Goal: Entertainment & Leisure: Browse casually

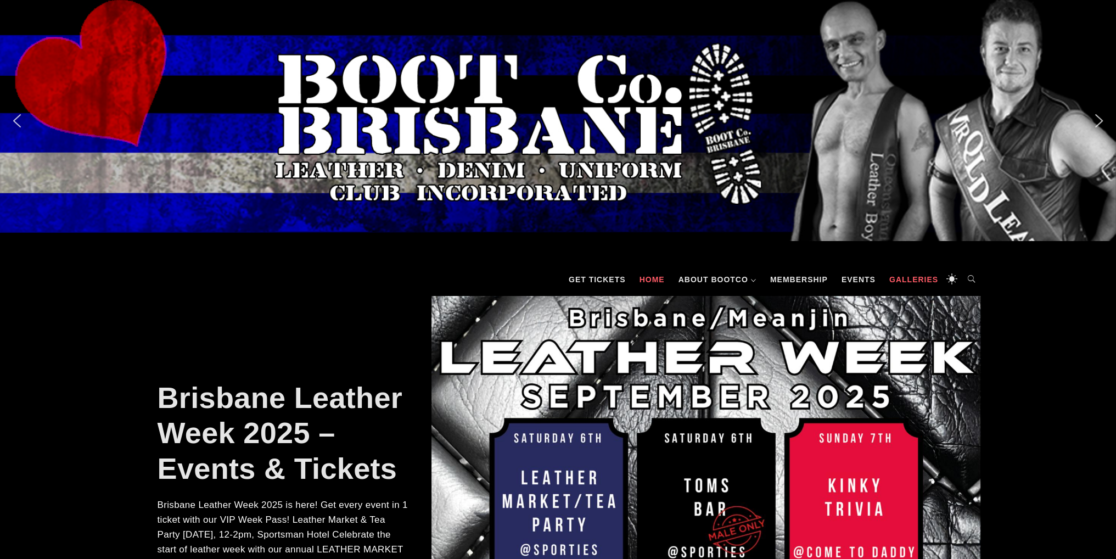
click at [923, 277] on link "Galleries" at bounding box center [914, 279] width 60 height 33
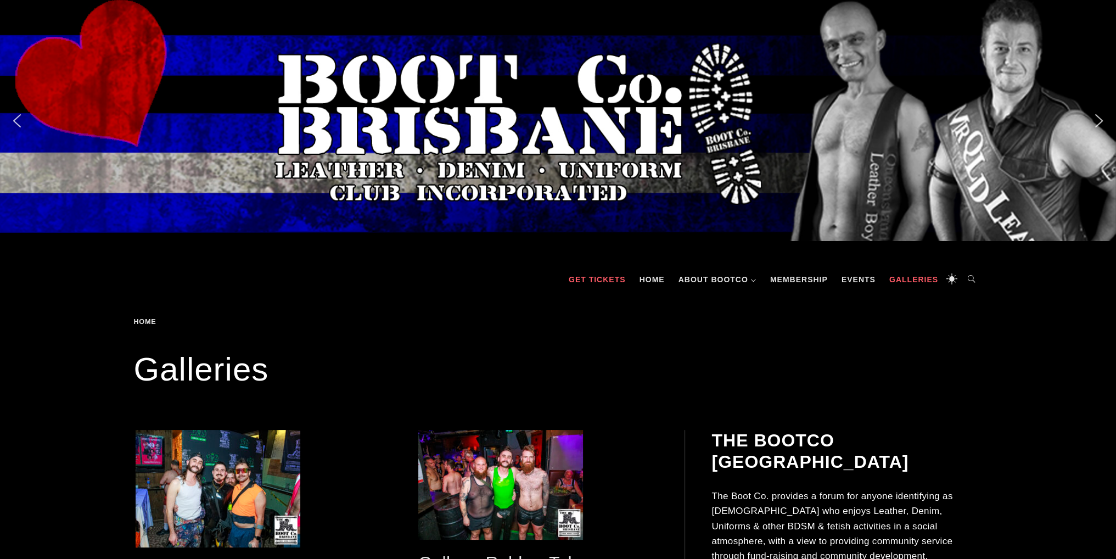
scroll to position [165, 0]
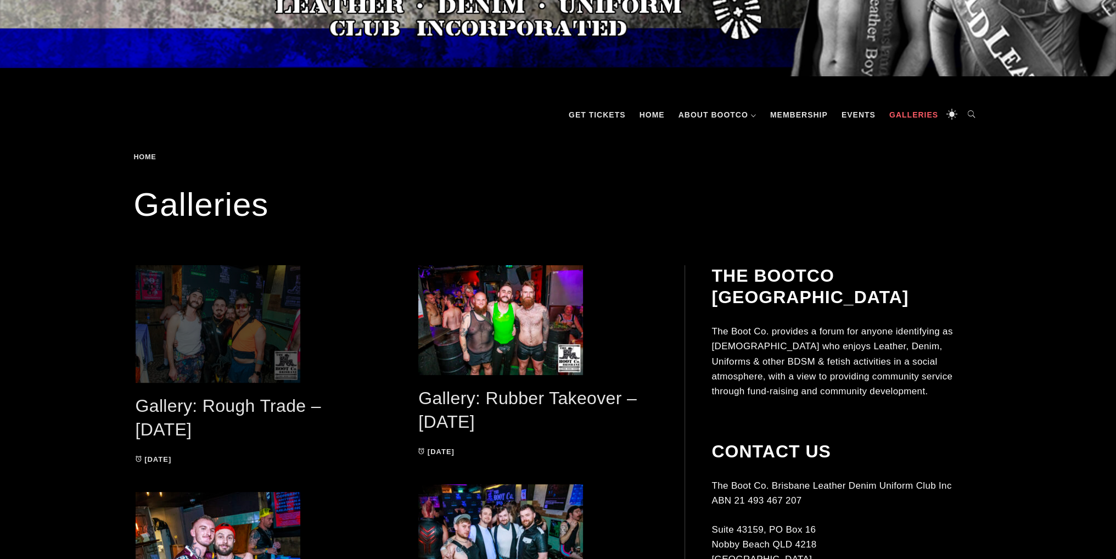
click at [222, 339] on span at bounding box center [255, 324] width 239 height 118
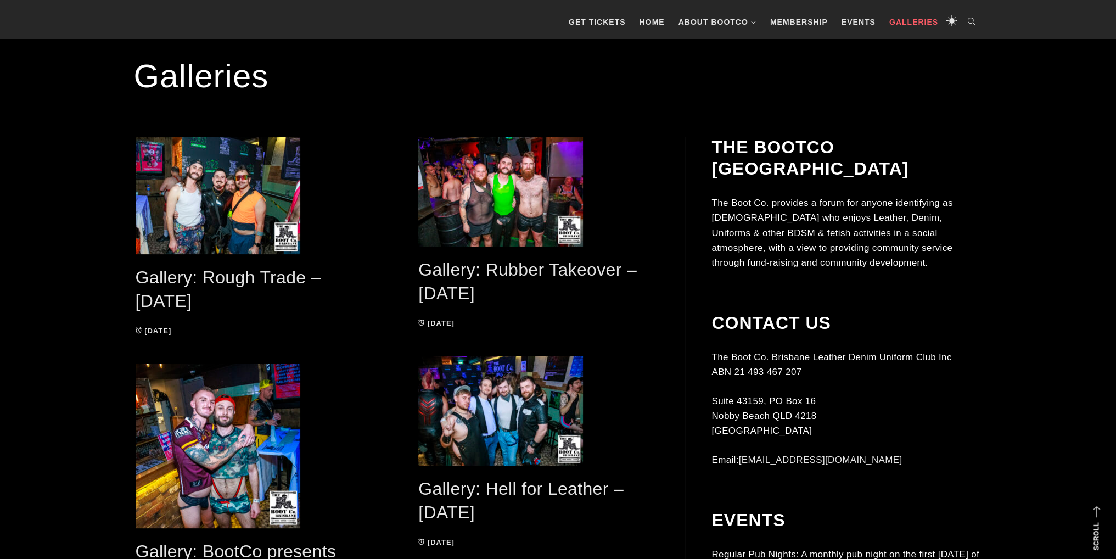
scroll to position [220, 0]
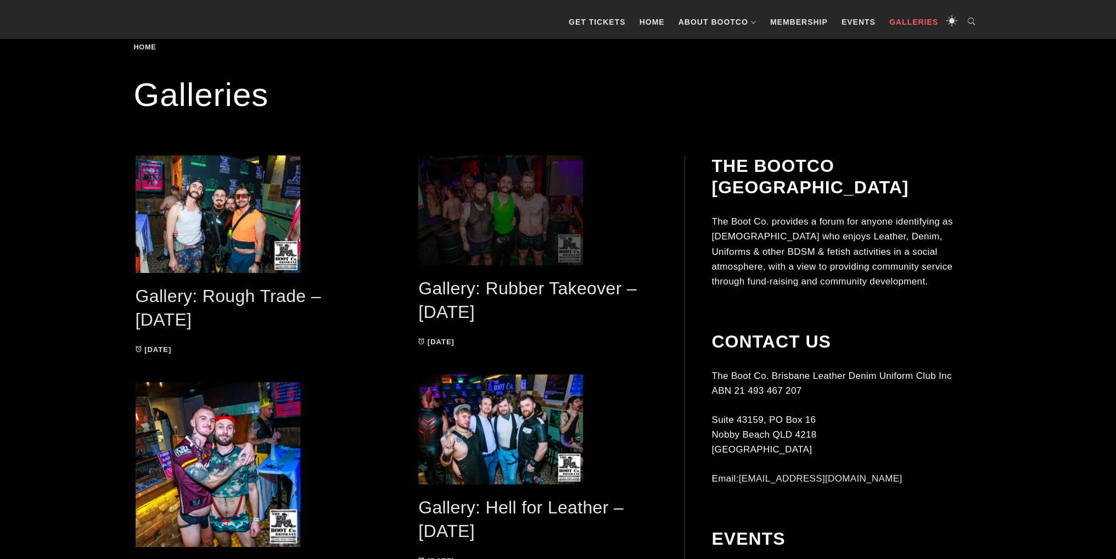
click at [513, 211] on span at bounding box center [537, 210] width 239 height 110
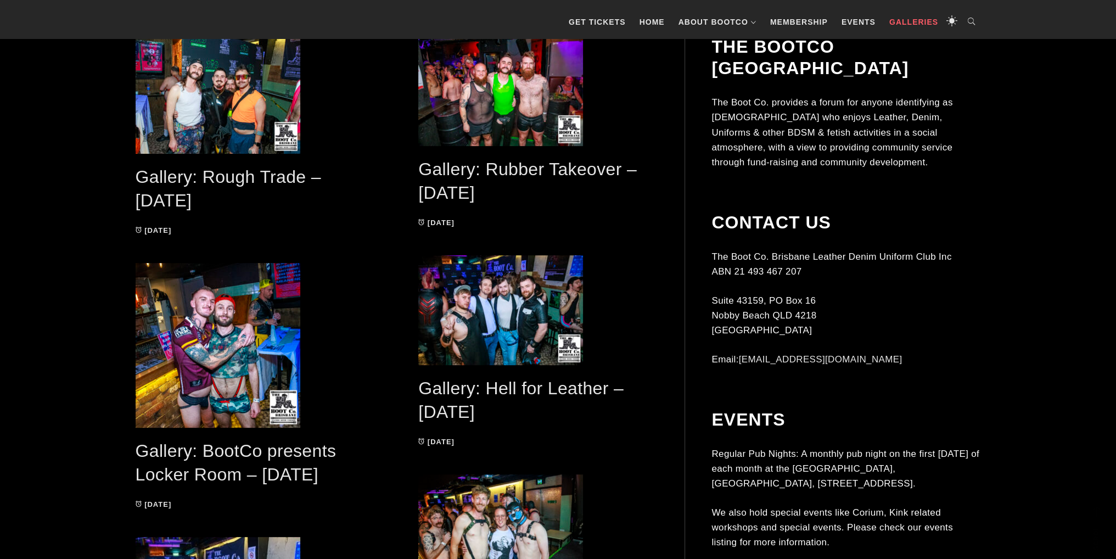
scroll to position [439, 0]
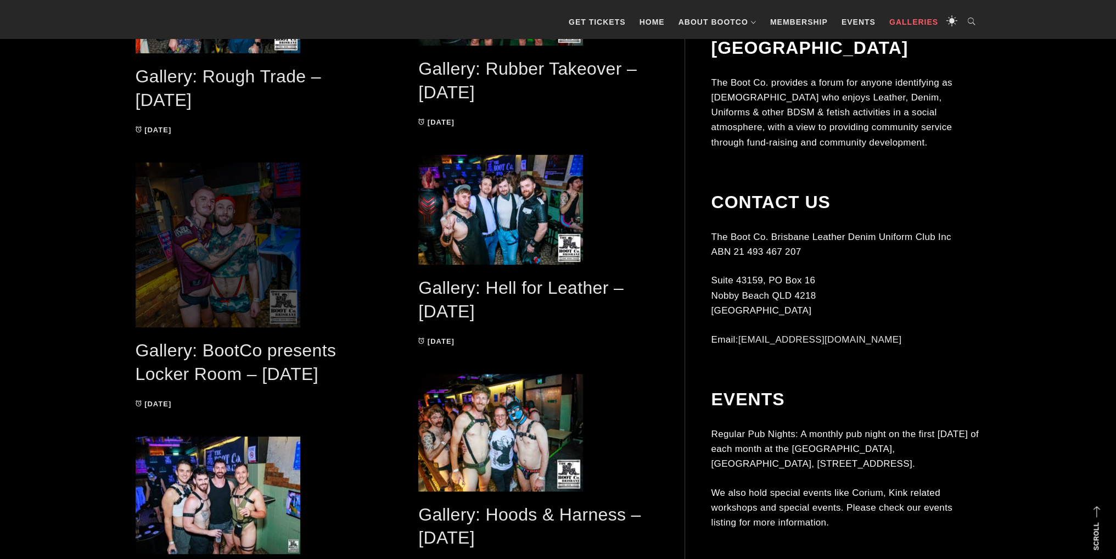
click at [231, 260] on span at bounding box center [255, 245] width 239 height 165
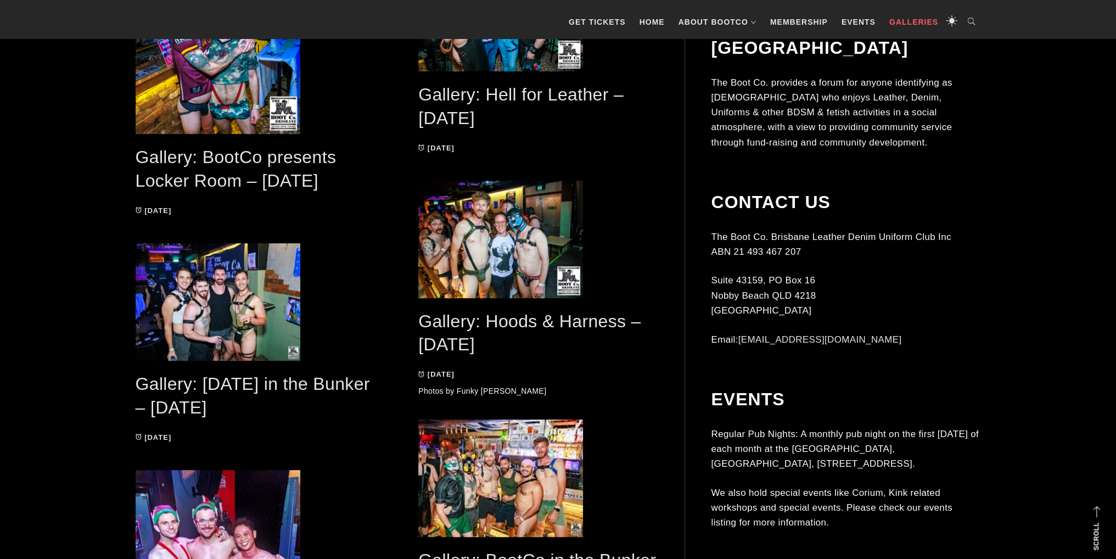
scroll to position [657, 0]
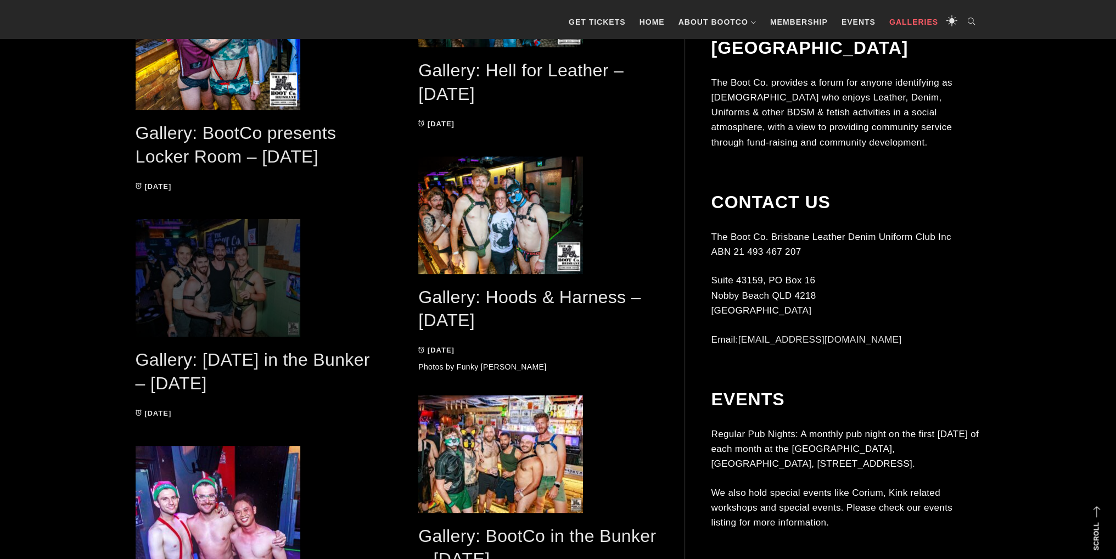
click at [255, 312] on span at bounding box center [255, 278] width 239 height 118
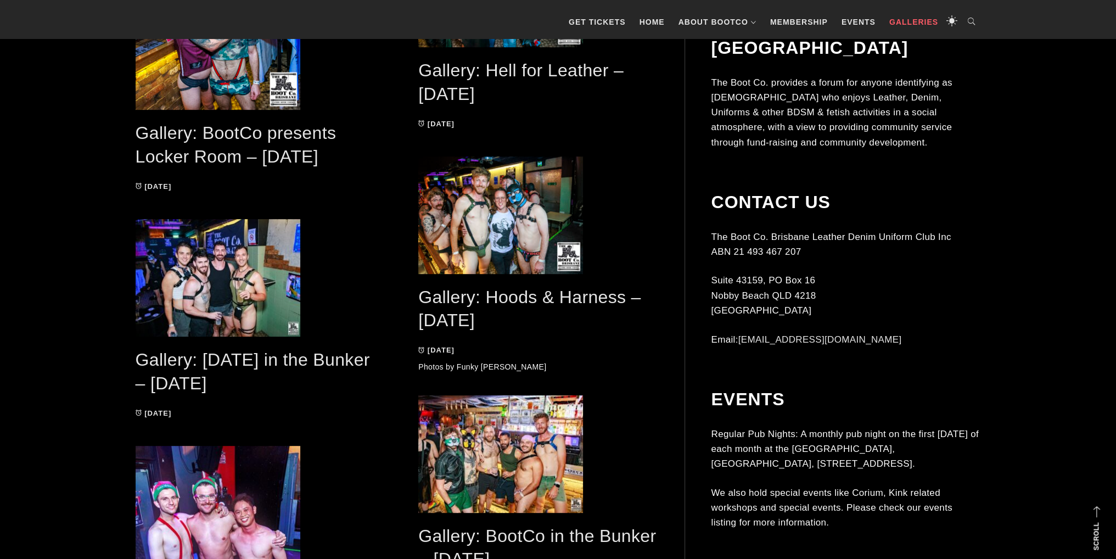
scroll to position [655, 0]
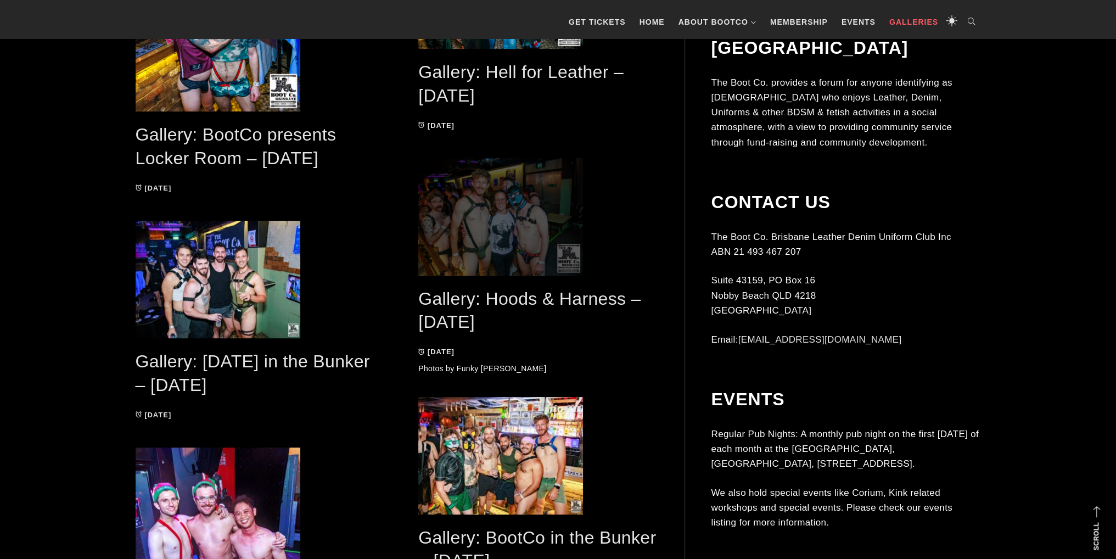
click at [525, 242] on span at bounding box center [537, 217] width 239 height 118
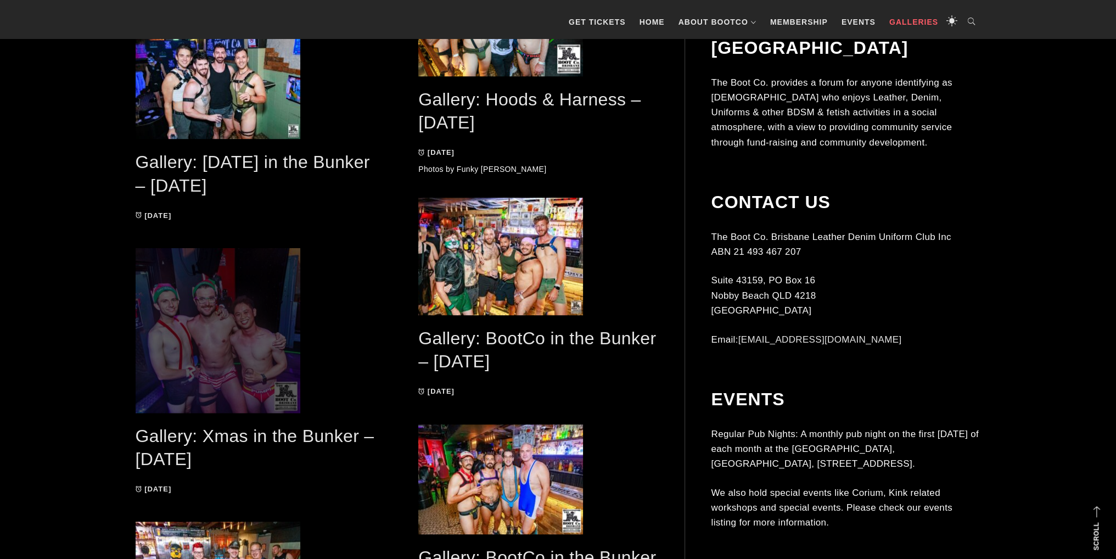
scroll to position [873, 0]
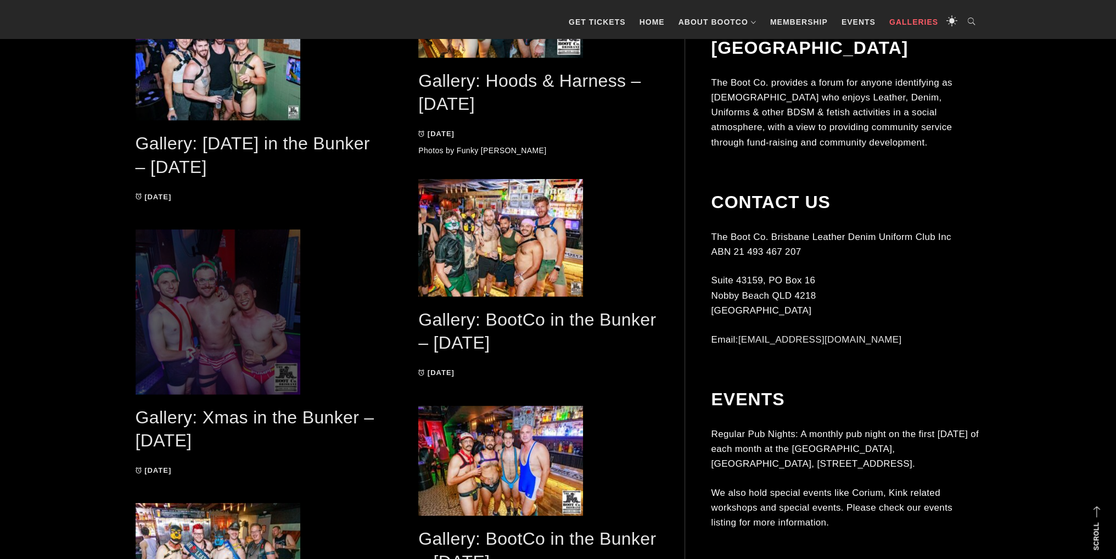
click at [250, 338] on span at bounding box center [255, 312] width 239 height 165
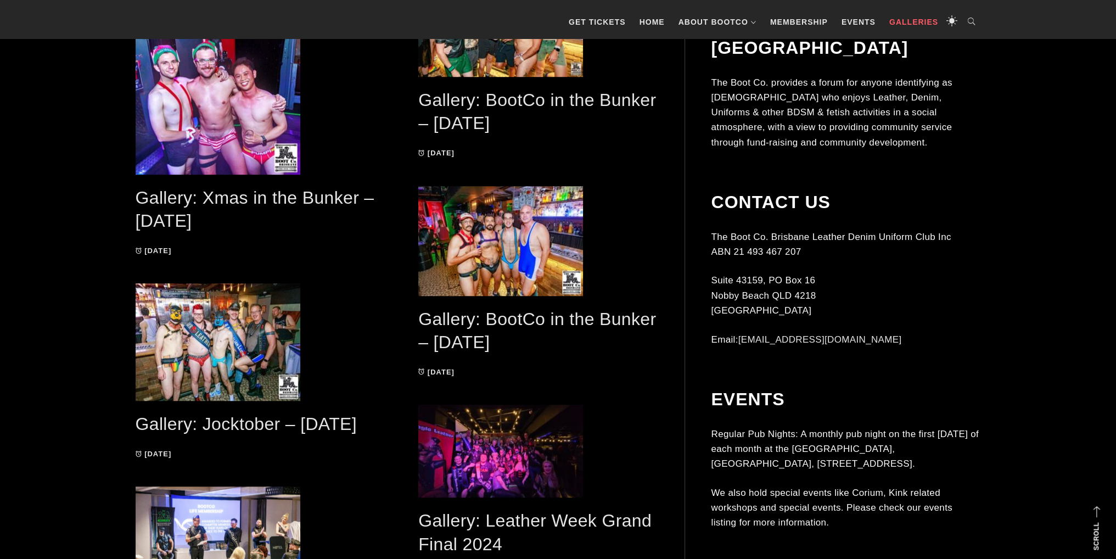
scroll to position [981, 0]
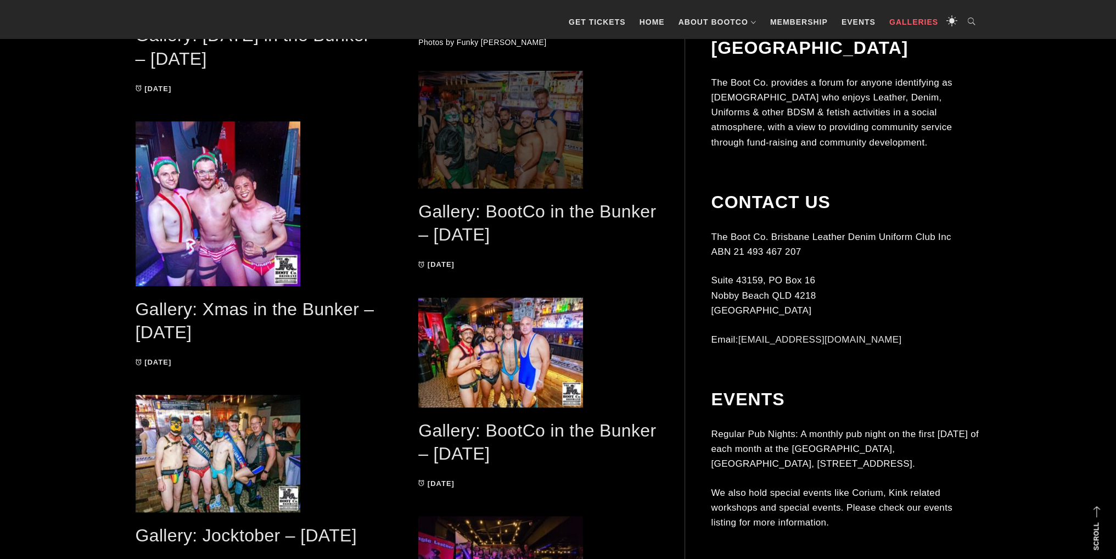
click at [556, 165] on span at bounding box center [537, 130] width 239 height 118
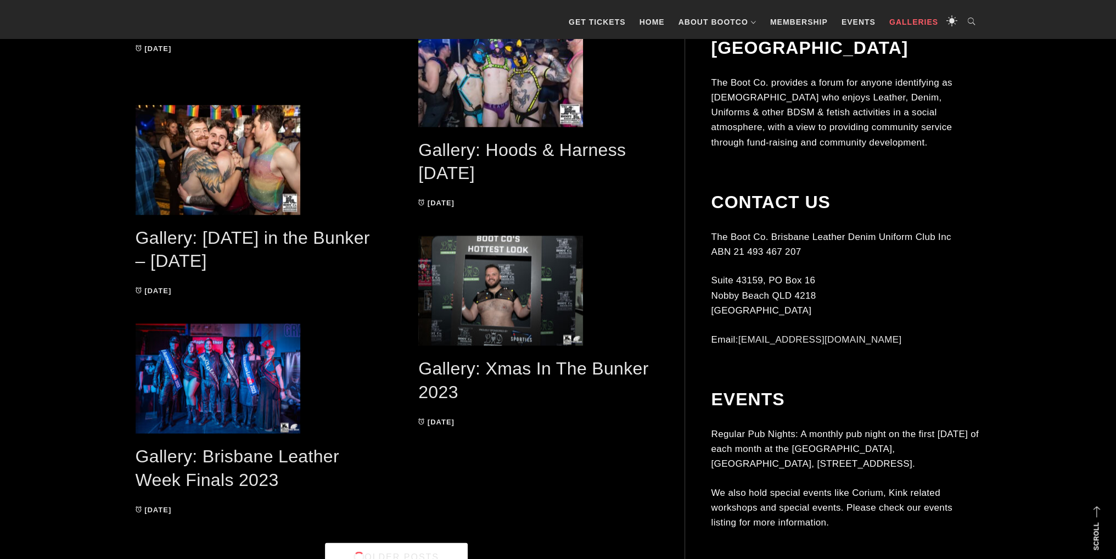
scroll to position [2078, 0]
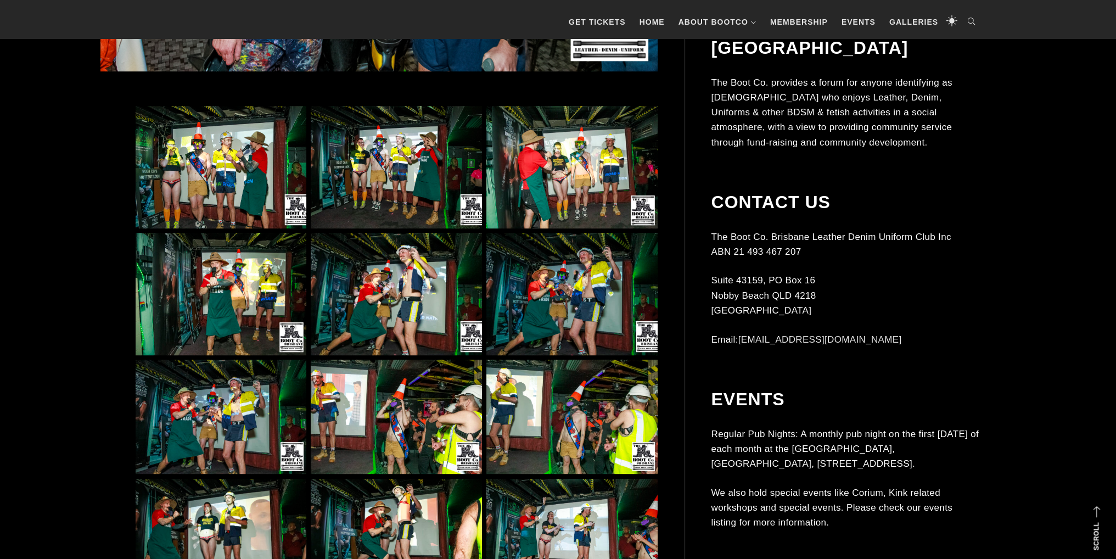
scroll to position [657, 0]
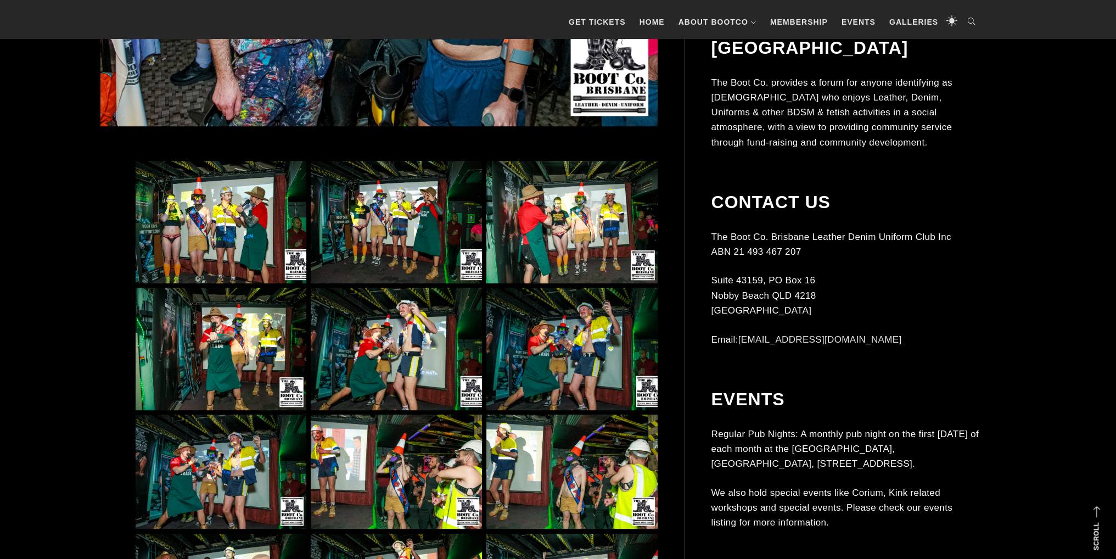
click at [200, 221] on img at bounding box center [221, 222] width 171 height 122
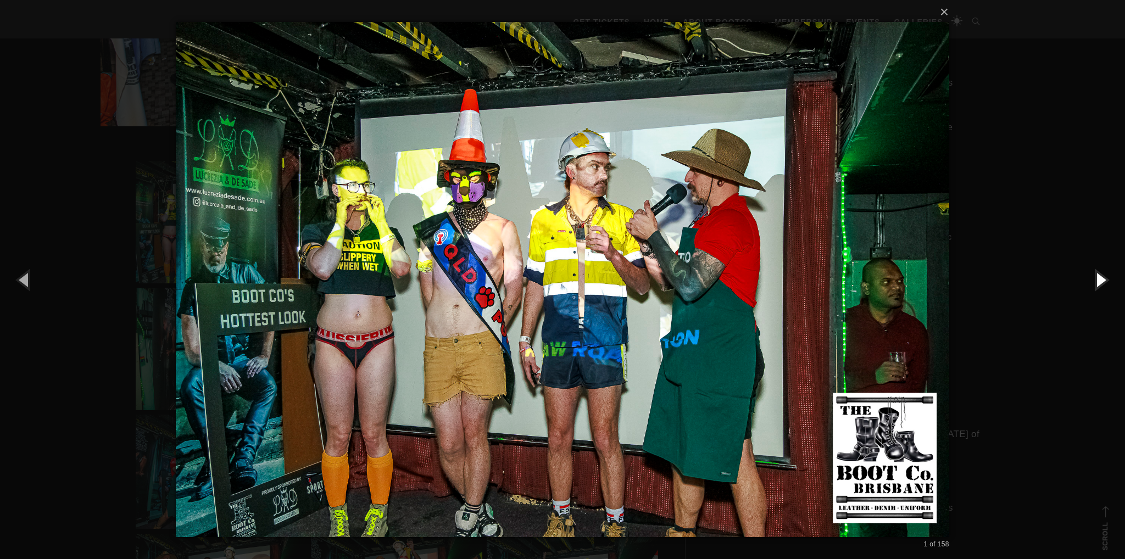
click at [1105, 282] on button "button" at bounding box center [1099, 279] width 49 height 60
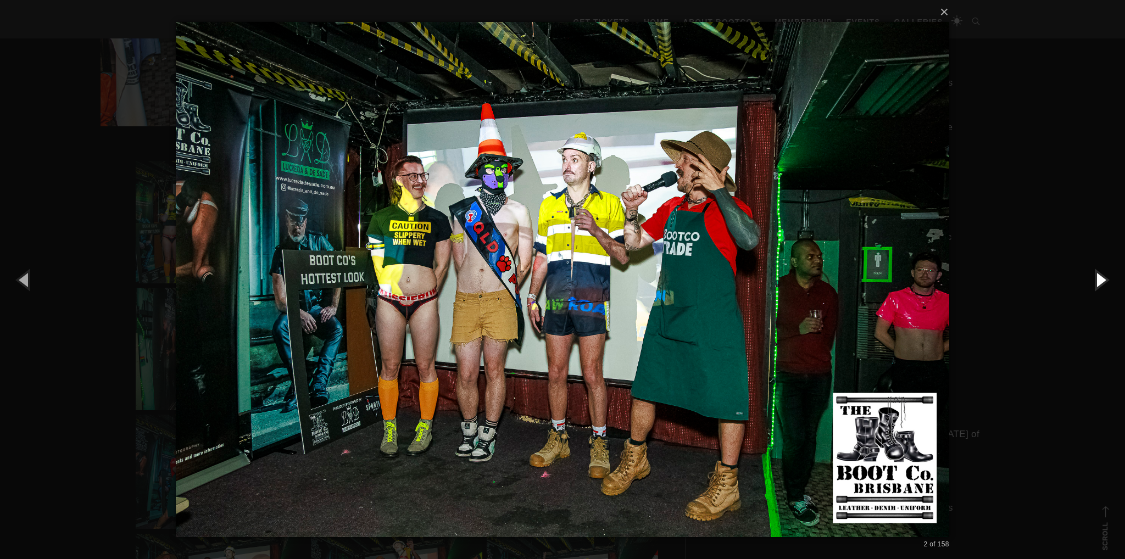
click at [1105, 282] on button "button" at bounding box center [1099, 279] width 49 height 60
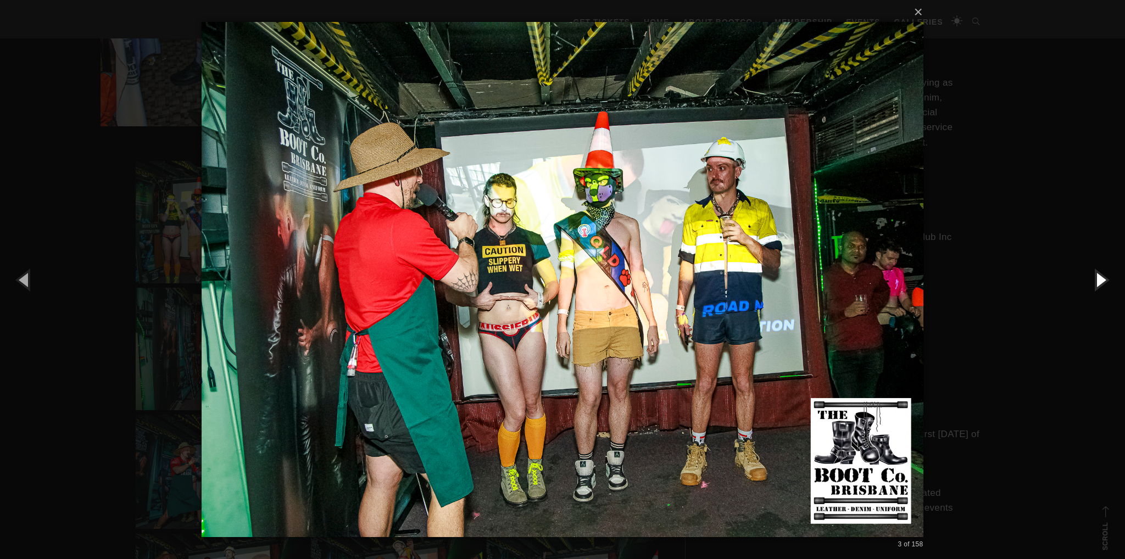
click at [1105, 282] on button "button" at bounding box center [1099, 279] width 49 height 60
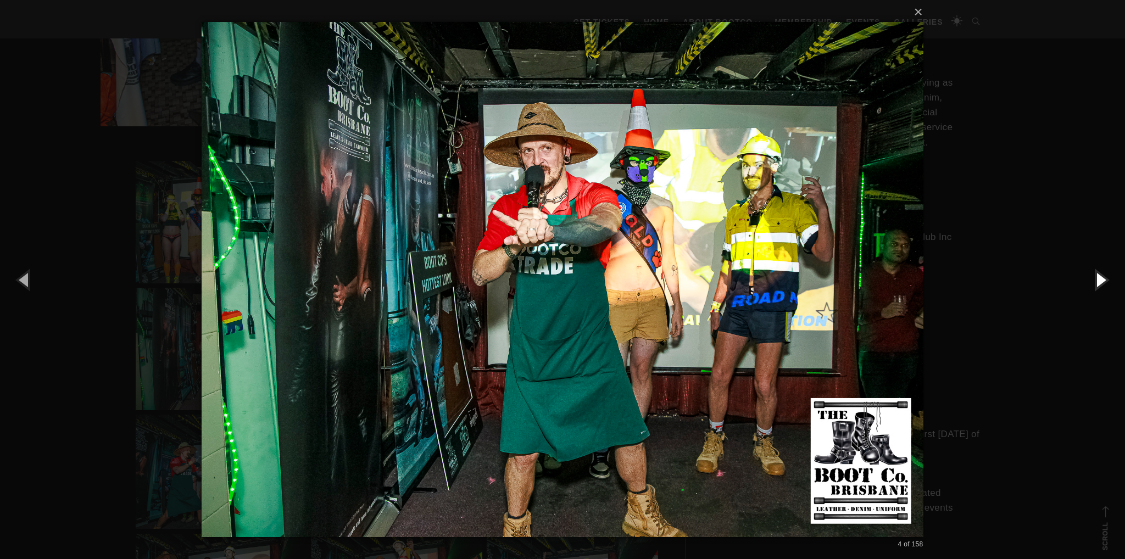
click at [1105, 282] on button "button" at bounding box center [1099, 279] width 49 height 60
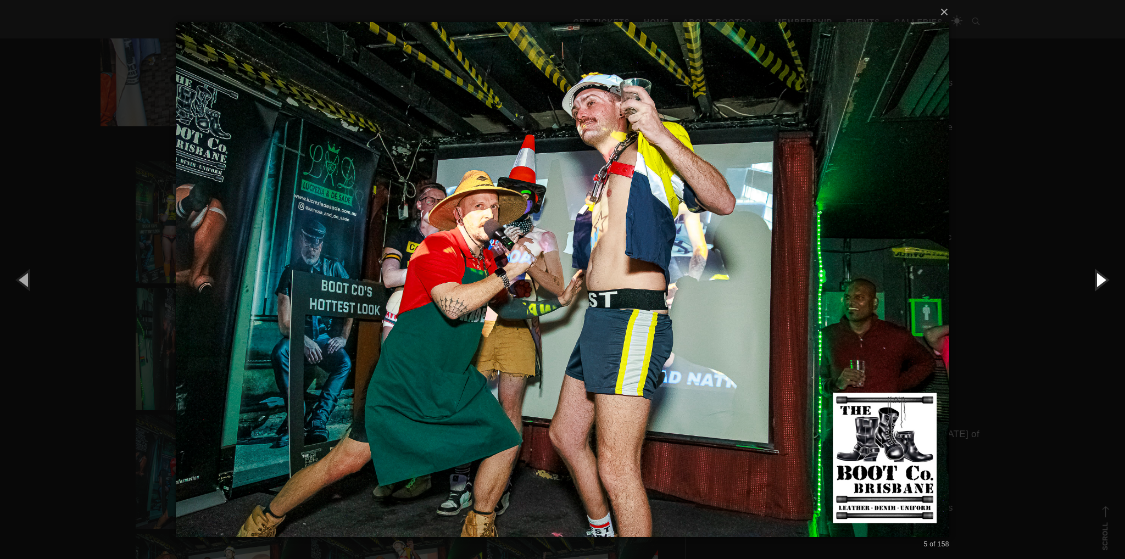
click at [1105, 282] on button "button" at bounding box center [1099, 279] width 49 height 60
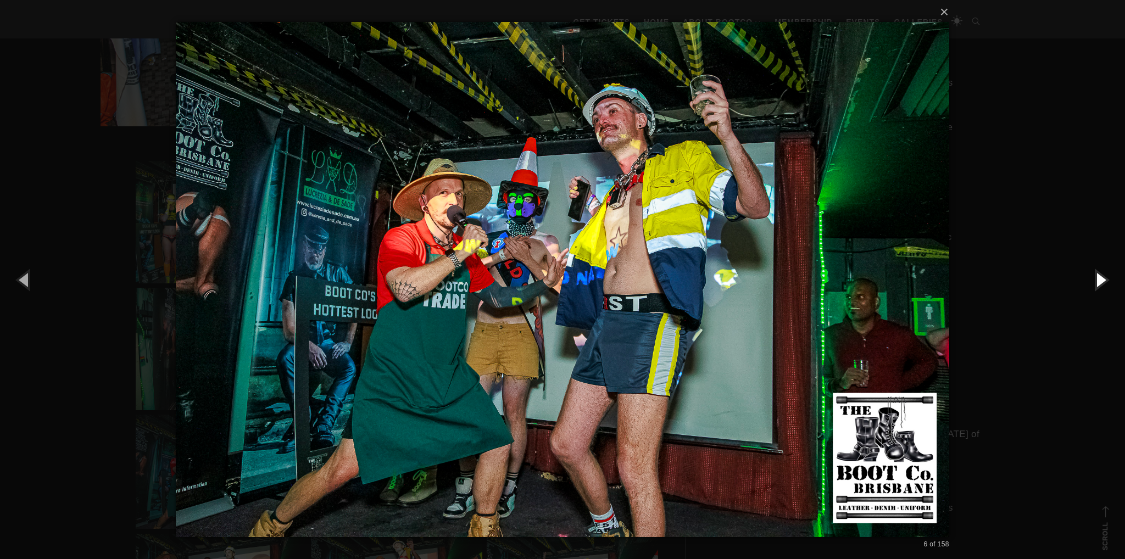
click at [1105, 282] on button "button" at bounding box center [1099, 279] width 49 height 60
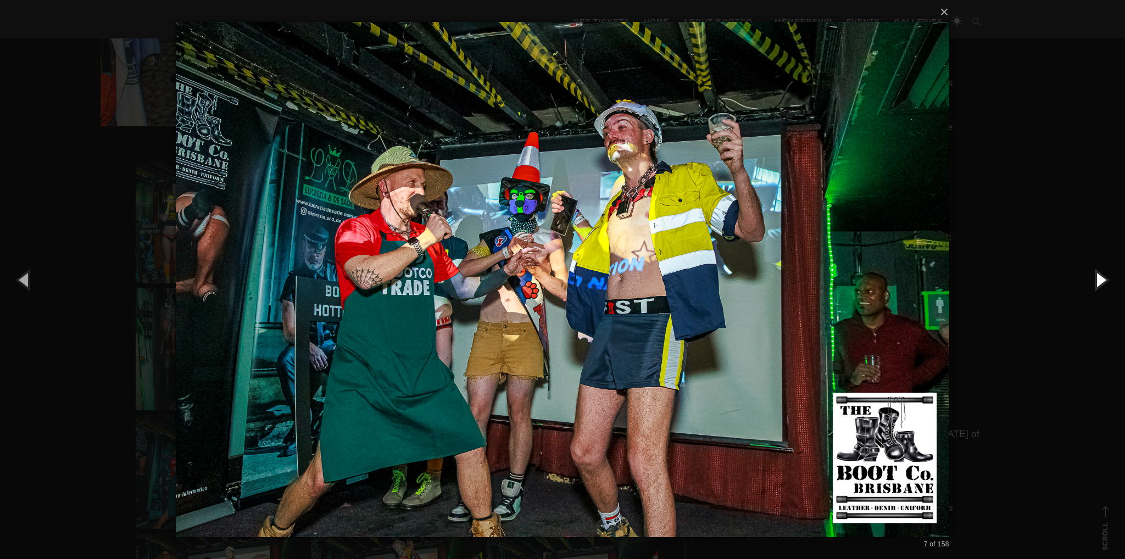
click at [1105, 282] on button "button" at bounding box center [1099, 279] width 49 height 60
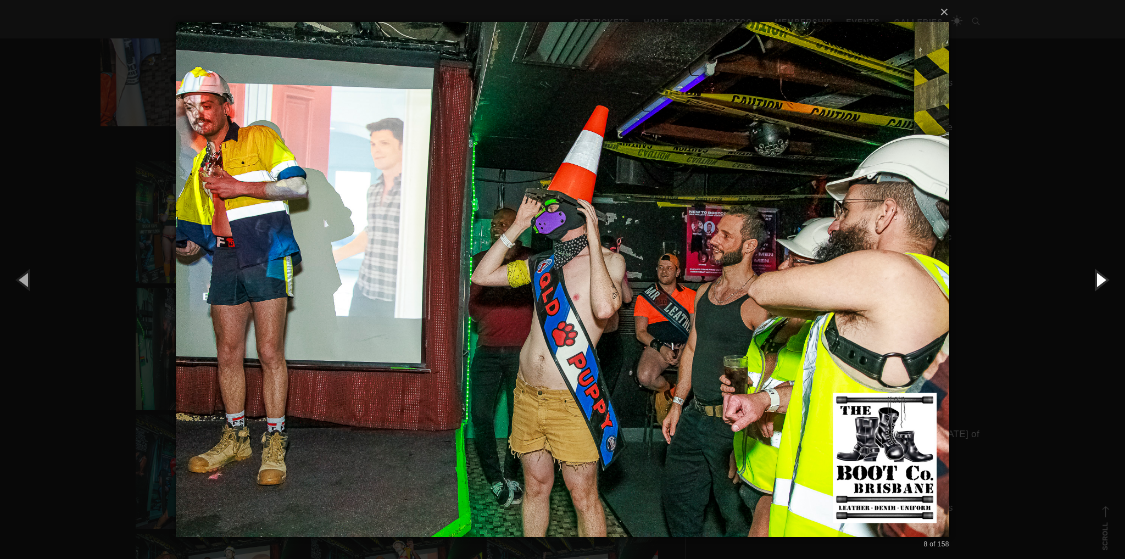
click at [1105, 282] on button "button" at bounding box center [1099, 279] width 49 height 60
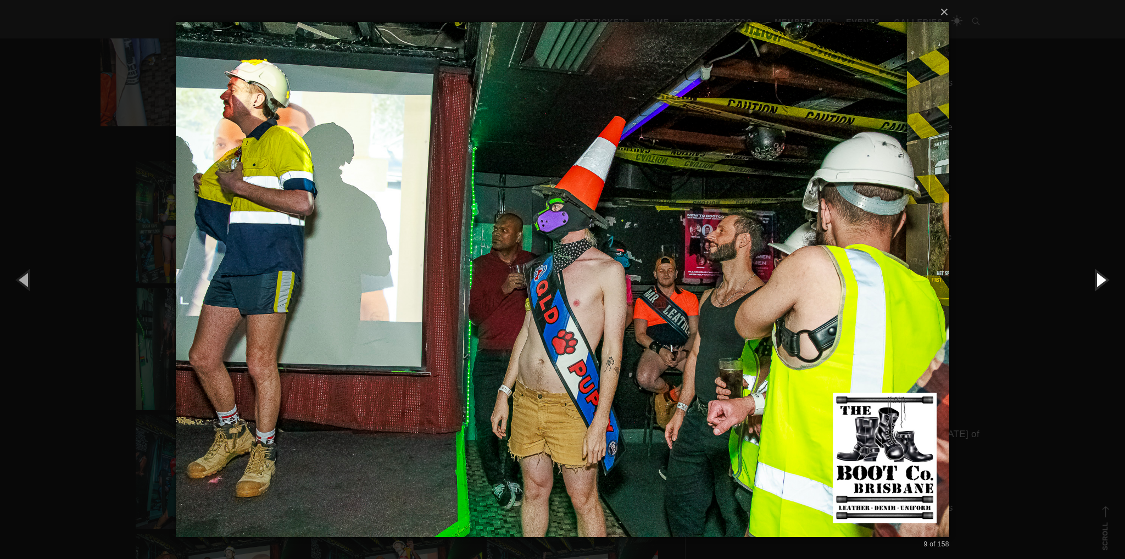
click at [1105, 282] on button "button" at bounding box center [1099, 279] width 49 height 60
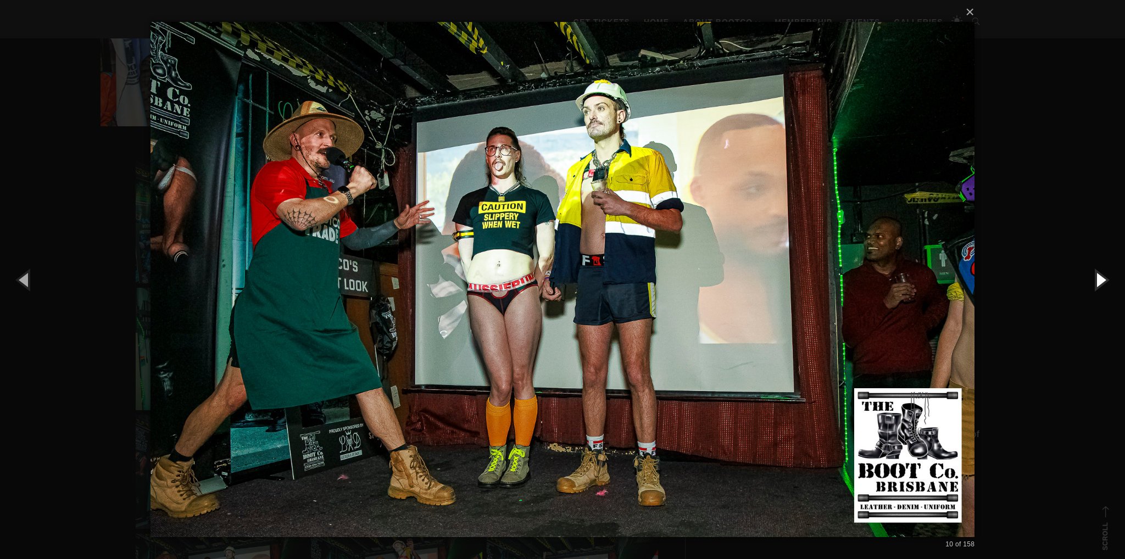
click at [1105, 282] on button "button" at bounding box center [1099, 279] width 49 height 60
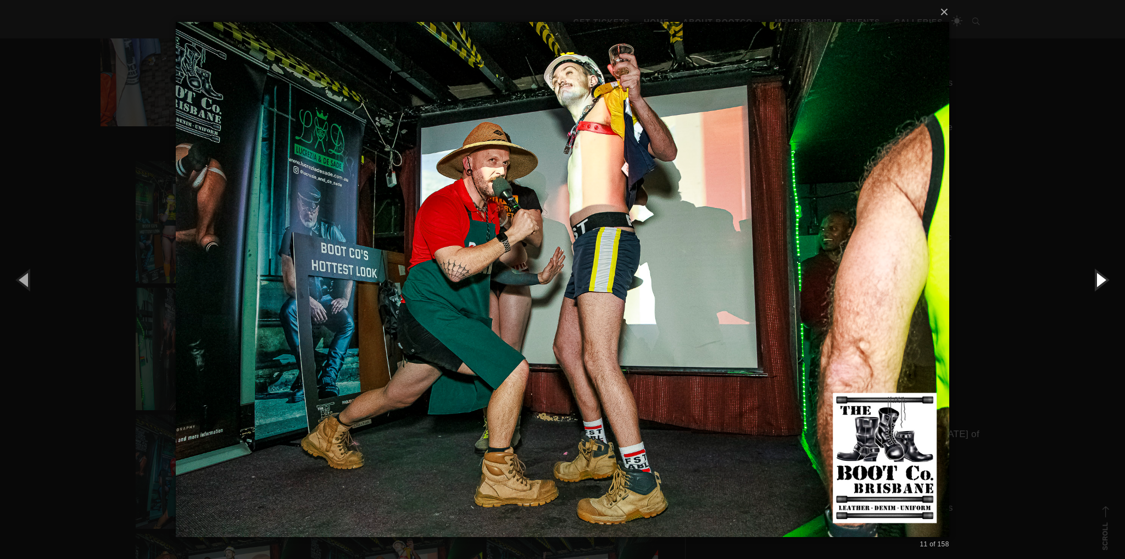
click at [1105, 282] on button "button" at bounding box center [1099, 279] width 49 height 60
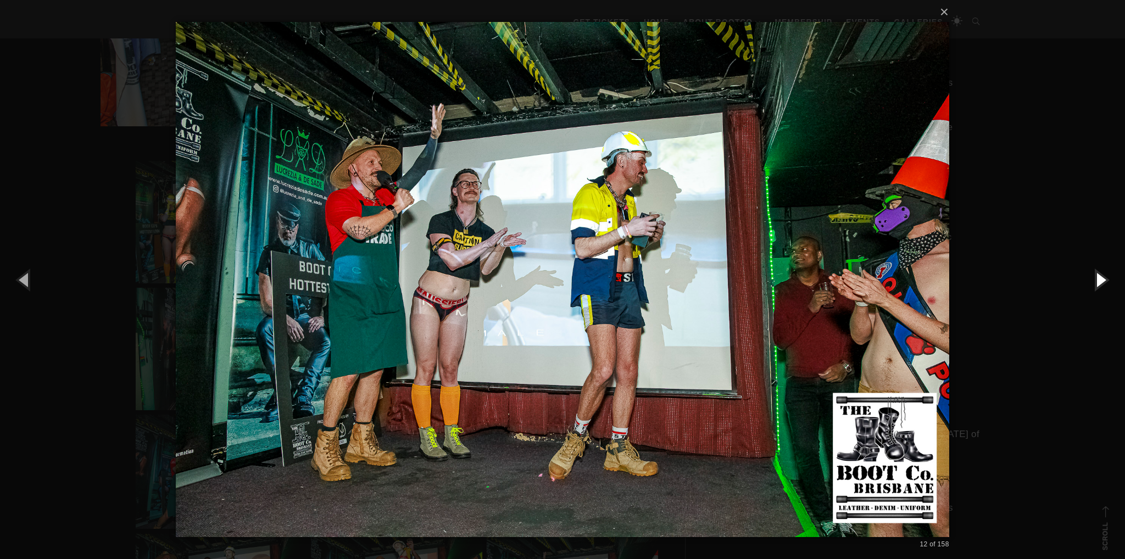
click at [1105, 282] on button "button" at bounding box center [1099, 279] width 49 height 60
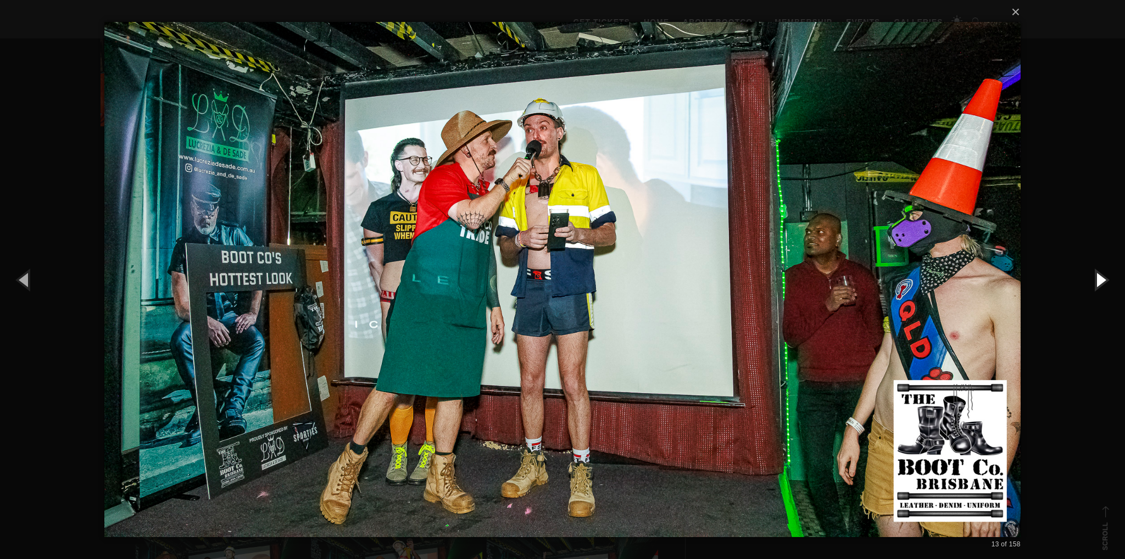
click at [1105, 282] on button "button" at bounding box center [1099, 279] width 49 height 60
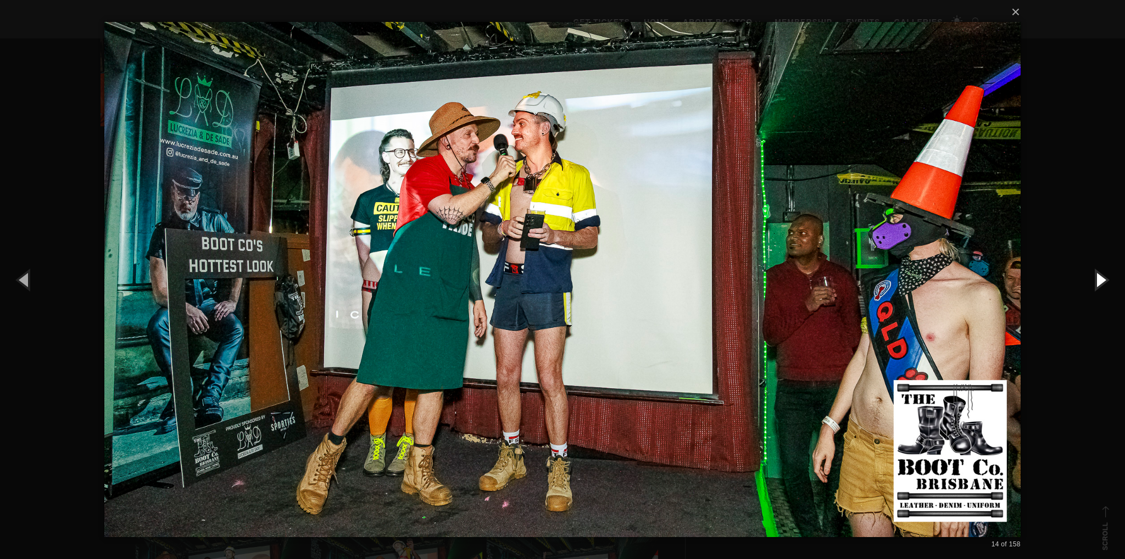
click at [1105, 282] on button "button" at bounding box center [1099, 279] width 49 height 60
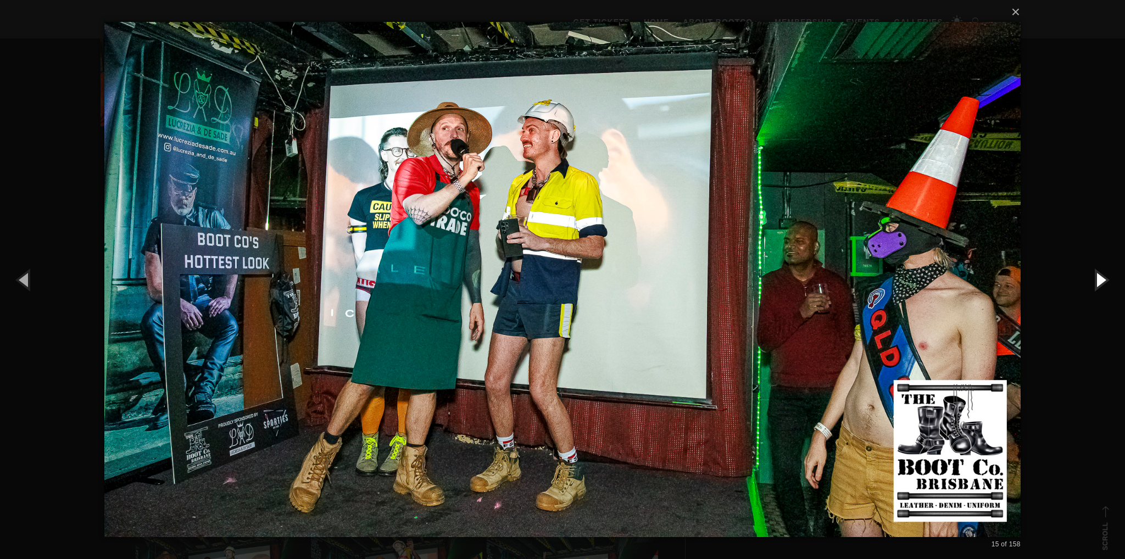
click at [1105, 282] on button "button" at bounding box center [1099, 279] width 49 height 60
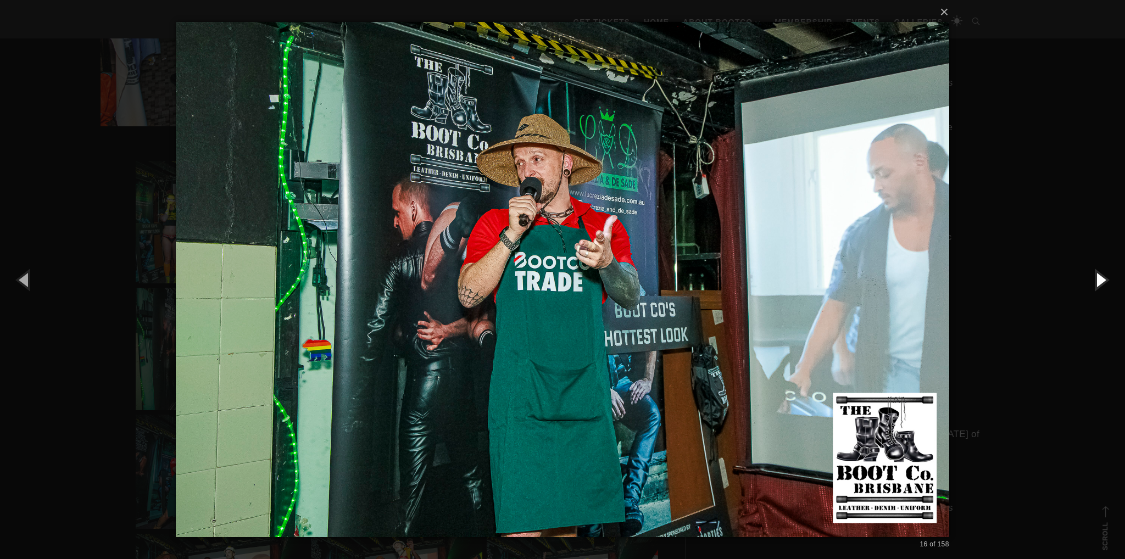
click at [1105, 282] on button "button" at bounding box center [1099, 279] width 49 height 60
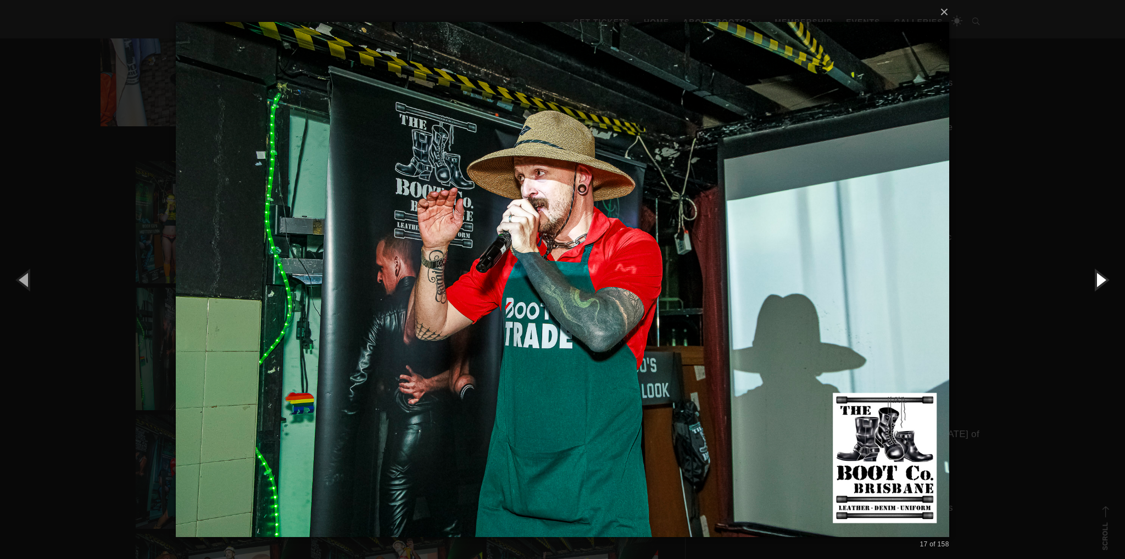
click at [1105, 282] on button "button" at bounding box center [1099, 279] width 49 height 60
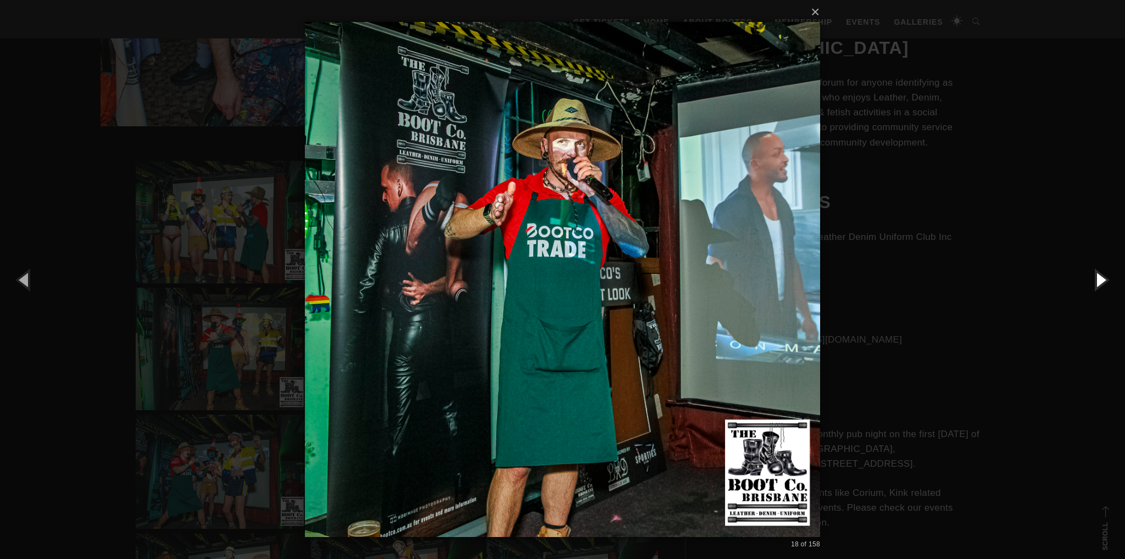
click at [1105, 282] on button "button" at bounding box center [1099, 279] width 49 height 60
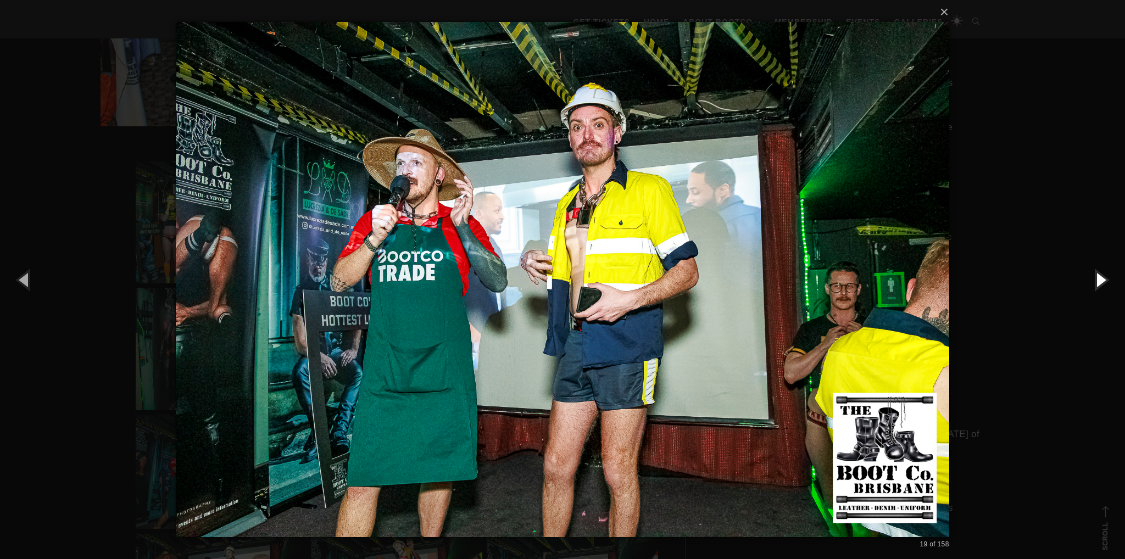
click at [1105, 282] on button "button" at bounding box center [1099, 279] width 49 height 60
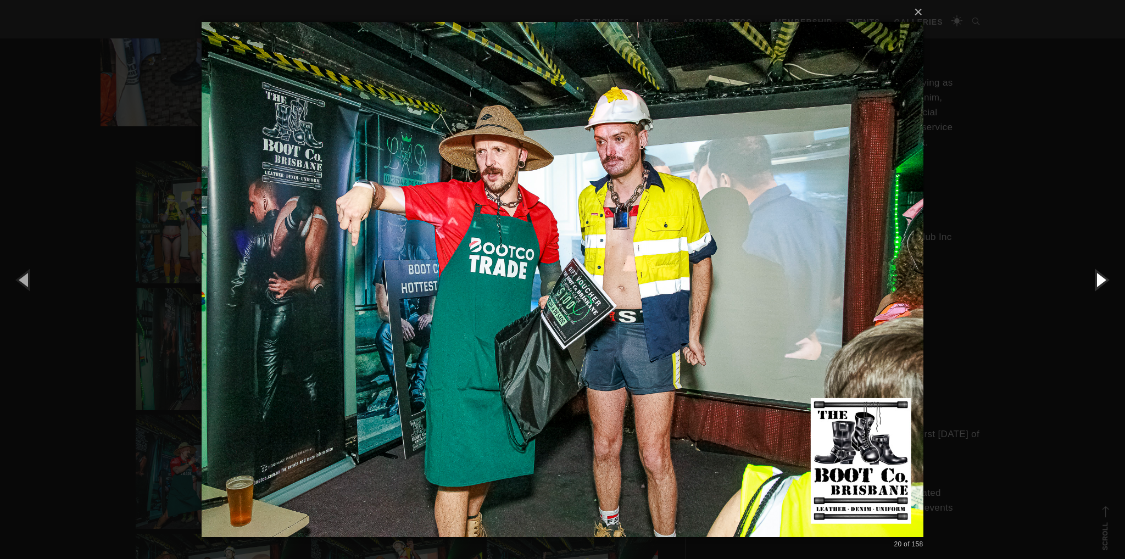
click at [1105, 282] on button "button" at bounding box center [1099, 279] width 49 height 60
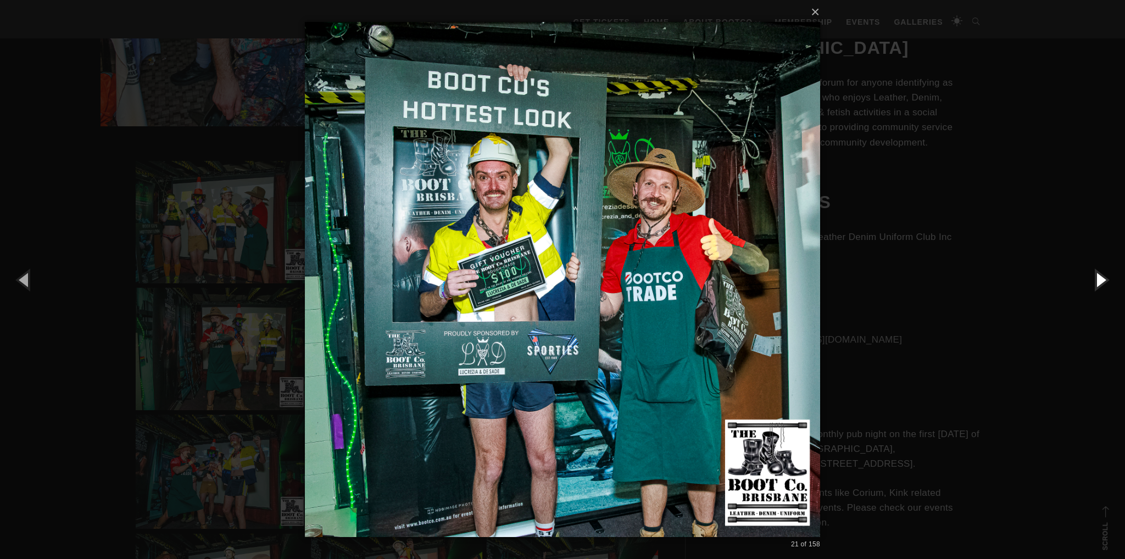
click at [1105, 282] on button "button" at bounding box center [1099, 279] width 49 height 60
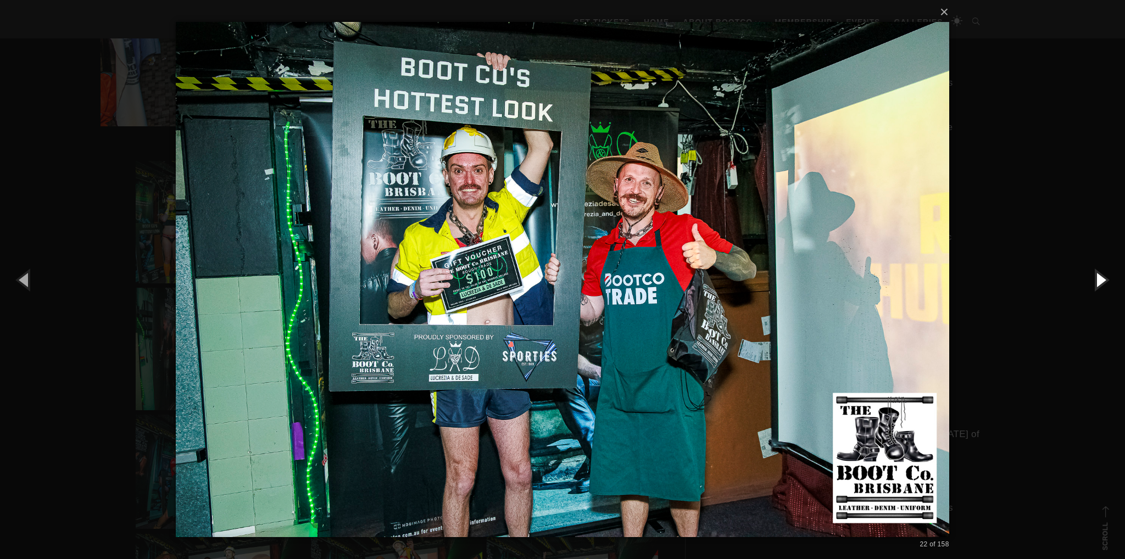
click at [1105, 282] on button "button" at bounding box center [1099, 279] width 49 height 60
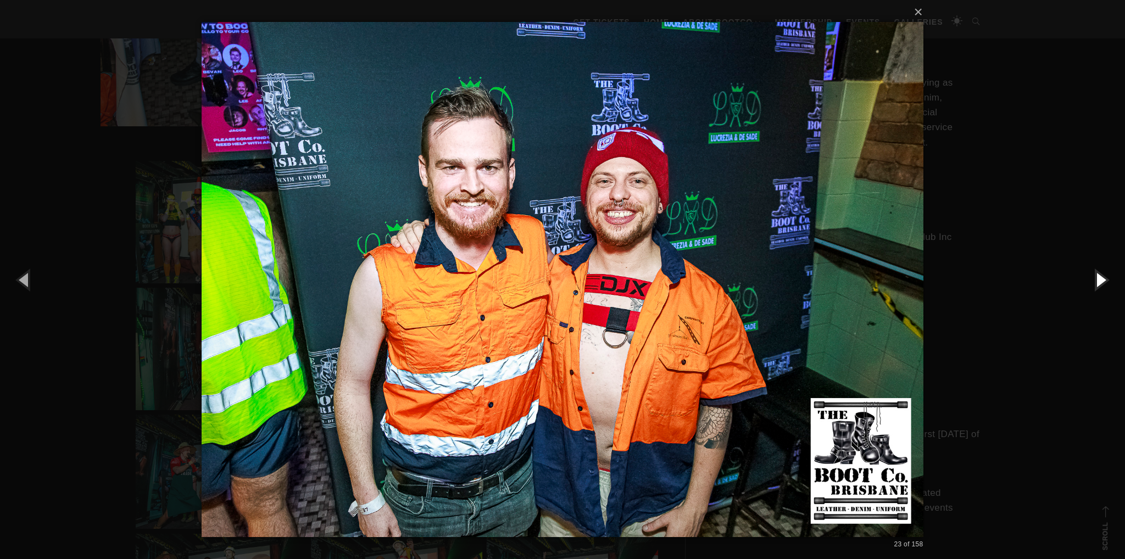
click at [1105, 282] on button "button" at bounding box center [1099, 279] width 49 height 60
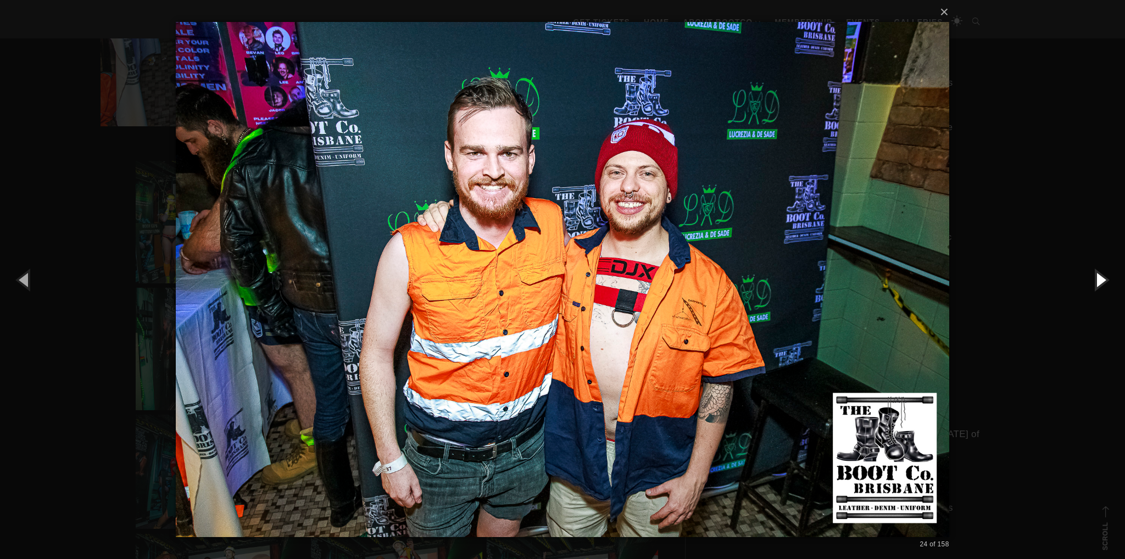
click at [1105, 282] on button "button" at bounding box center [1099, 279] width 49 height 60
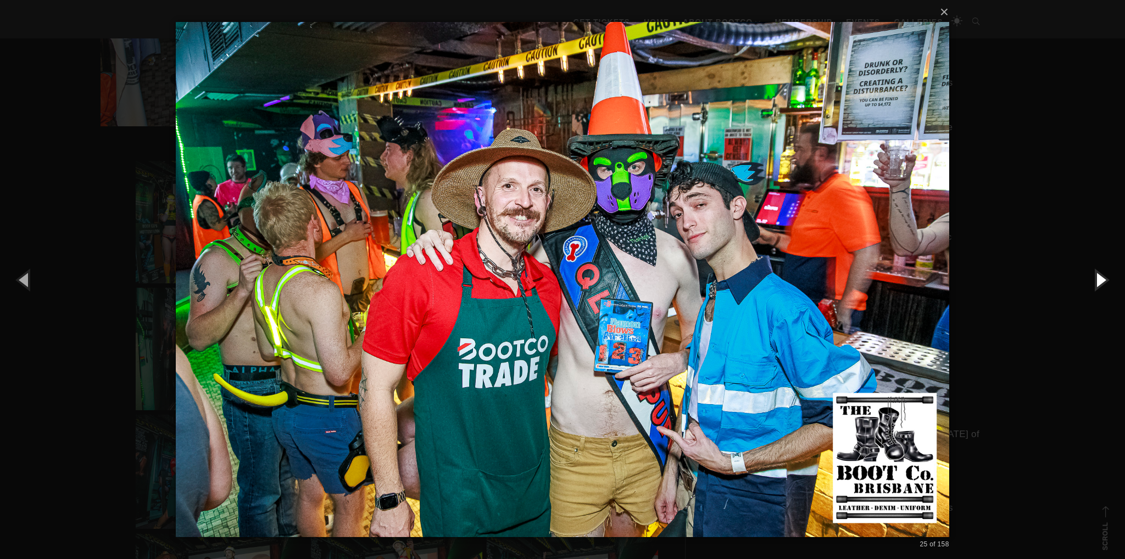
click at [1105, 282] on button "button" at bounding box center [1099, 279] width 49 height 60
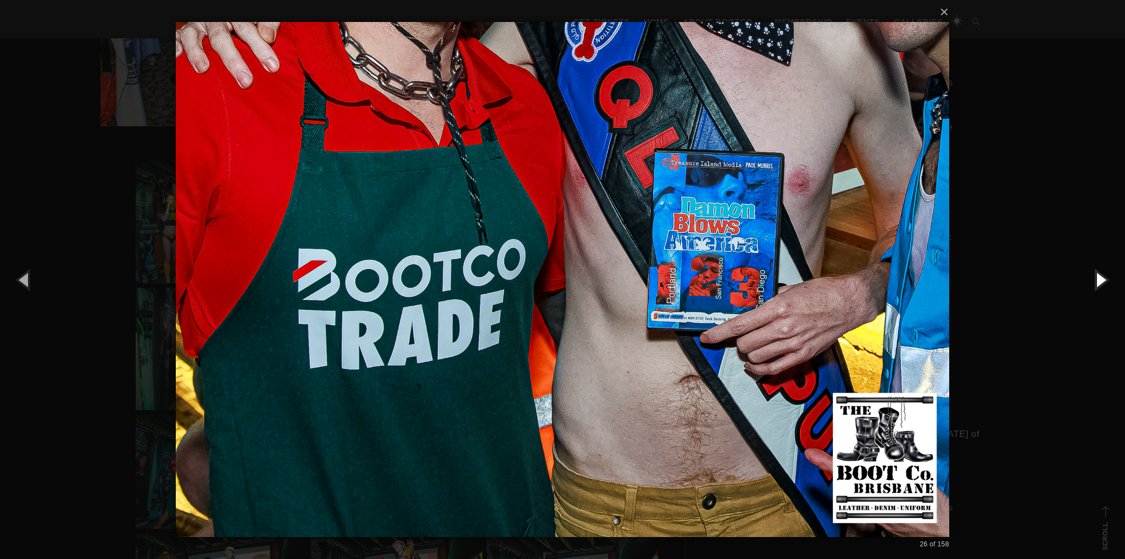
click at [1105, 282] on button "button" at bounding box center [1099, 279] width 49 height 60
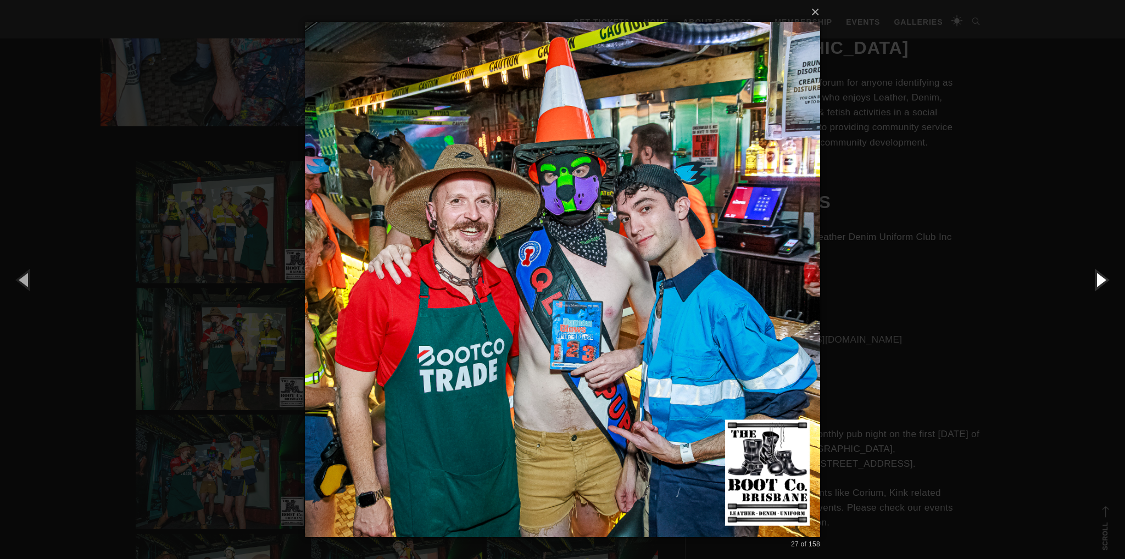
click at [1105, 282] on button "button" at bounding box center [1099, 279] width 49 height 60
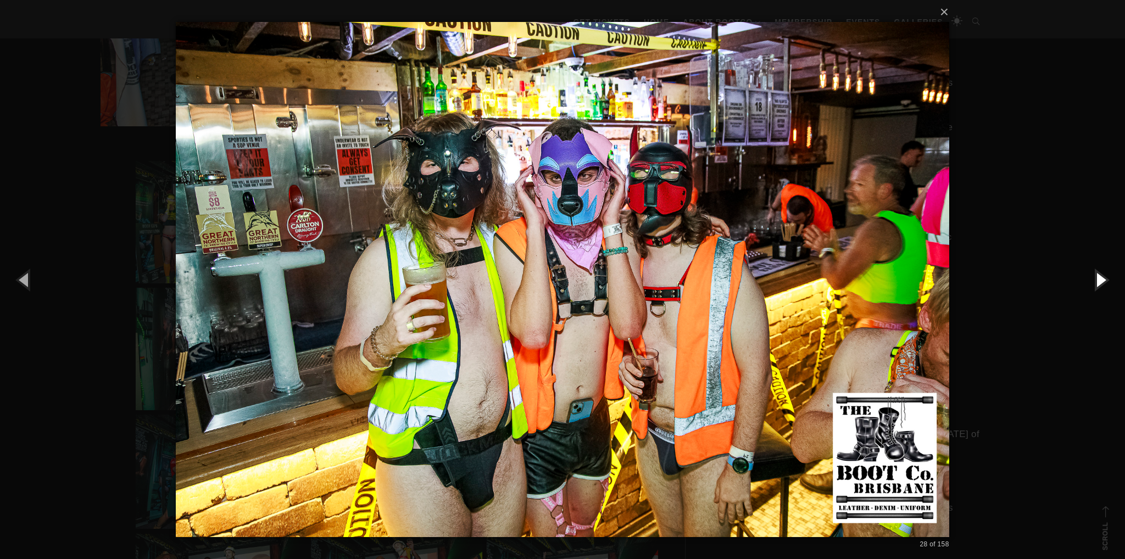
click at [1105, 282] on button "button" at bounding box center [1099, 279] width 49 height 60
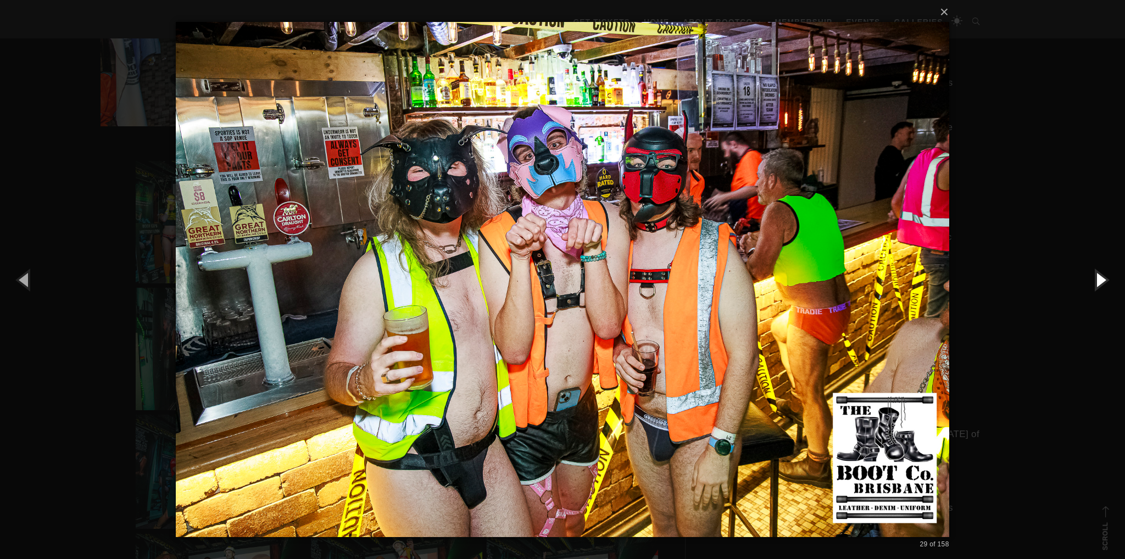
click at [1105, 282] on button "button" at bounding box center [1099, 279] width 49 height 60
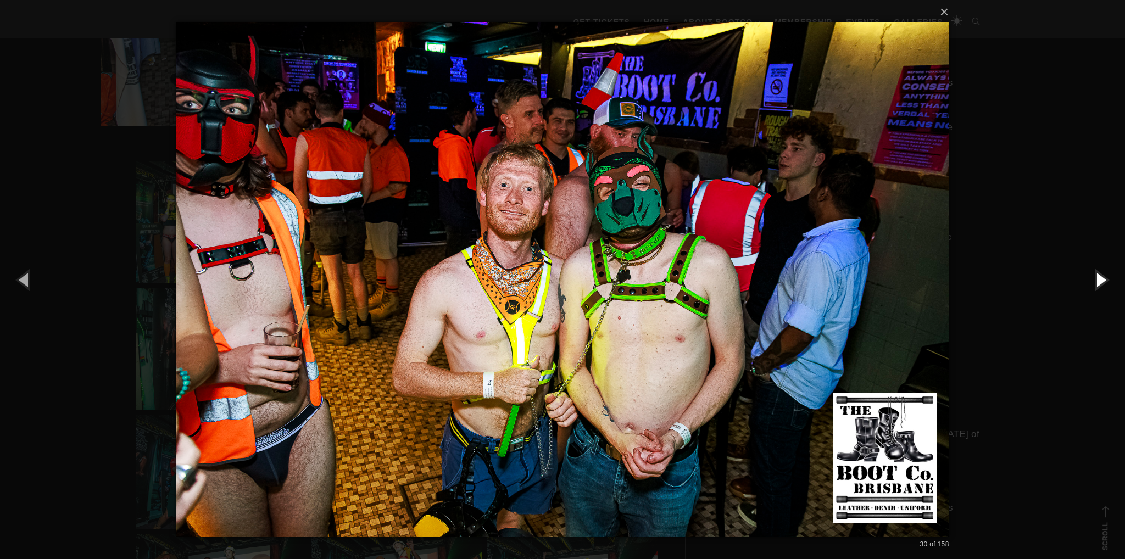
click at [1105, 282] on button "button" at bounding box center [1099, 279] width 49 height 60
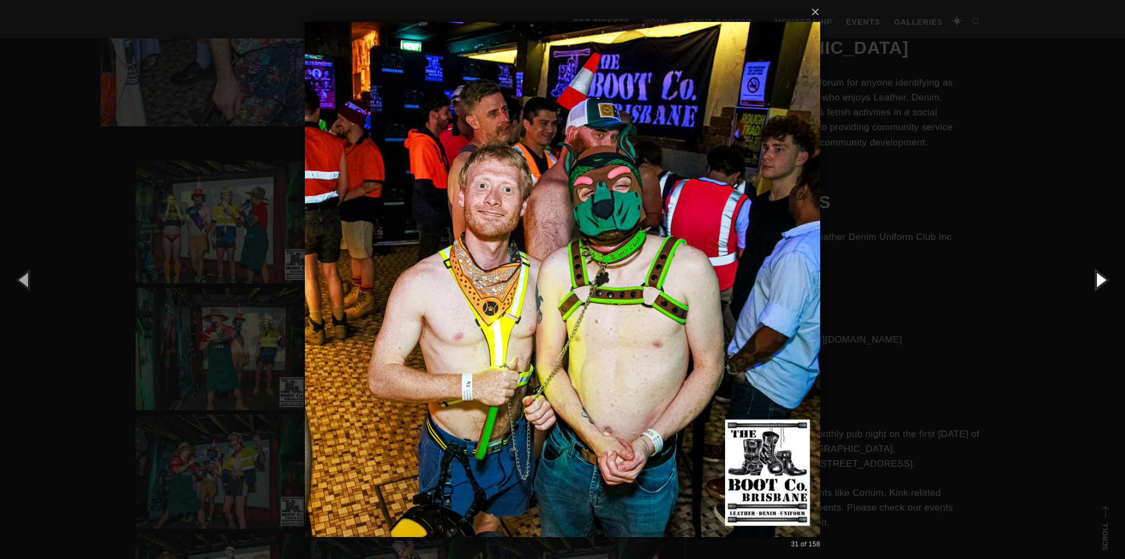
click at [1105, 282] on button "button" at bounding box center [1099, 279] width 49 height 60
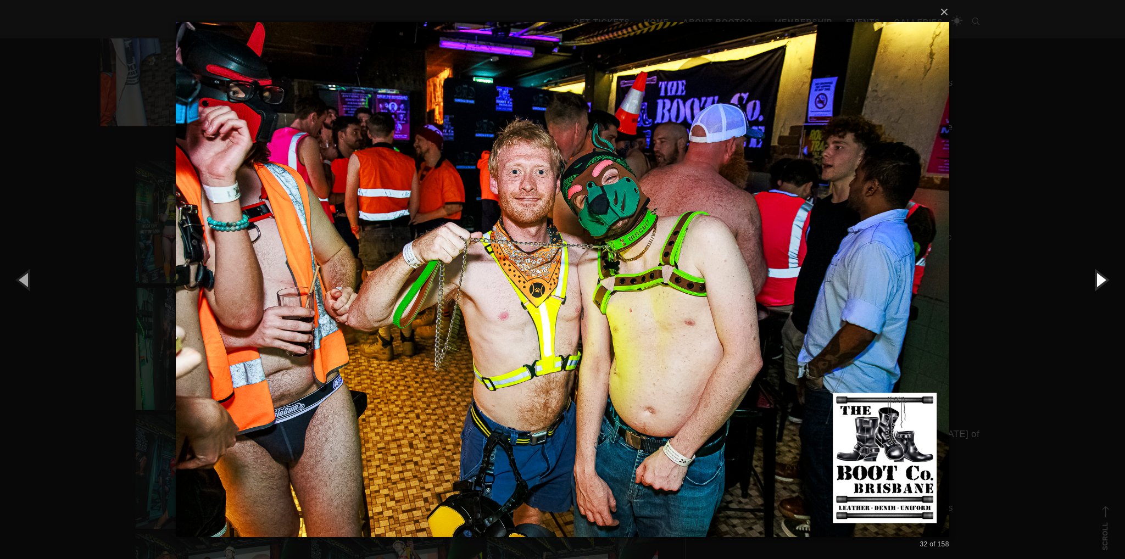
click at [1105, 282] on button "button" at bounding box center [1099, 279] width 49 height 60
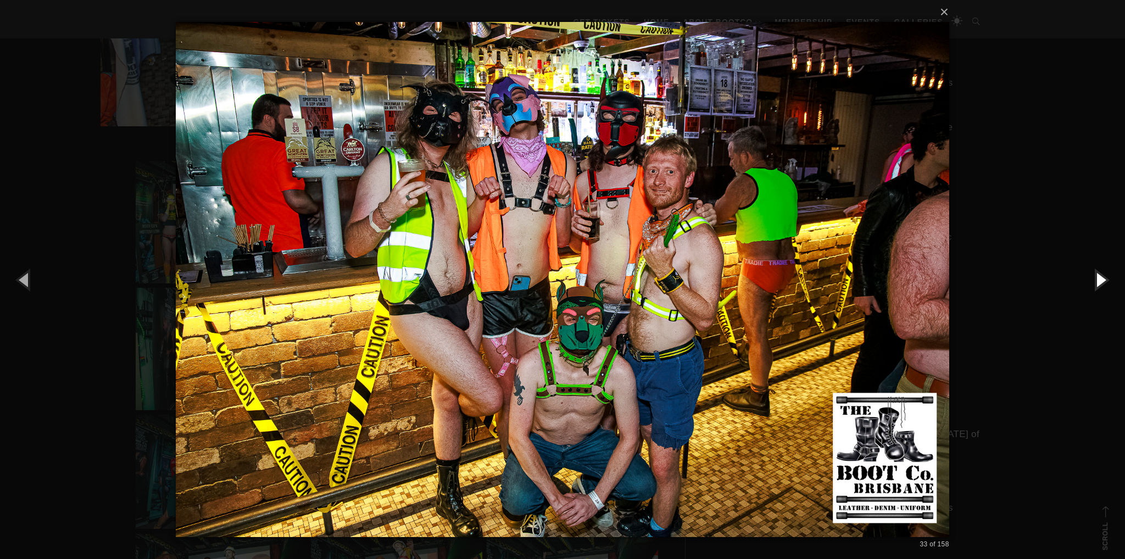
click at [1105, 282] on button "button" at bounding box center [1099, 279] width 49 height 60
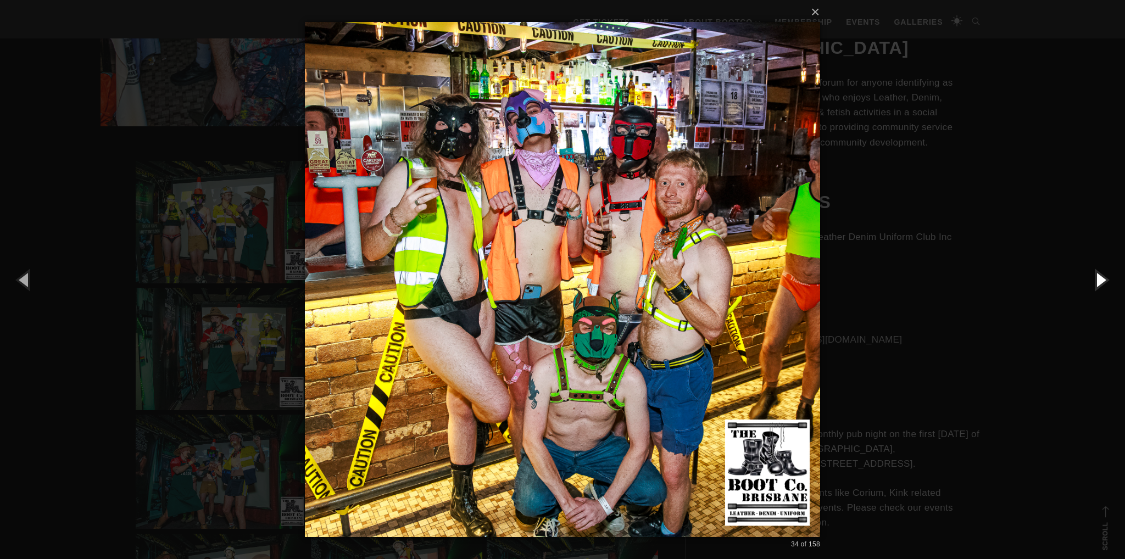
click at [1105, 282] on button "button" at bounding box center [1099, 279] width 49 height 60
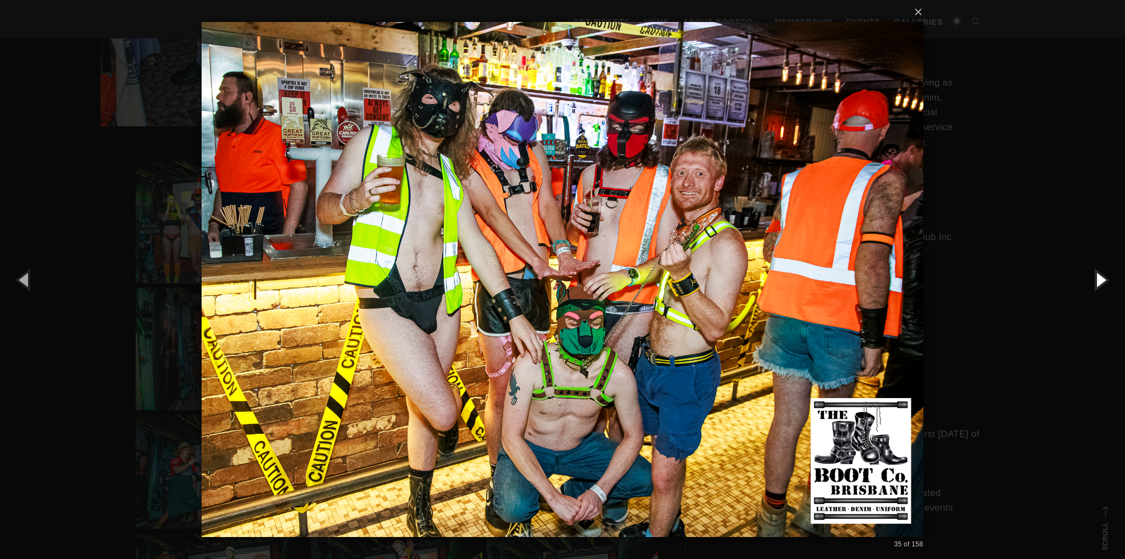
click at [1105, 282] on button "button" at bounding box center [1099, 279] width 49 height 60
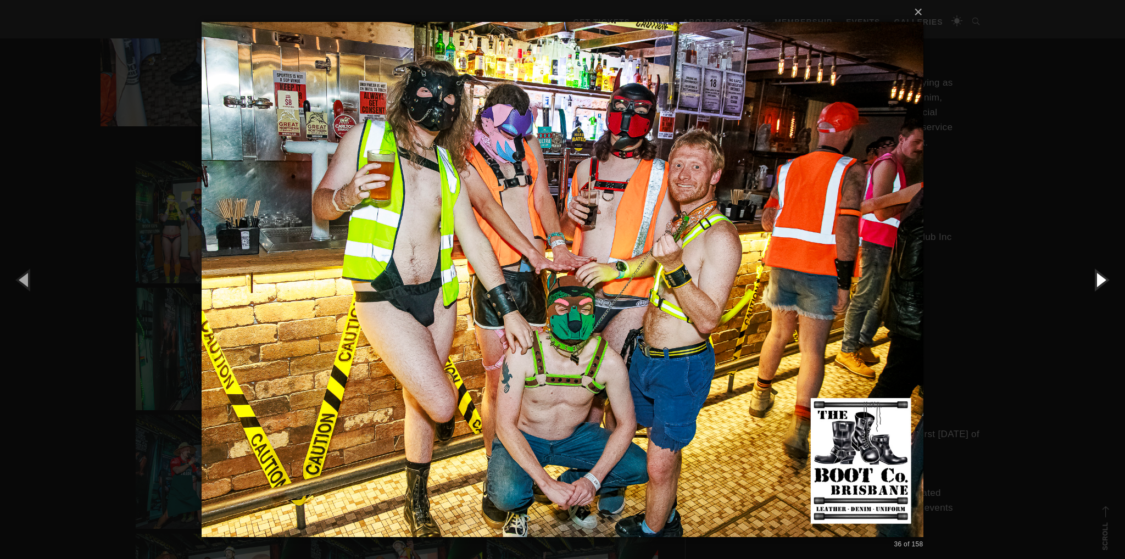
click at [1105, 282] on button "button" at bounding box center [1099, 279] width 49 height 60
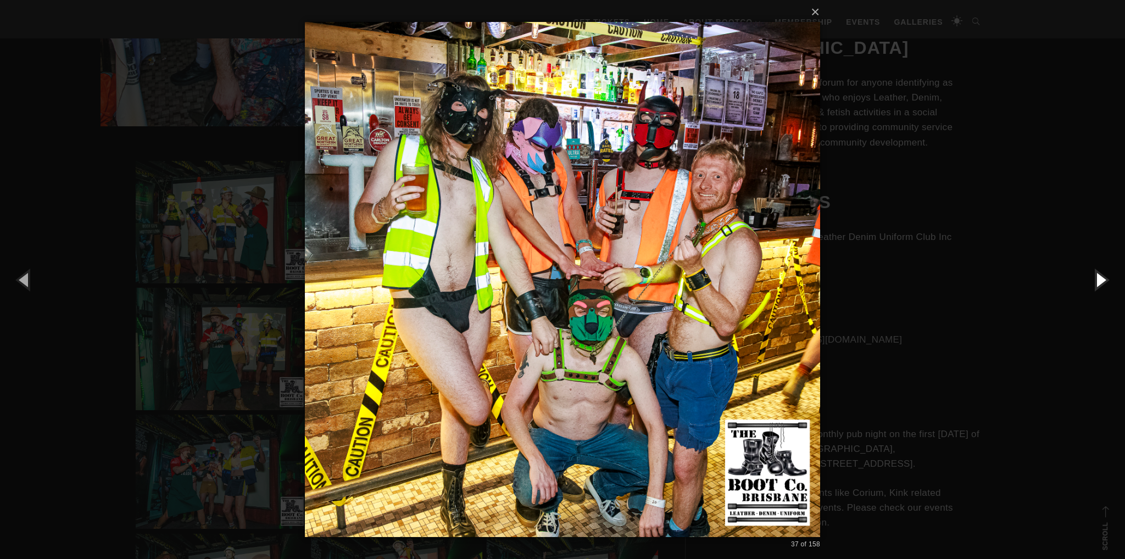
click at [1105, 282] on button "button" at bounding box center [1099, 279] width 49 height 60
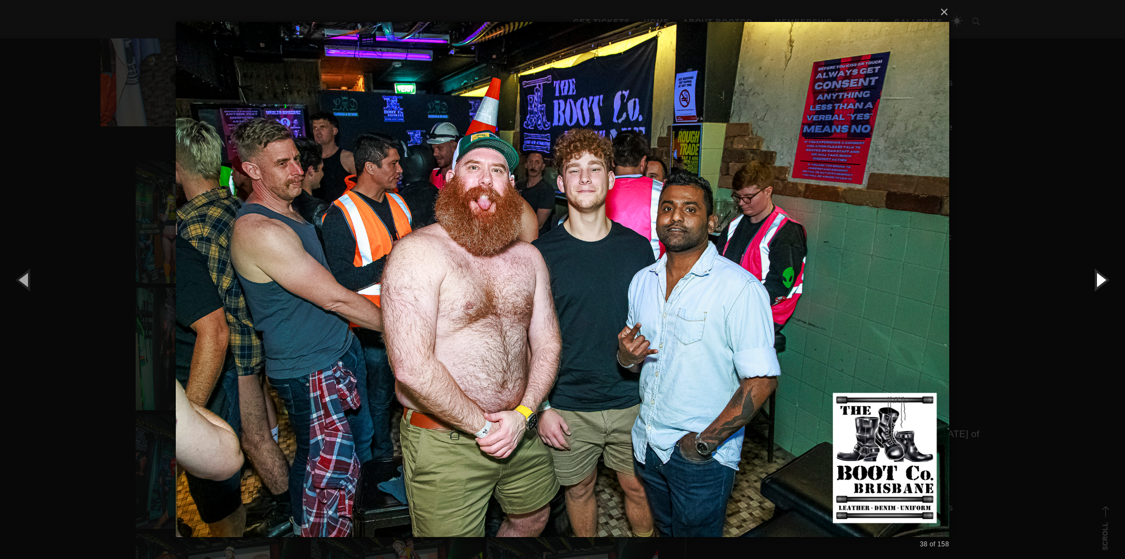
click at [1105, 282] on button "button" at bounding box center [1099, 279] width 49 height 60
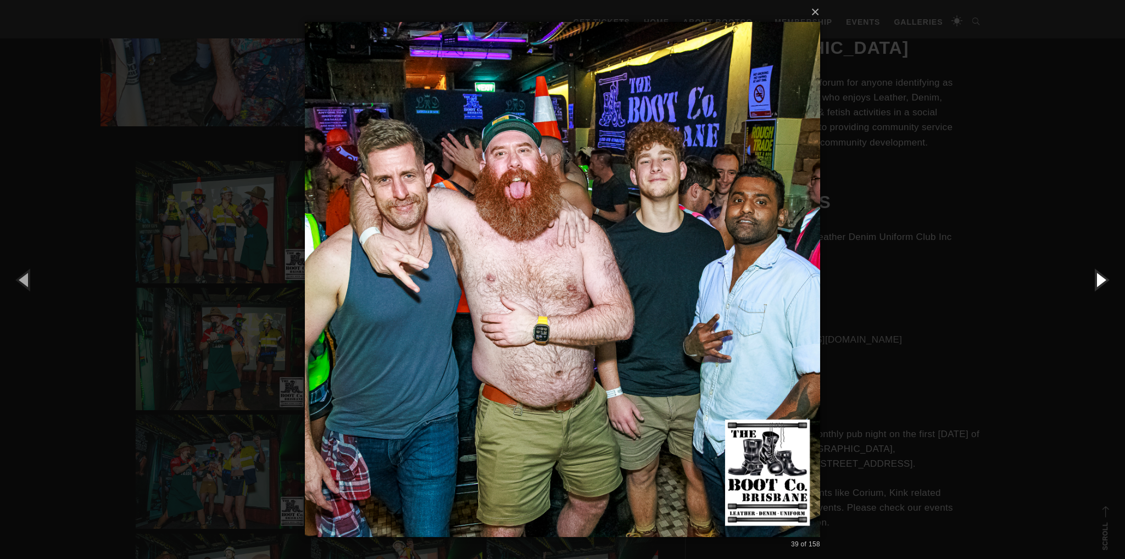
click at [1103, 284] on button "button" at bounding box center [1099, 279] width 49 height 60
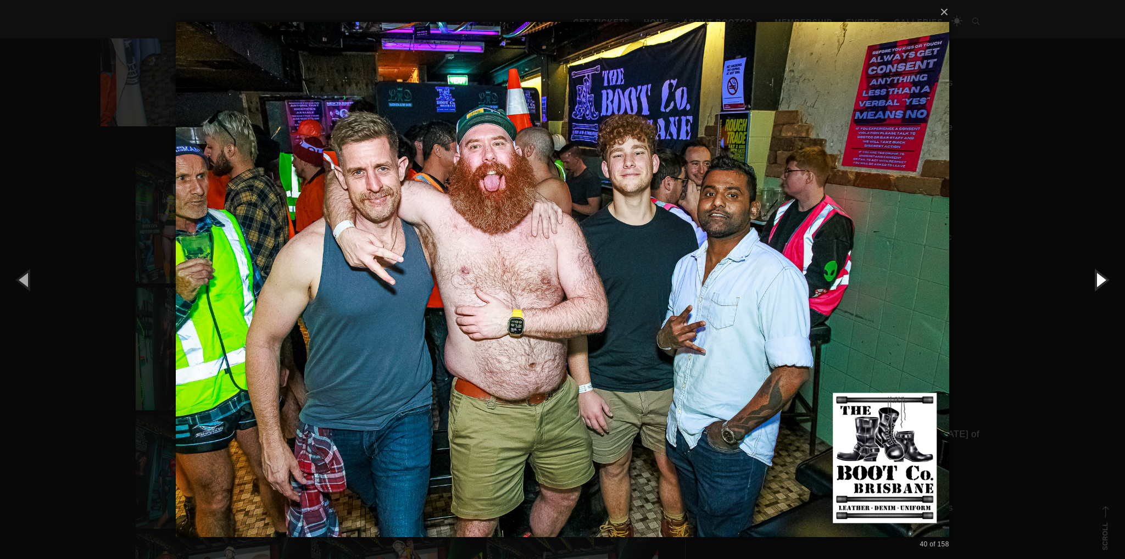
click at [1103, 284] on button "button" at bounding box center [1099, 279] width 49 height 60
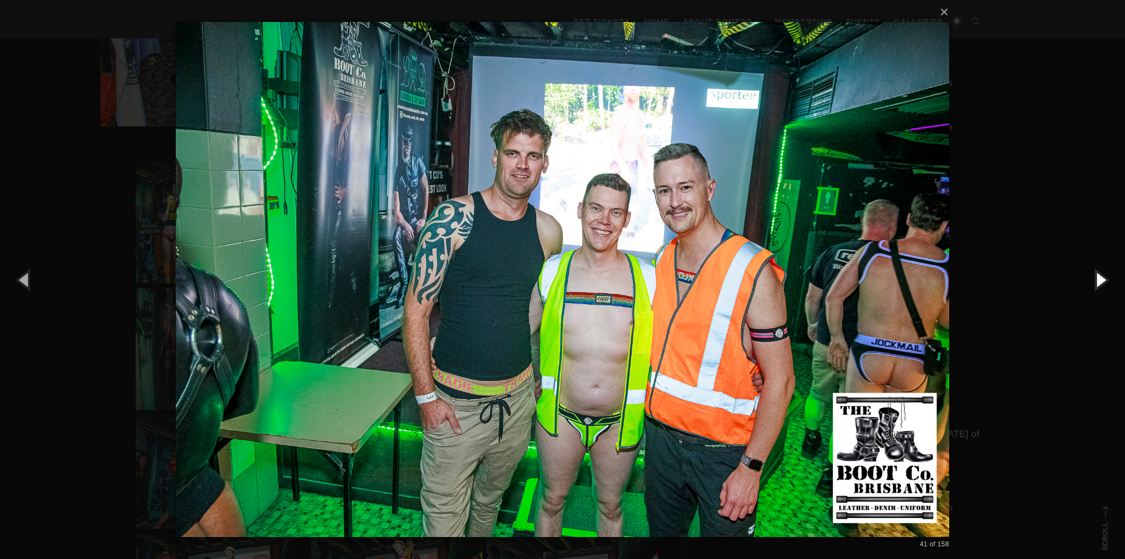
click at [1103, 284] on button "button" at bounding box center [1099, 279] width 49 height 60
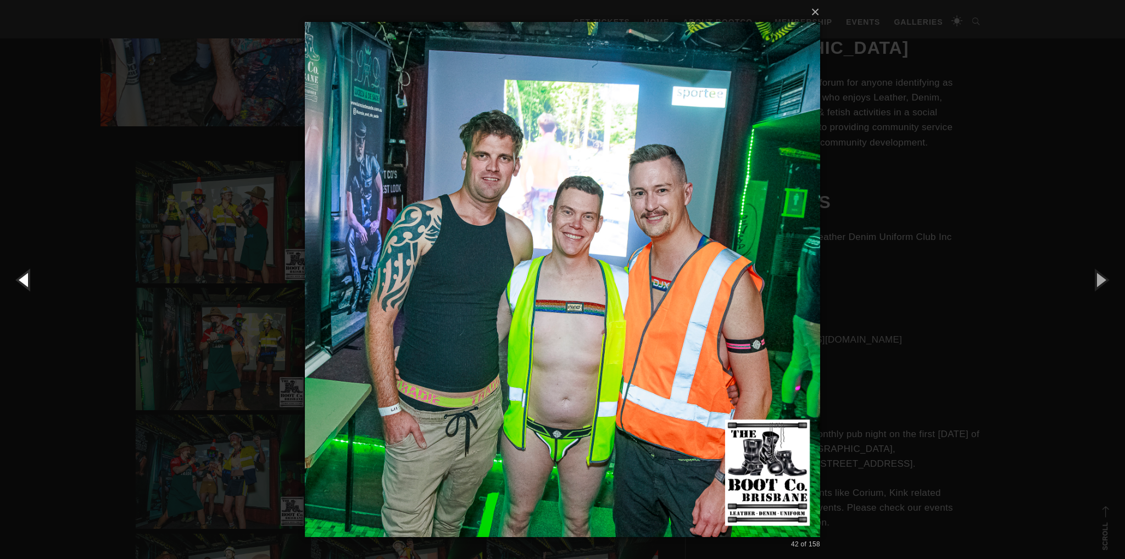
click at [25, 283] on button "button" at bounding box center [24, 279] width 49 height 60
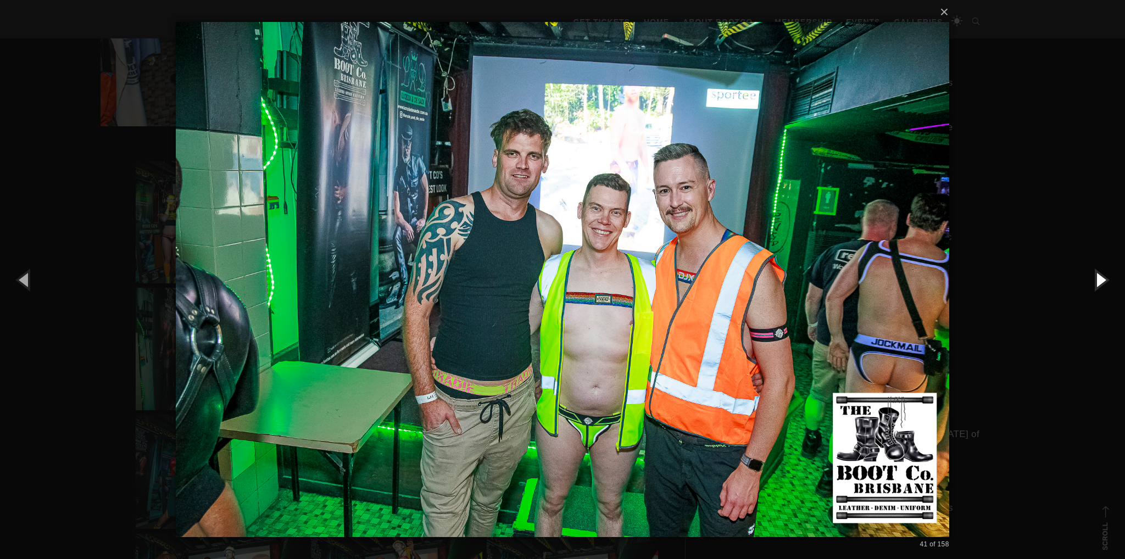
click at [1099, 277] on button "button" at bounding box center [1099, 279] width 49 height 60
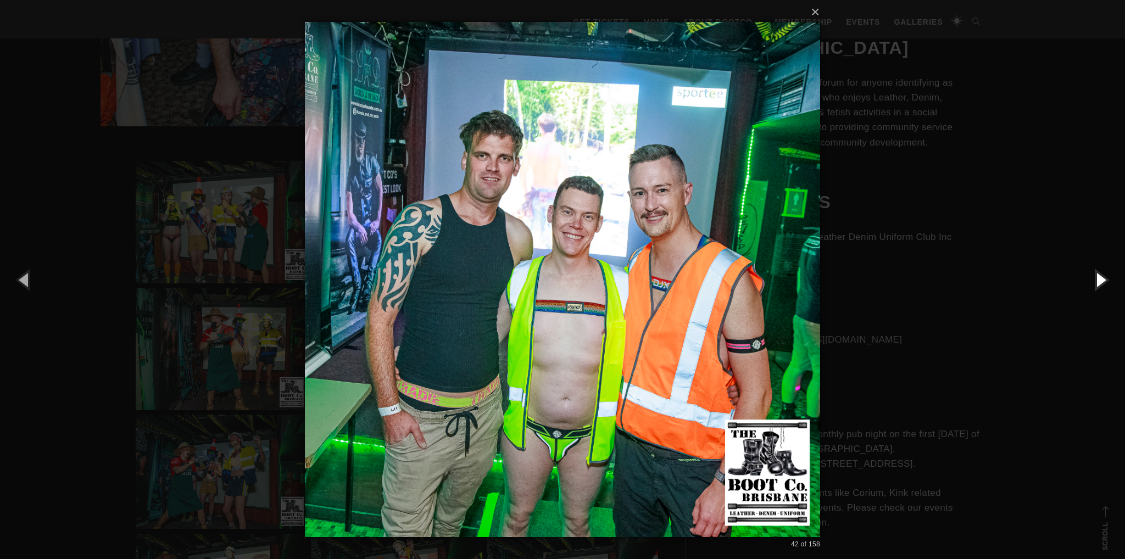
click at [1099, 277] on button "button" at bounding box center [1099, 279] width 49 height 60
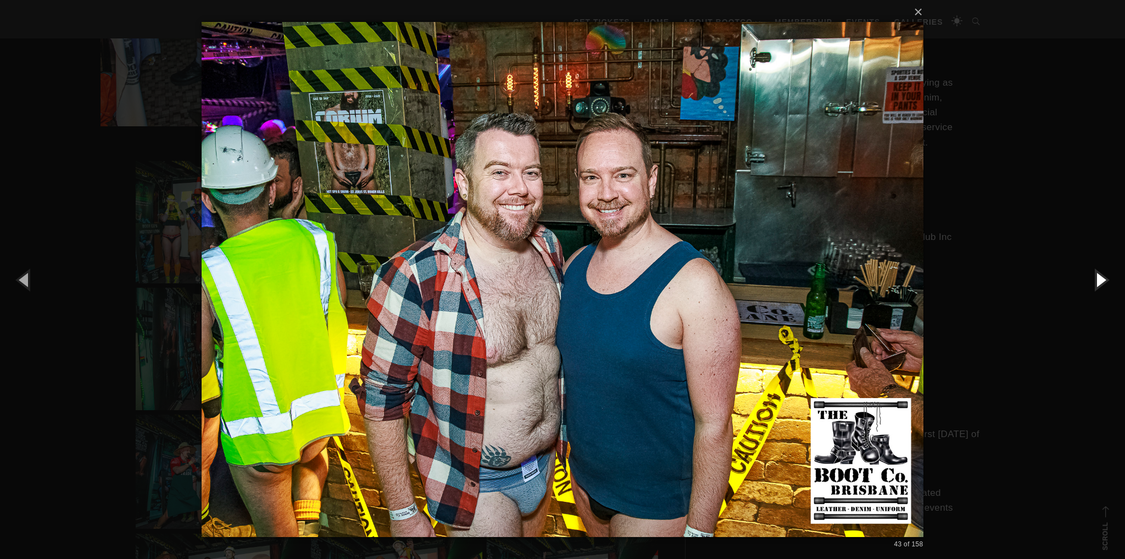
click at [1099, 277] on button "button" at bounding box center [1099, 279] width 49 height 60
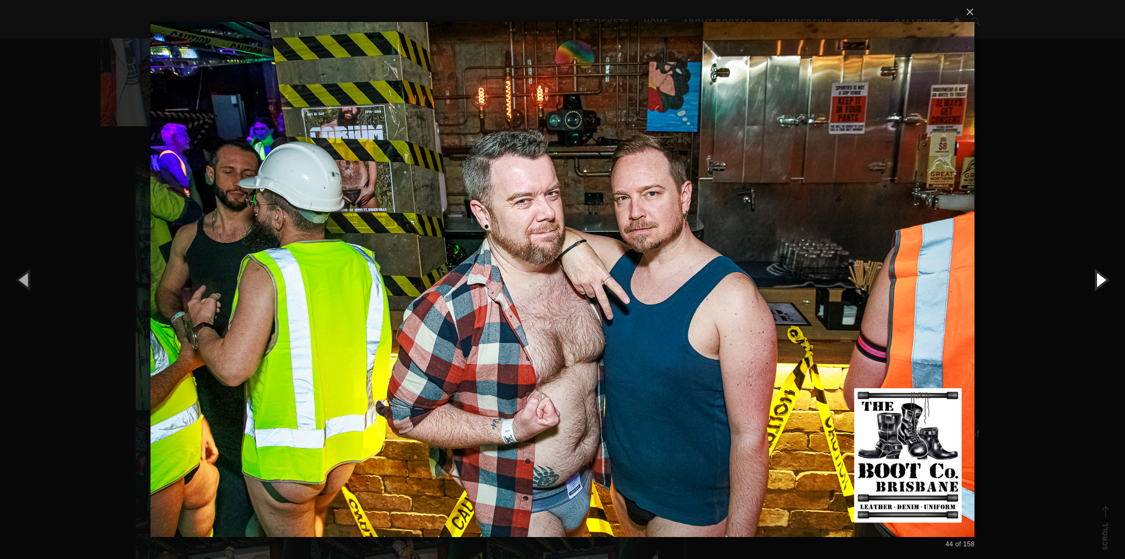
click at [1099, 277] on button "button" at bounding box center [1099, 279] width 49 height 60
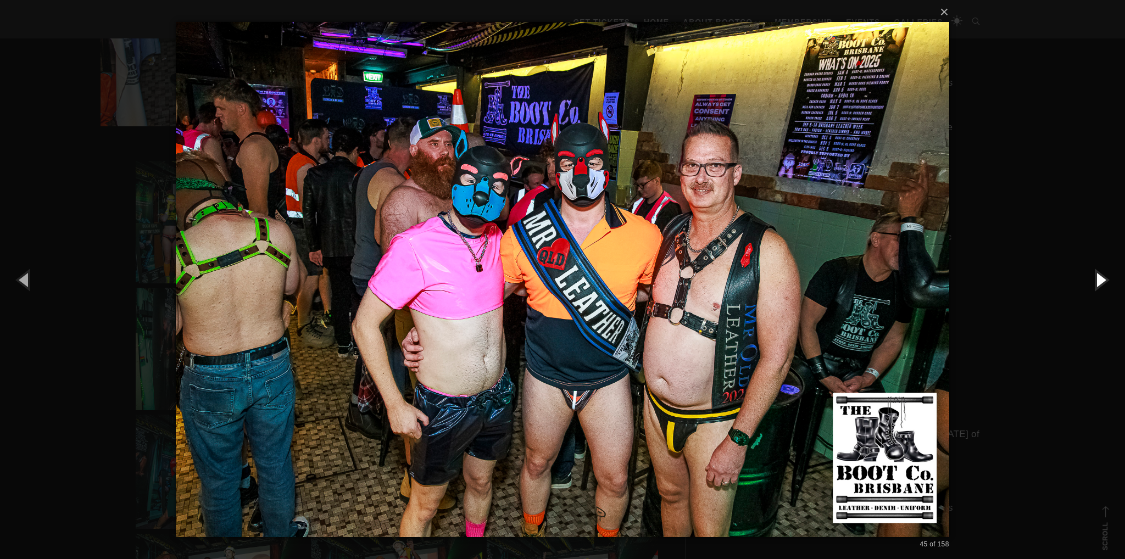
click at [1099, 277] on button "button" at bounding box center [1099, 279] width 49 height 60
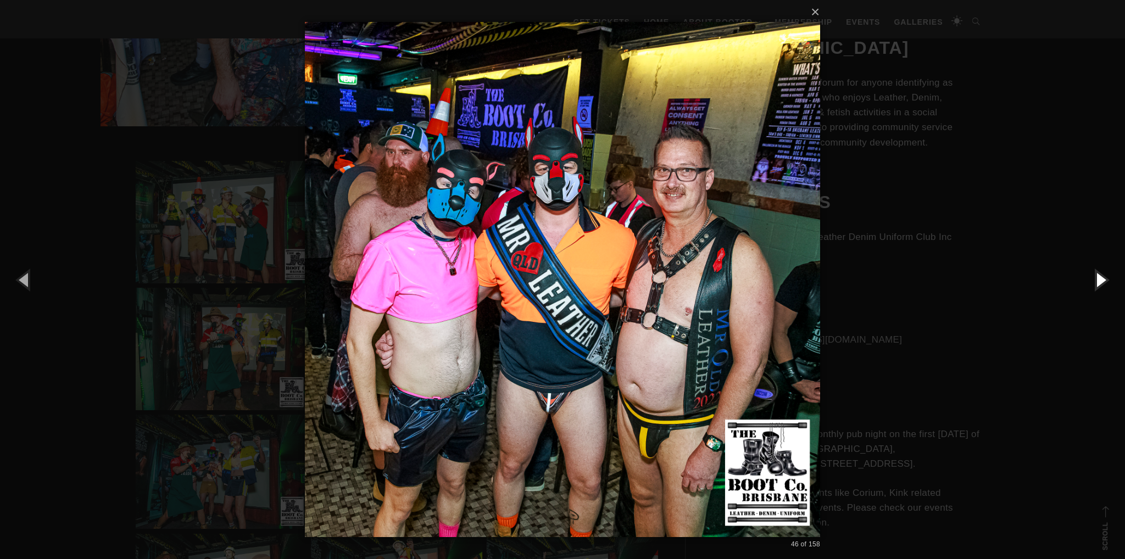
click at [1099, 277] on button "button" at bounding box center [1099, 279] width 49 height 60
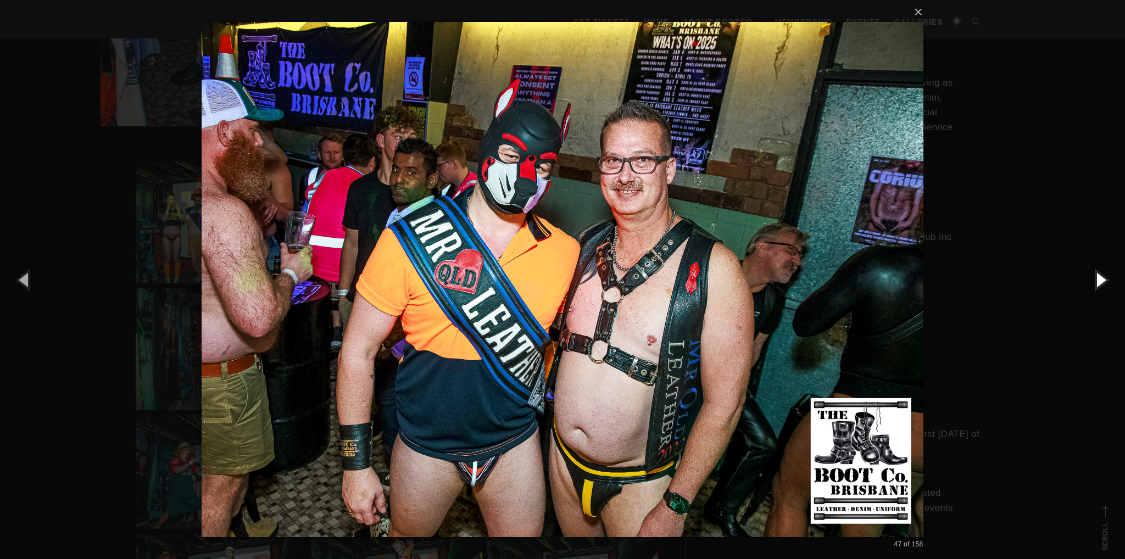
click at [1099, 277] on button "button" at bounding box center [1099, 279] width 49 height 60
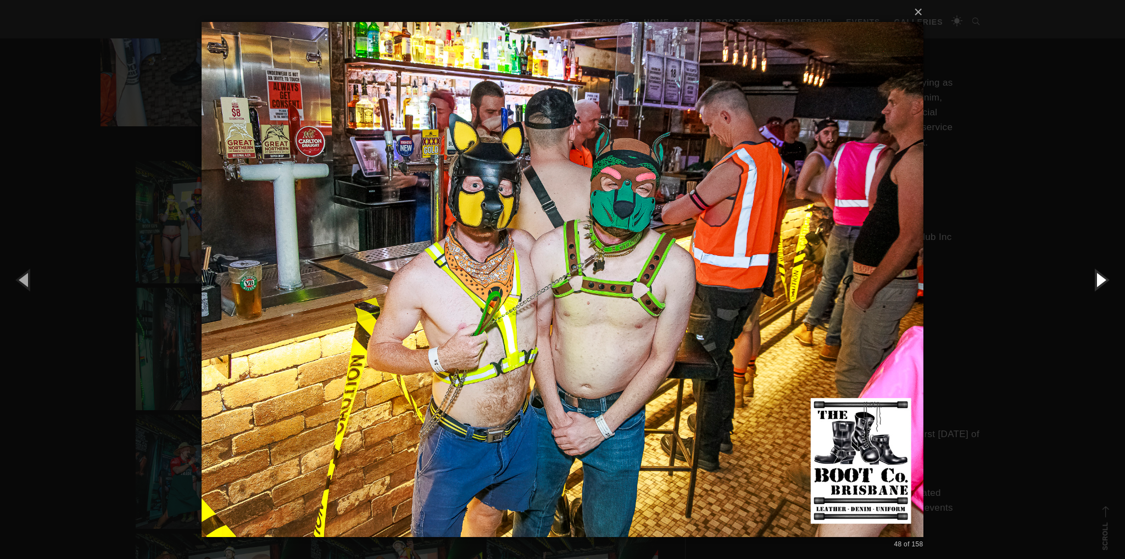
click at [1099, 277] on button "button" at bounding box center [1099, 279] width 49 height 60
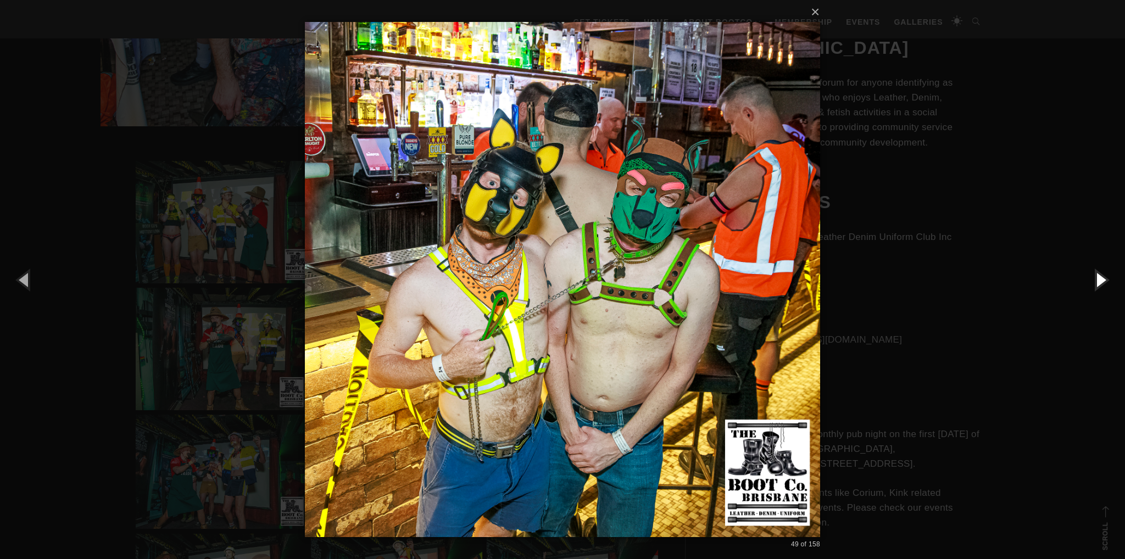
click at [1099, 277] on button "button" at bounding box center [1099, 279] width 49 height 60
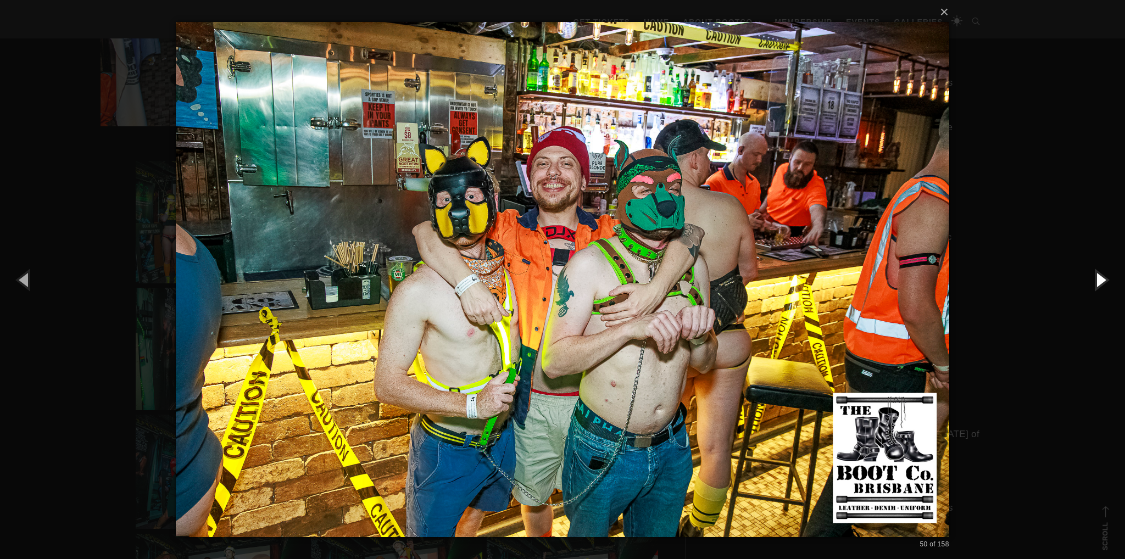
click at [1099, 277] on button "button" at bounding box center [1099, 279] width 49 height 60
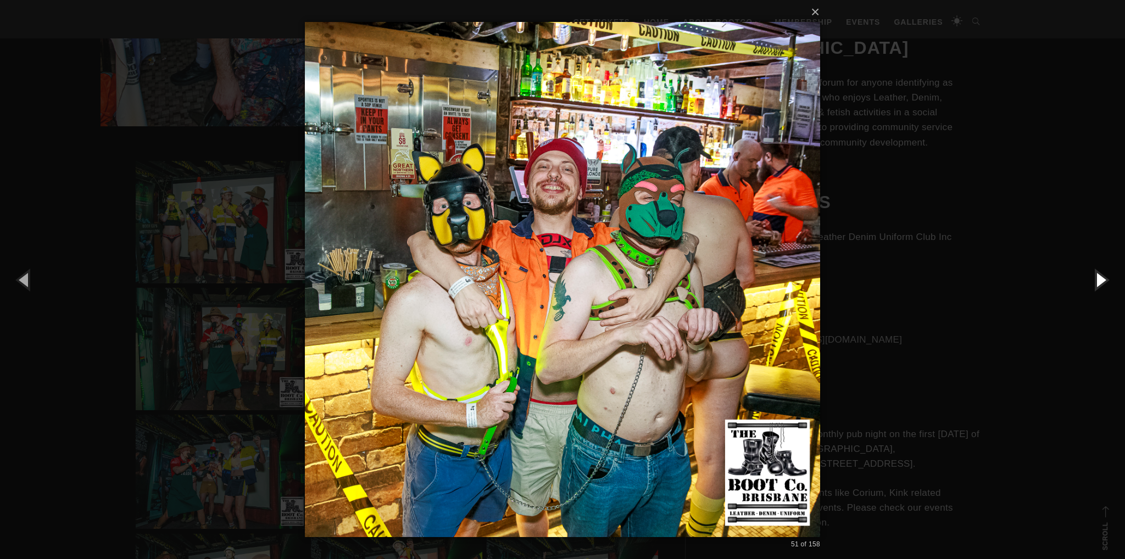
click at [1099, 277] on button "button" at bounding box center [1099, 279] width 49 height 60
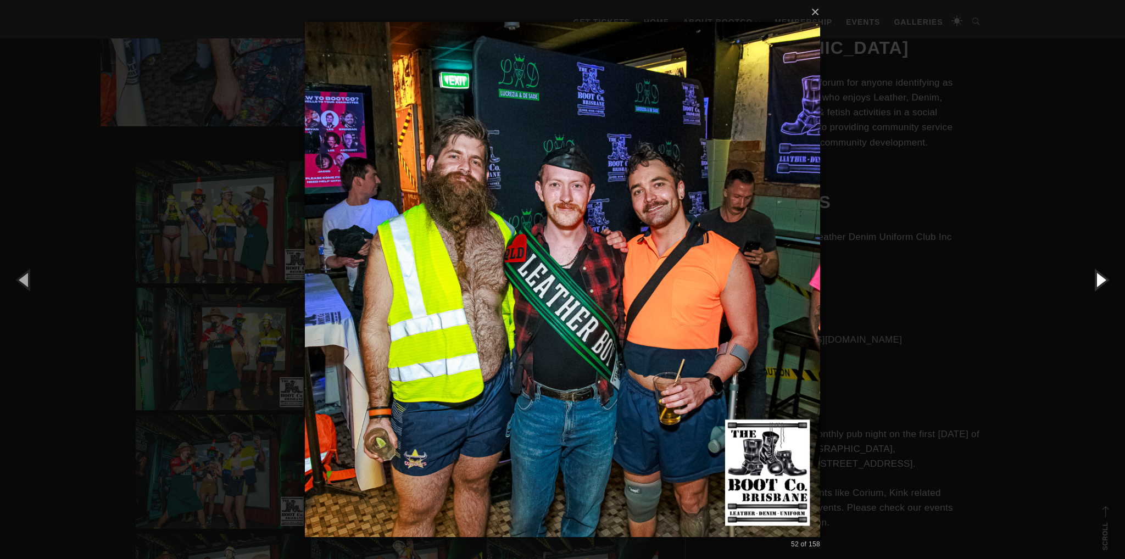
click at [1099, 277] on button "button" at bounding box center [1099, 279] width 49 height 60
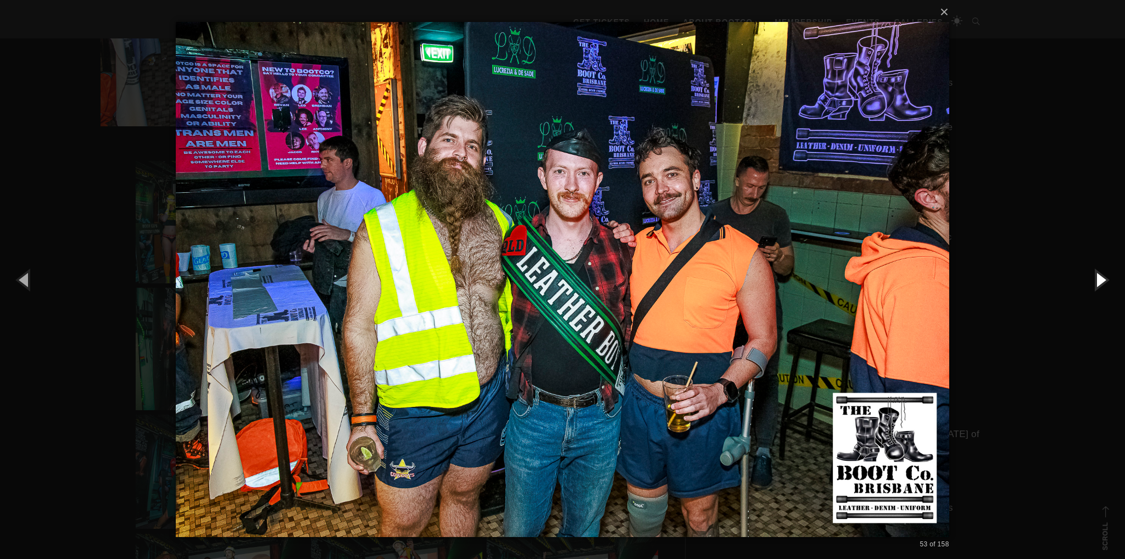
click at [1099, 277] on button "button" at bounding box center [1099, 279] width 49 height 60
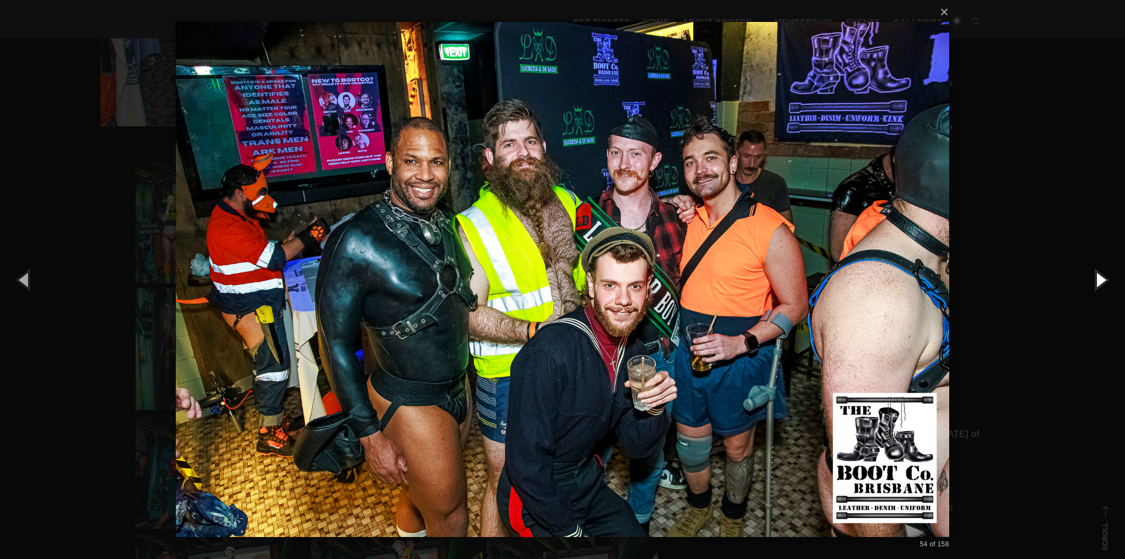
click at [1099, 277] on button "button" at bounding box center [1099, 279] width 49 height 60
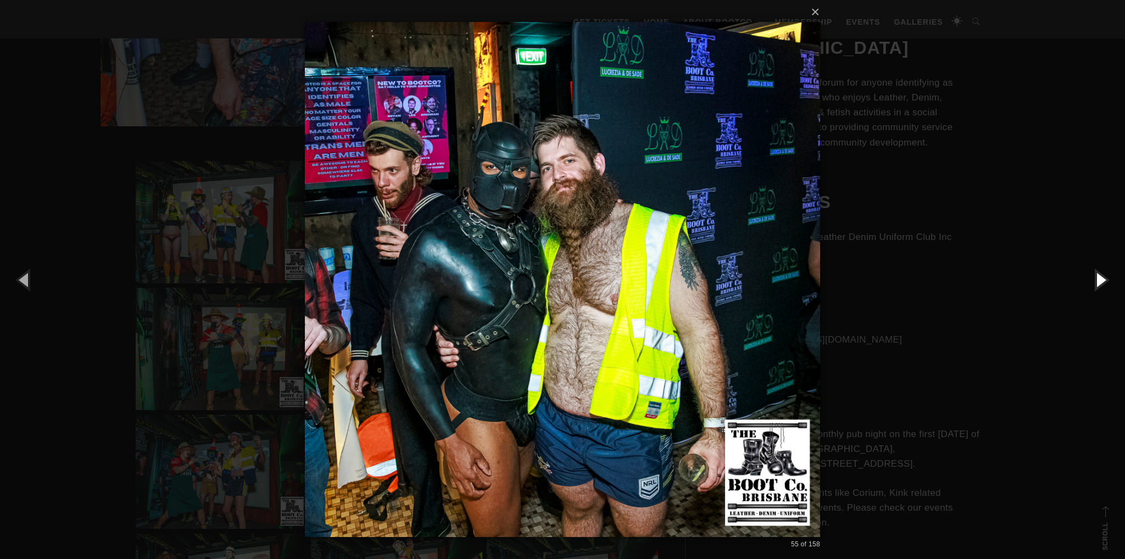
click at [1099, 277] on button "button" at bounding box center [1099, 279] width 49 height 60
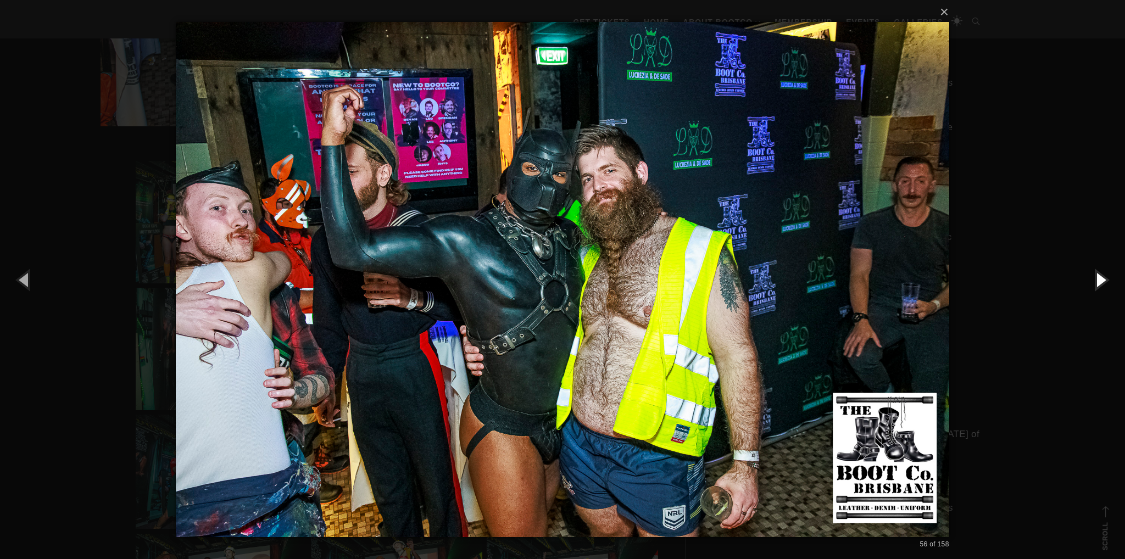
click at [1099, 277] on button "button" at bounding box center [1099, 279] width 49 height 60
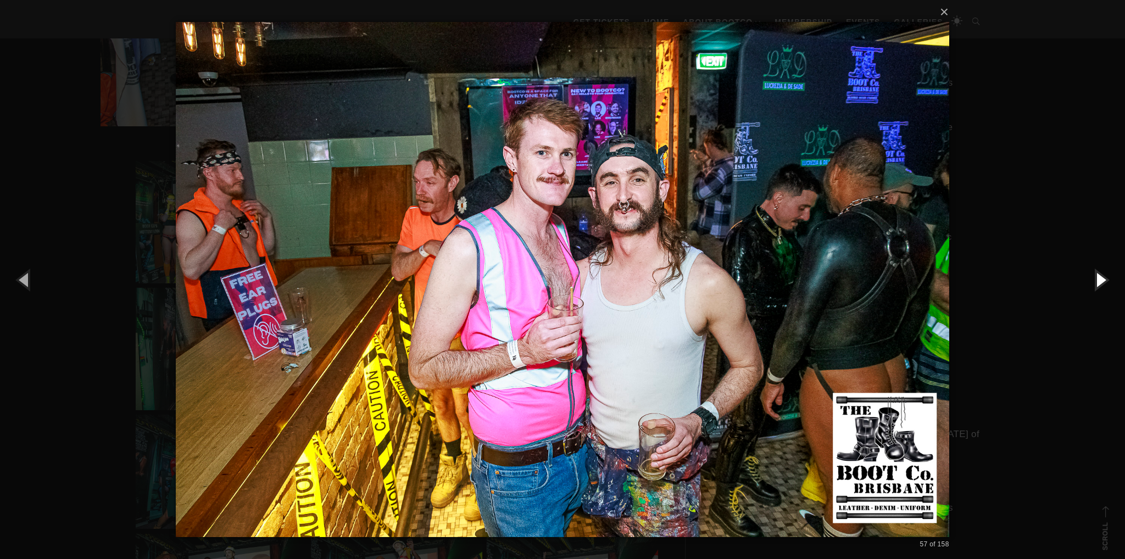
click at [1099, 277] on button "button" at bounding box center [1099, 279] width 49 height 60
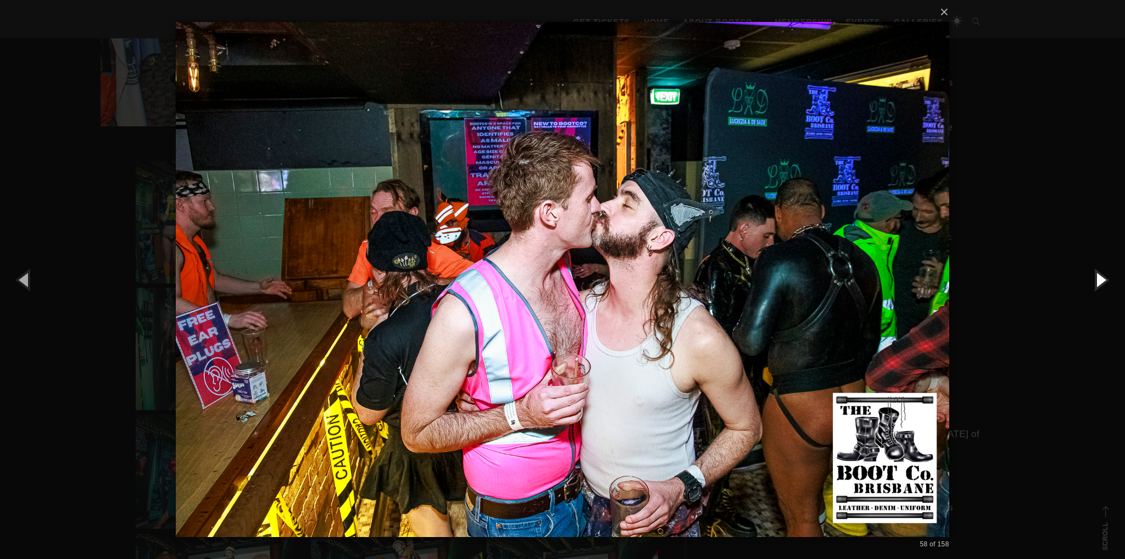
click at [1099, 277] on button "button" at bounding box center [1099, 279] width 49 height 60
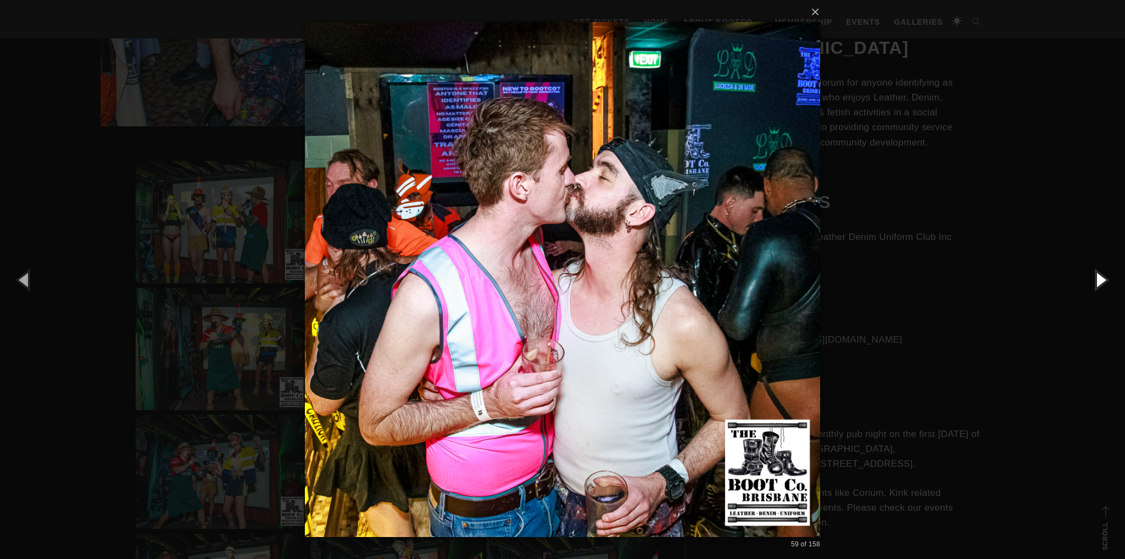
click at [1099, 277] on button "button" at bounding box center [1099, 279] width 49 height 60
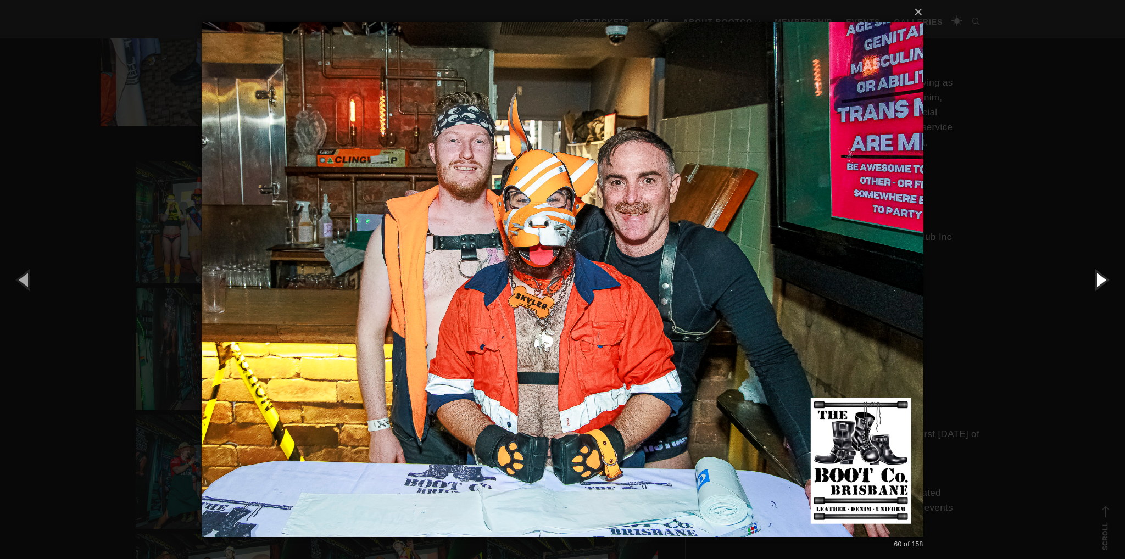
click at [1099, 277] on button "button" at bounding box center [1099, 279] width 49 height 60
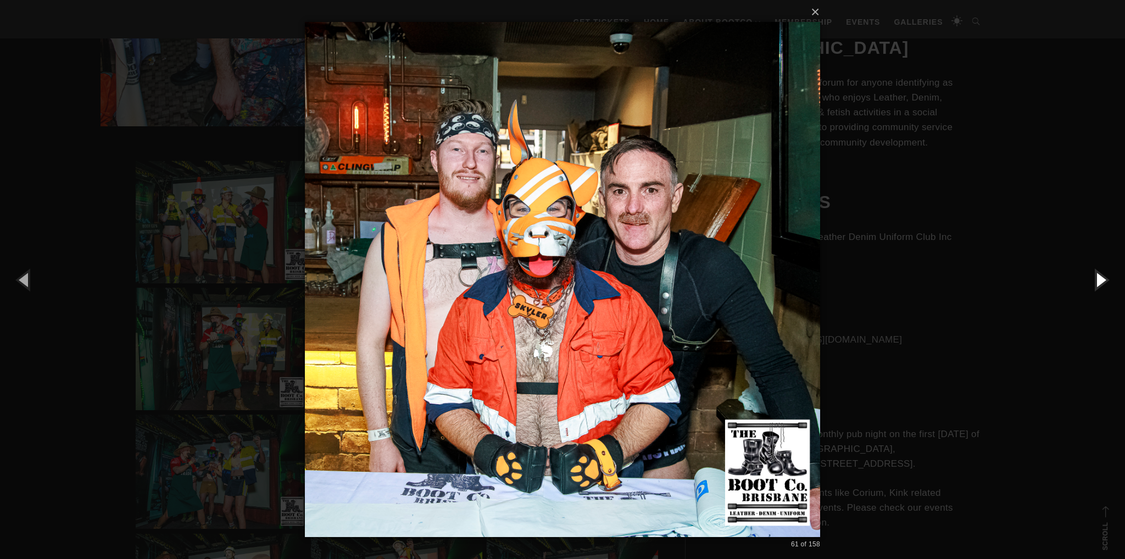
click at [1099, 277] on button "button" at bounding box center [1099, 279] width 49 height 60
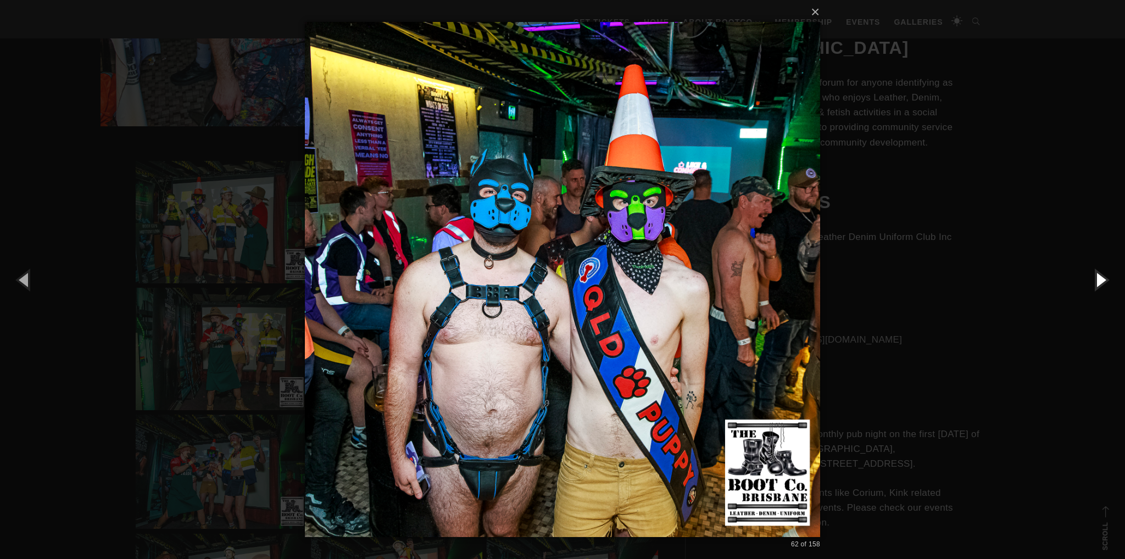
click at [1099, 277] on button "button" at bounding box center [1099, 279] width 49 height 60
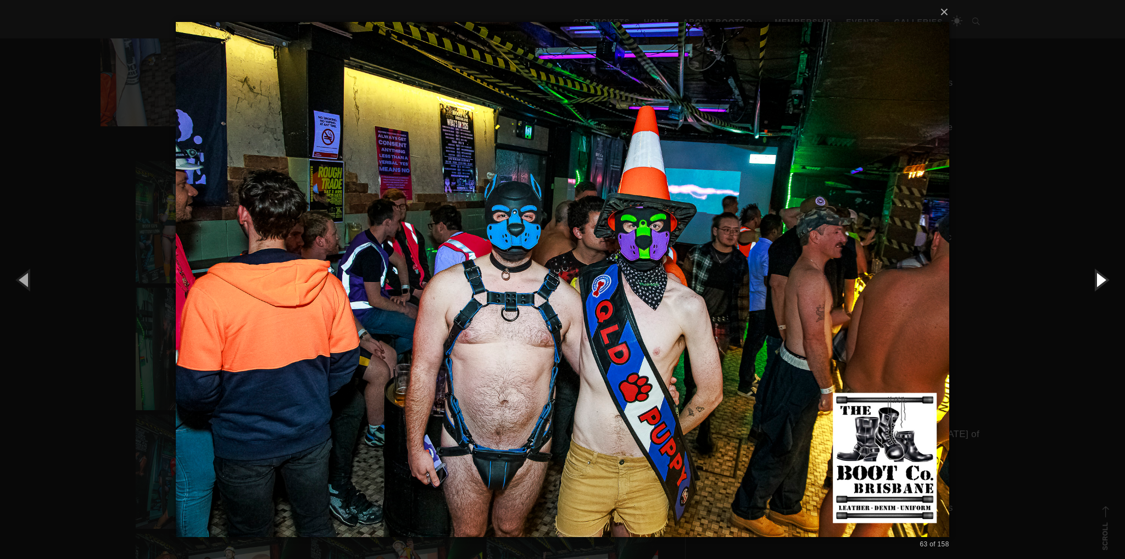
click at [1099, 277] on button "button" at bounding box center [1099, 279] width 49 height 60
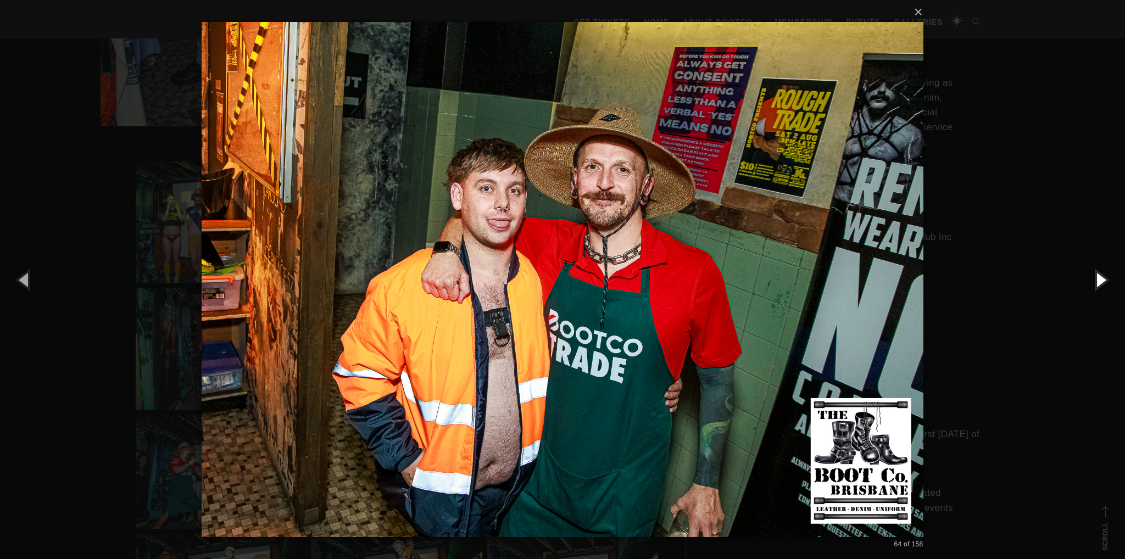
click at [1099, 277] on button "button" at bounding box center [1099, 279] width 49 height 60
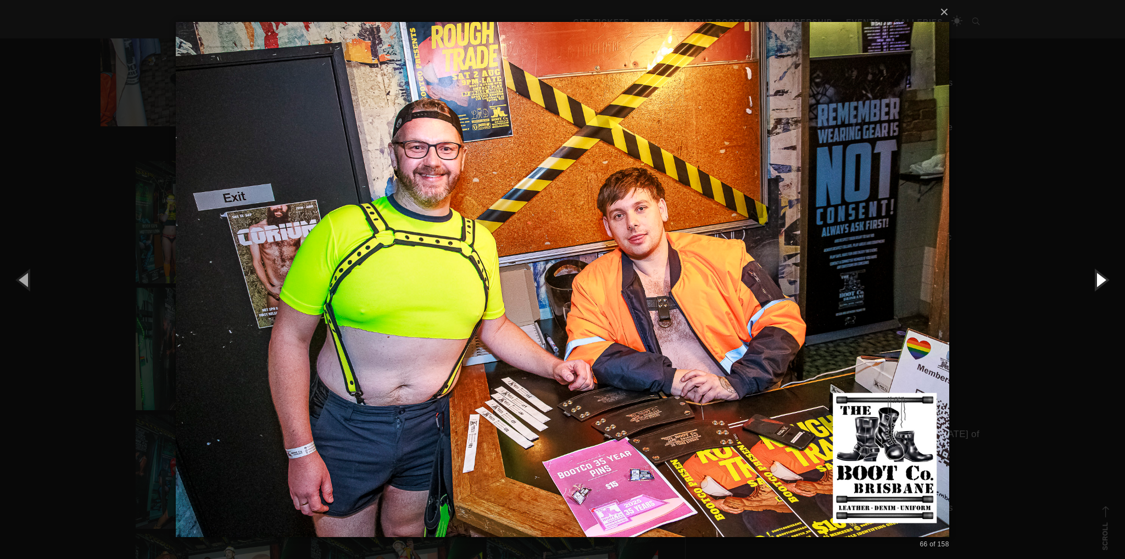
click at [1099, 277] on button "button" at bounding box center [1099, 279] width 49 height 60
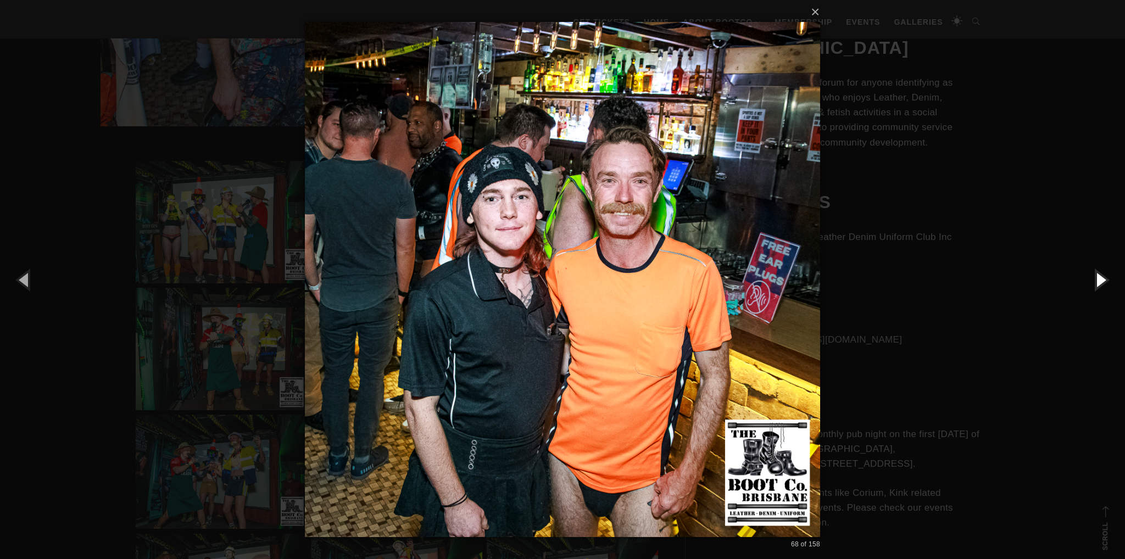
click at [1099, 277] on button "button" at bounding box center [1099, 279] width 49 height 60
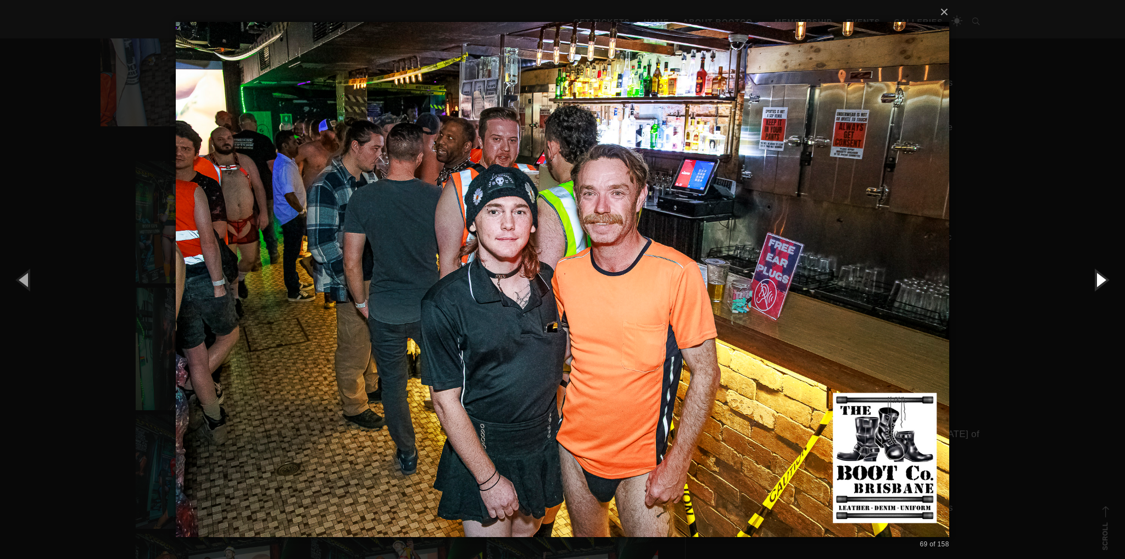
click at [1099, 277] on button "button" at bounding box center [1099, 279] width 49 height 60
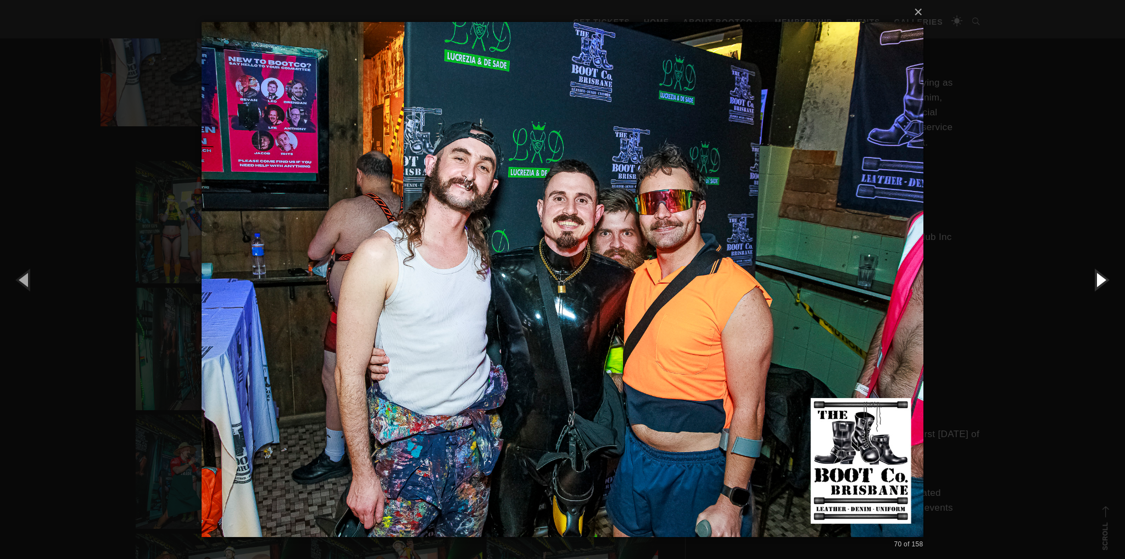
click at [1099, 277] on button "button" at bounding box center [1099, 279] width 49 height 60
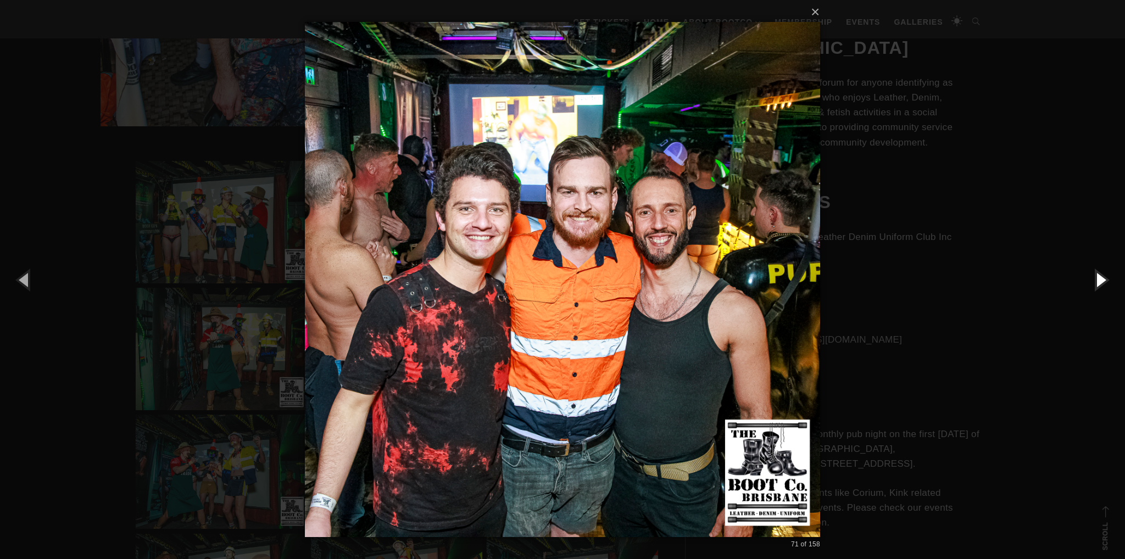
click at [1099, 277] on button "button" at bounding box center [1099, 279] width 49 height 60
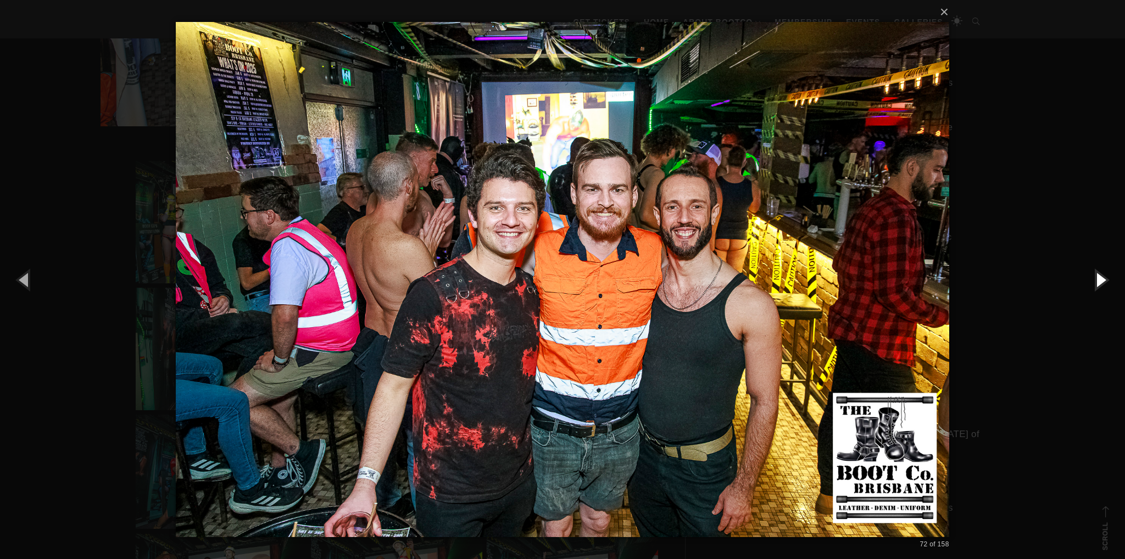
click at [1099, 277] on button "button" at bounding box center [1099, 279] width 49 height 60
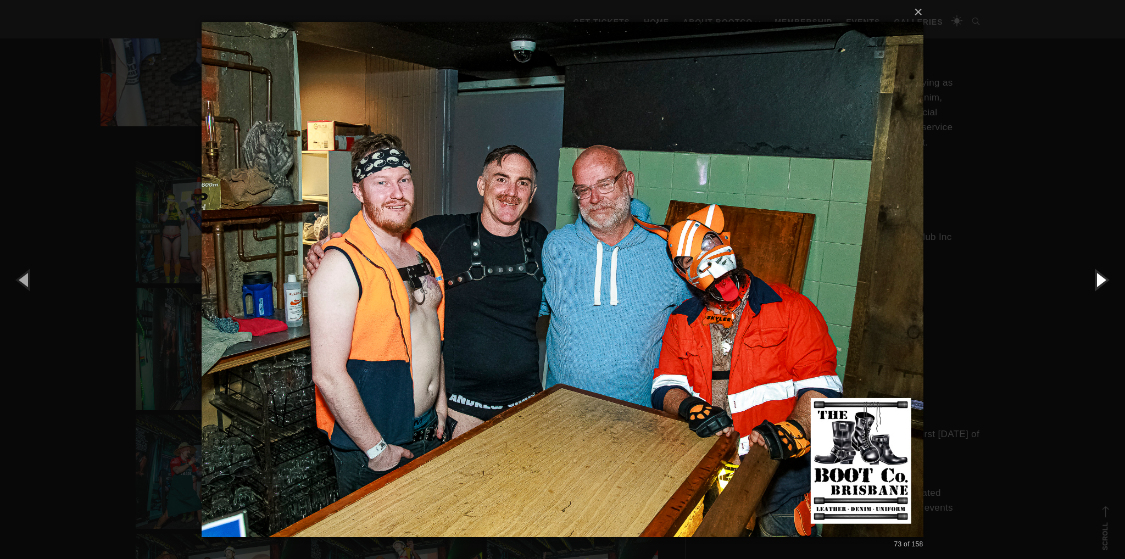
click at [1099, 277] on button "button" at bounding box center [1099, 279] width 49 height 60
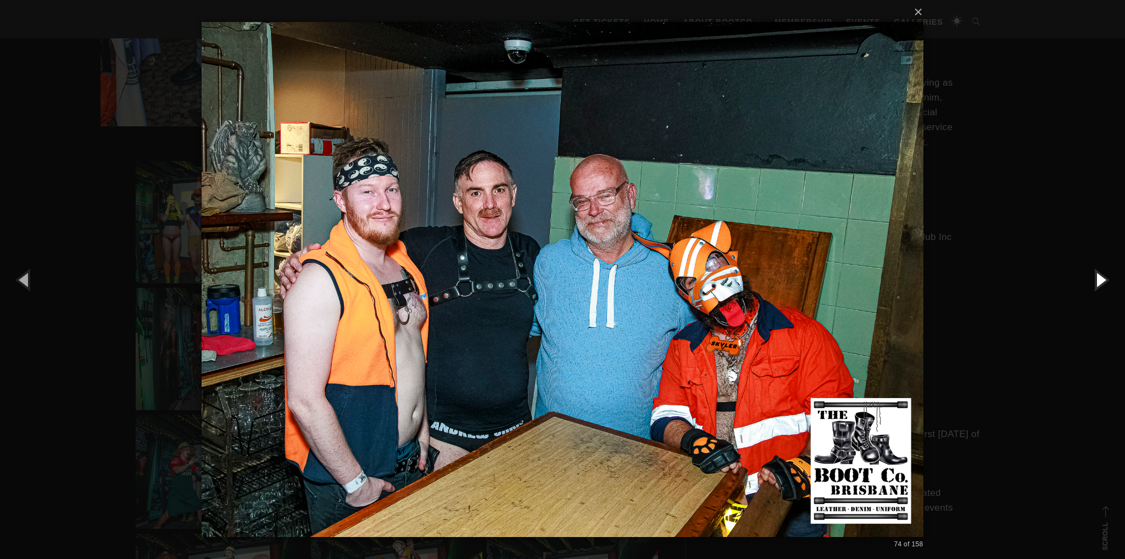
click at [1099, 277] on button "button" at bounding box center [1099, 279] width 49 height 60
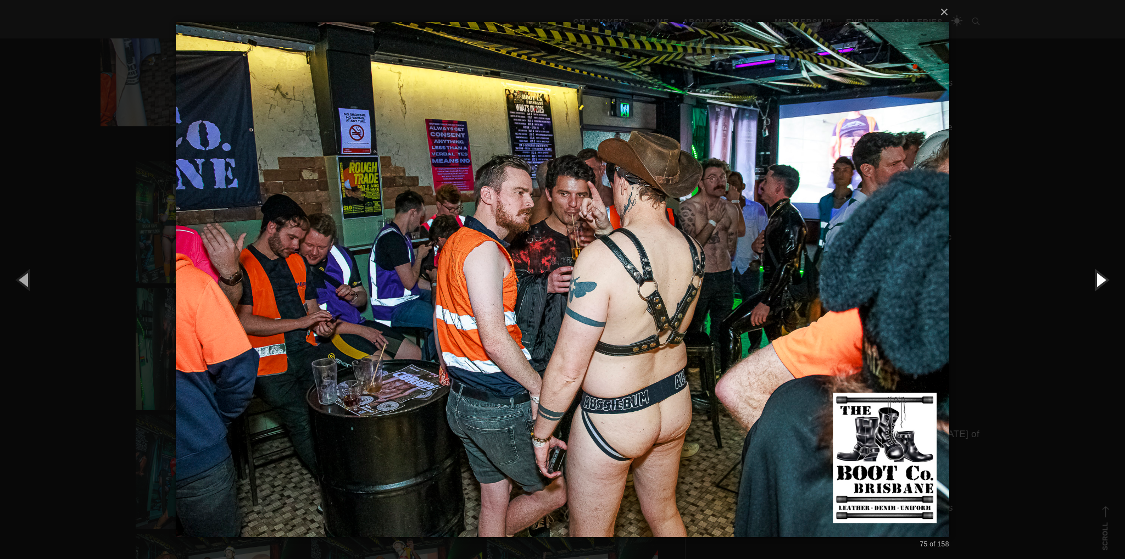
click at [1095, 273] on button "button" at bounding box center [1099, 279] width 49 height 60
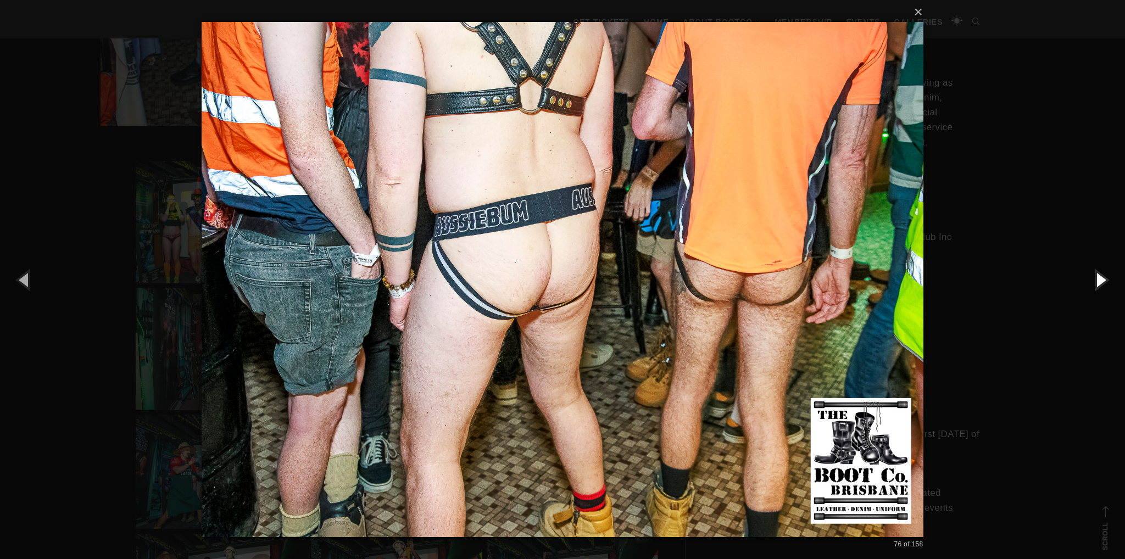
click at [1095, 273] on button "button" at bounding box center [1099, 279] width 49 height 60
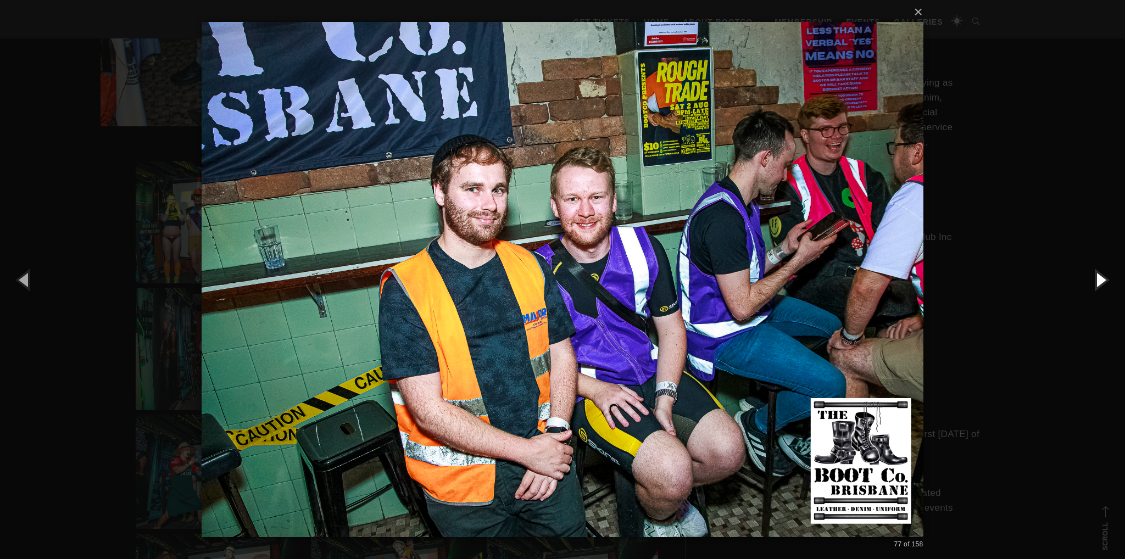
click at [1095, 273] on button "button" at bounding box center [1099, 279] width 49 height 60
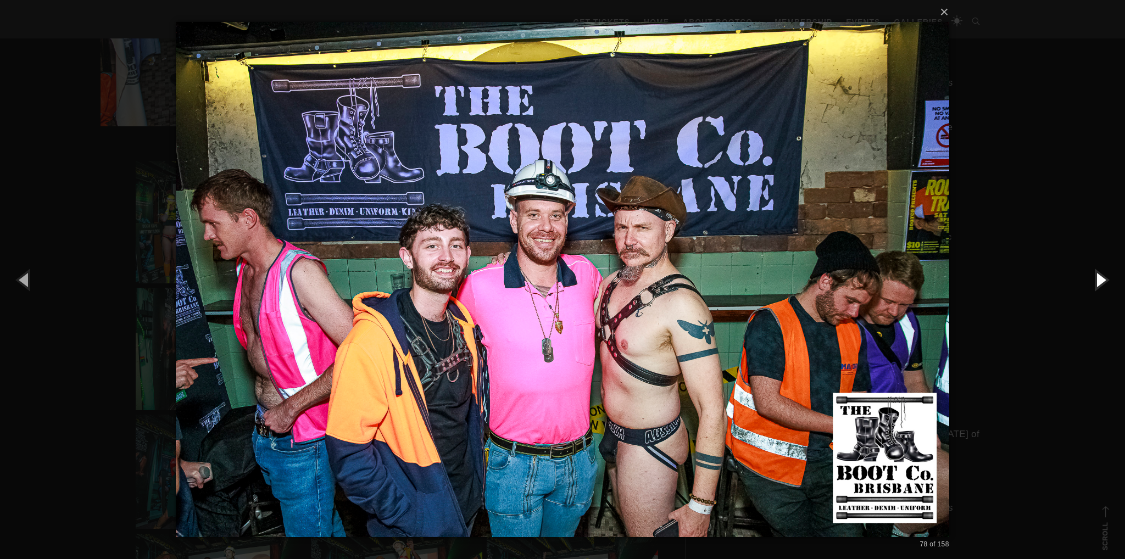
click at [1095, 273] on button "button" at bounding box center [1099, 279] width 49 height 60
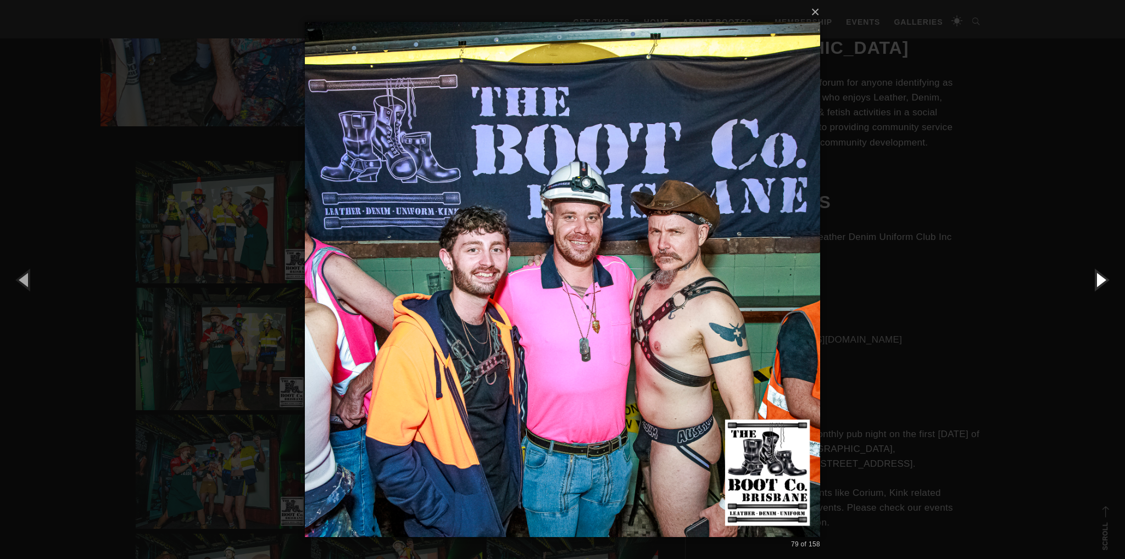
click at [1095, 273] on button "button" at bounding box center [1099, 279] width 49 height 60
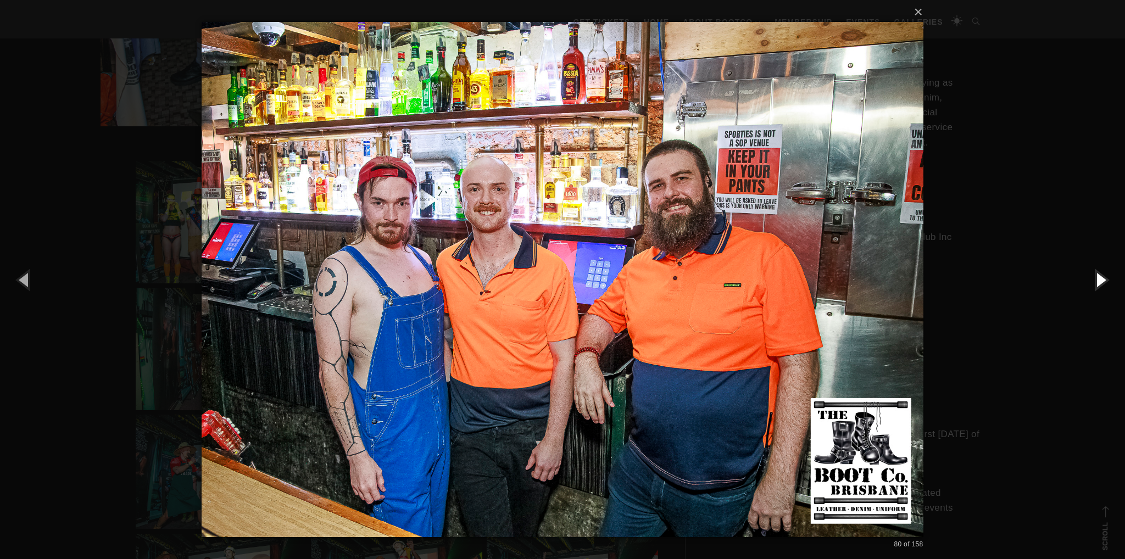
click at [1095, 273] on button "button" at bounding box center [1099, 279] width 49 height 60
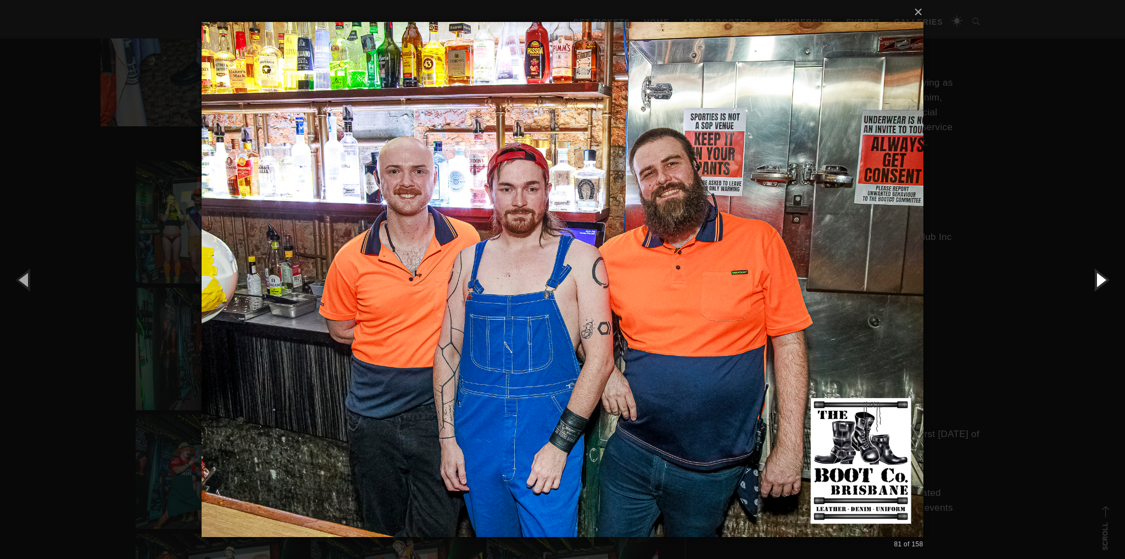
click at [1095, 273] on button "button" at bounding box center [1099, 279] width 49 height 60
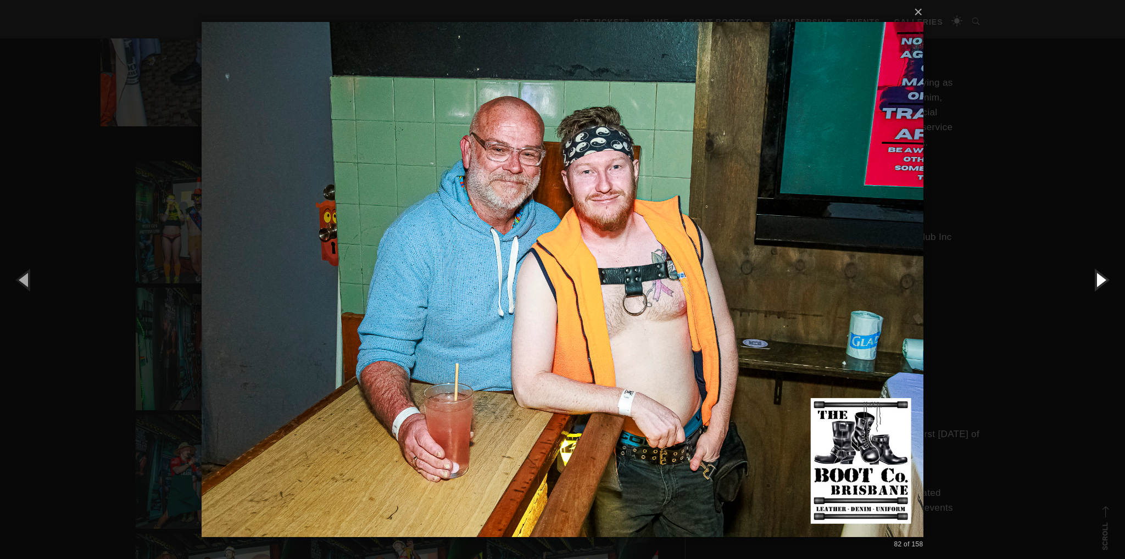
click at [1095, 273] on button "button" at bounding box center [1099, 279] width 49 height 60
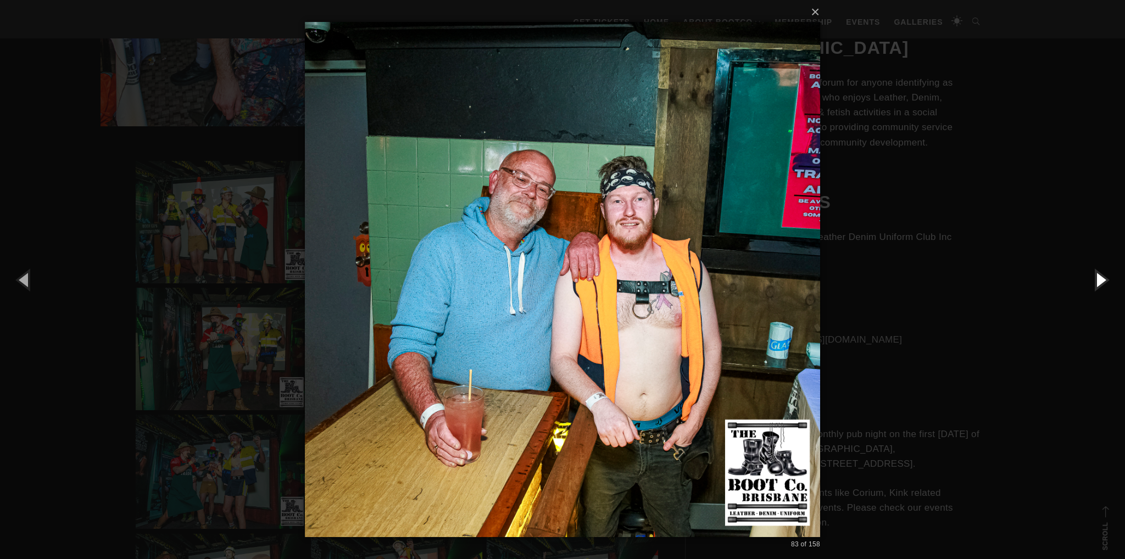
click at [1095, 273] on button "button" at bounding box center [1099, 279] width 49 height 60
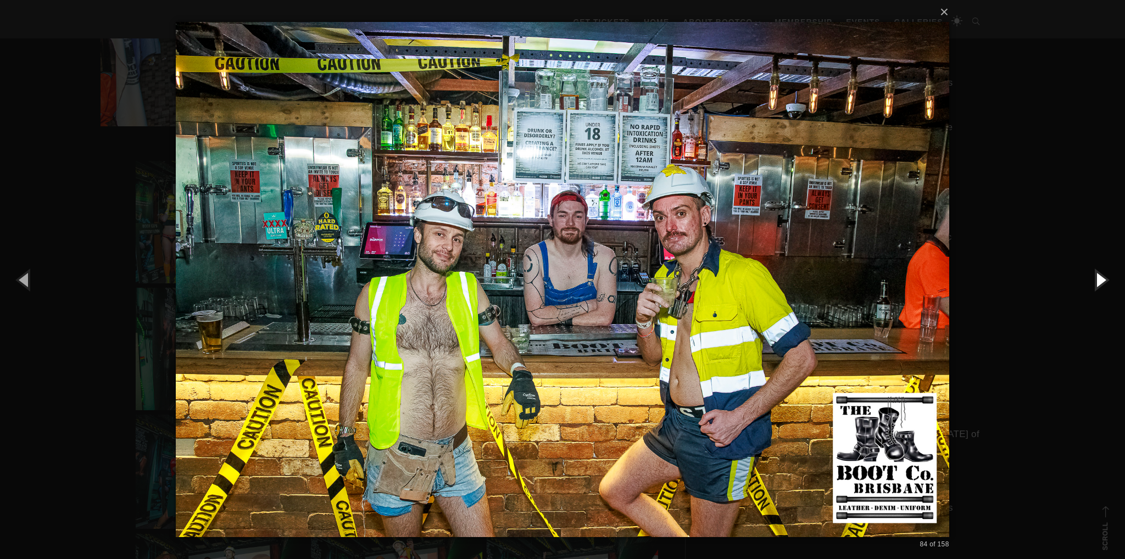
click at [1095, 273] on button "button" at bounding box center [1099, 279] width 49 height 60
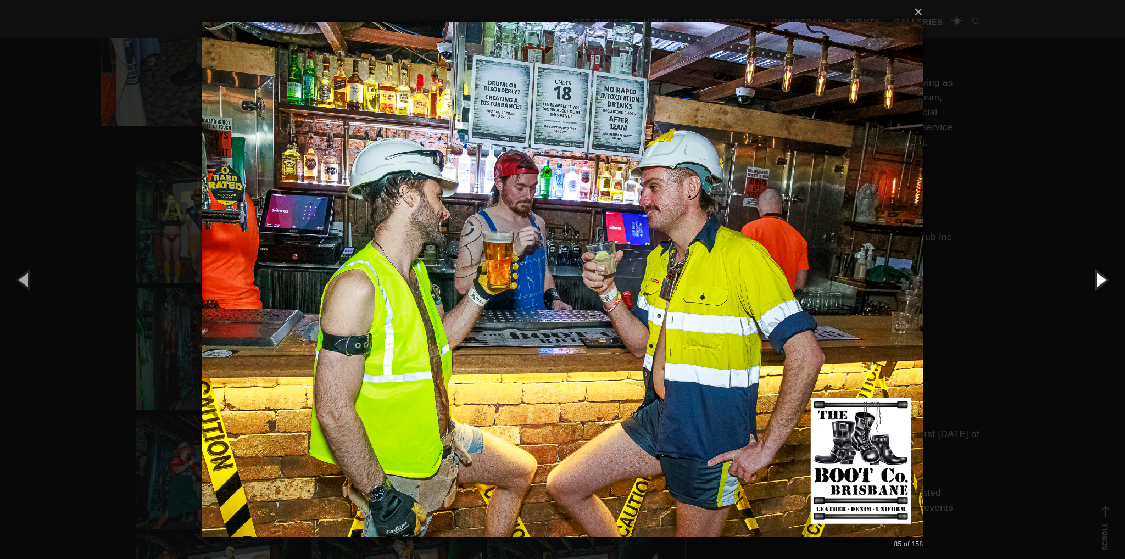
click at [1095, 273] on button "button" at bounding box center [1099, 279] width 49 height 60
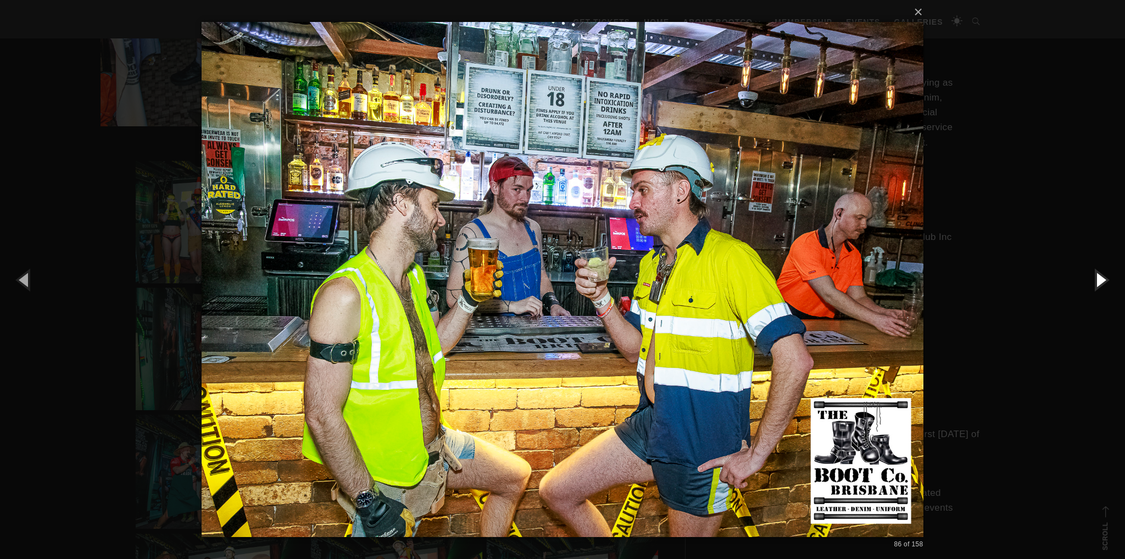
click at [1095, 273] on button "button" at bounding box center [1099, 279] width 49 height 60
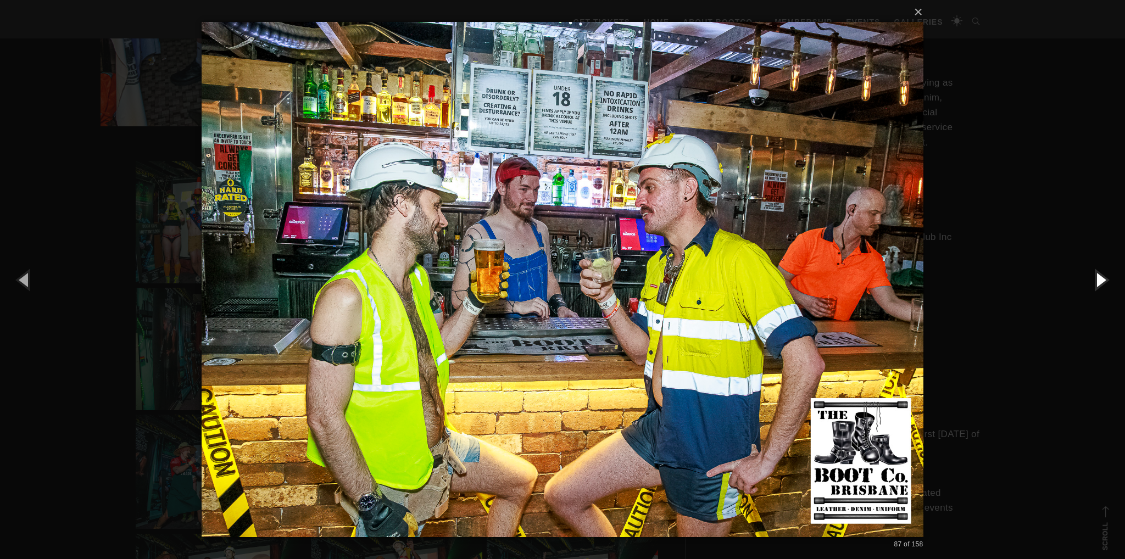
click at [1095, 273] on button "button" at bounding box center [1099, 279] width 49 height 60
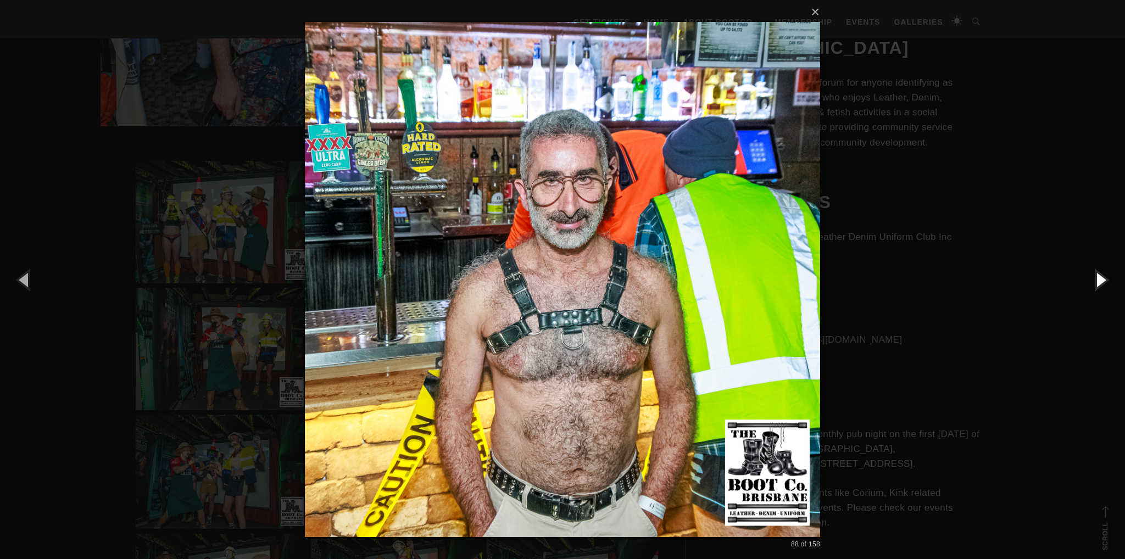
click at [1095, 273] on button "button" at bounding box center [1099, 279] width 49 height 60
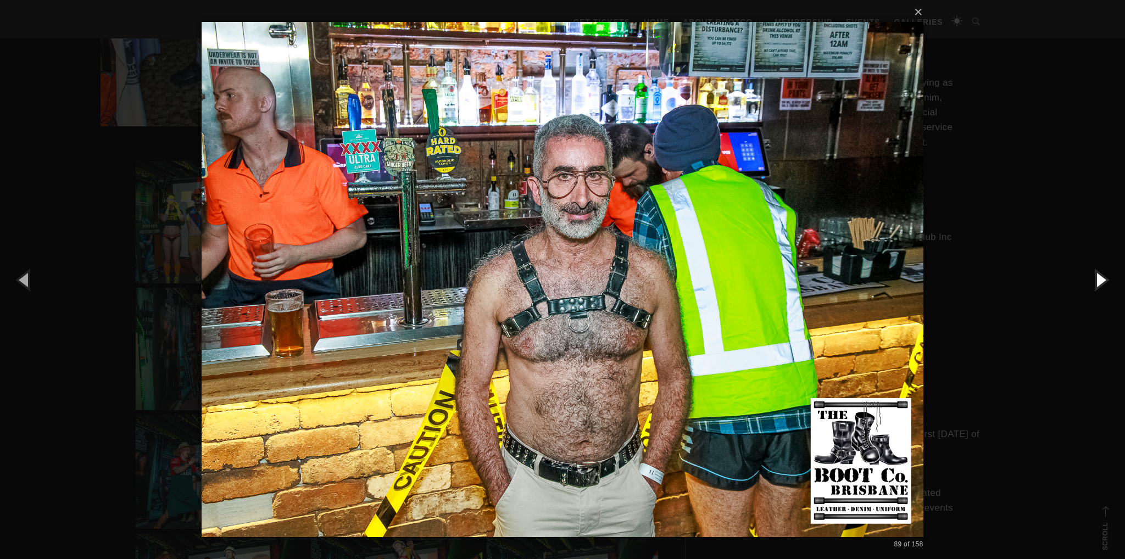
click at [1095, 273] on button "button" at bounding box center [1099, 279] width 49 height 60
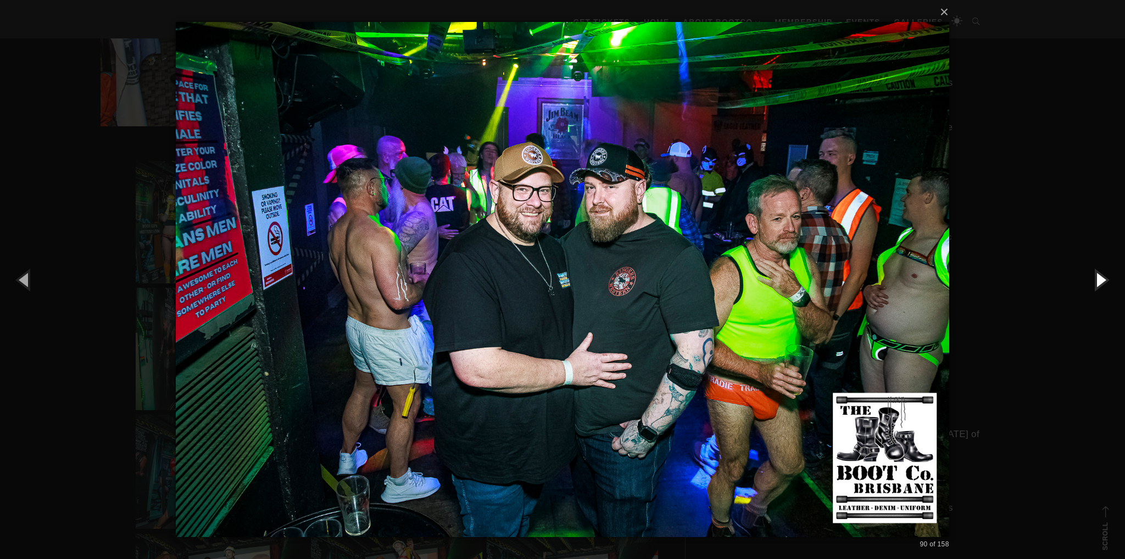
click at [1095, 273] on button "button" at bounding box center [1099, 279] width 49 height 60
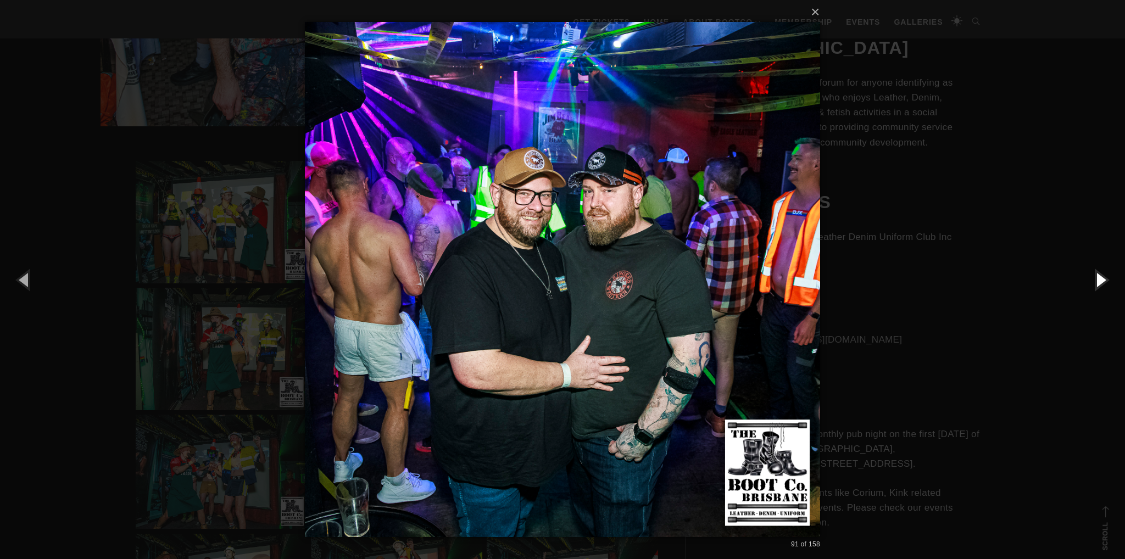
click at [1095, 273] on button "button" at bounding box center [1099, 279] width 49 height 60
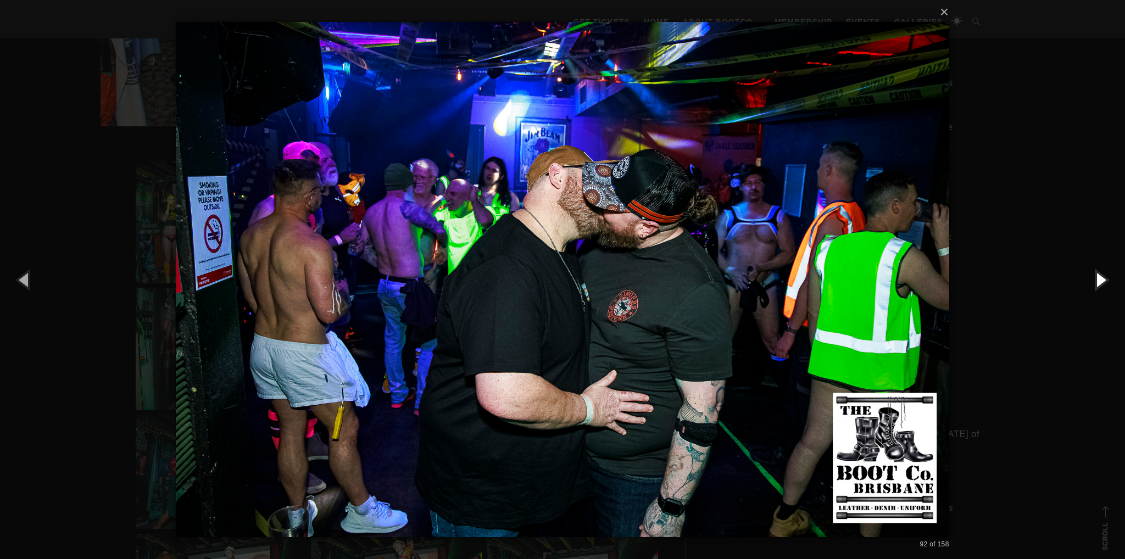
click at [1095, 273] on button "button" at bounding box center [1099, 279] width 49 height 60
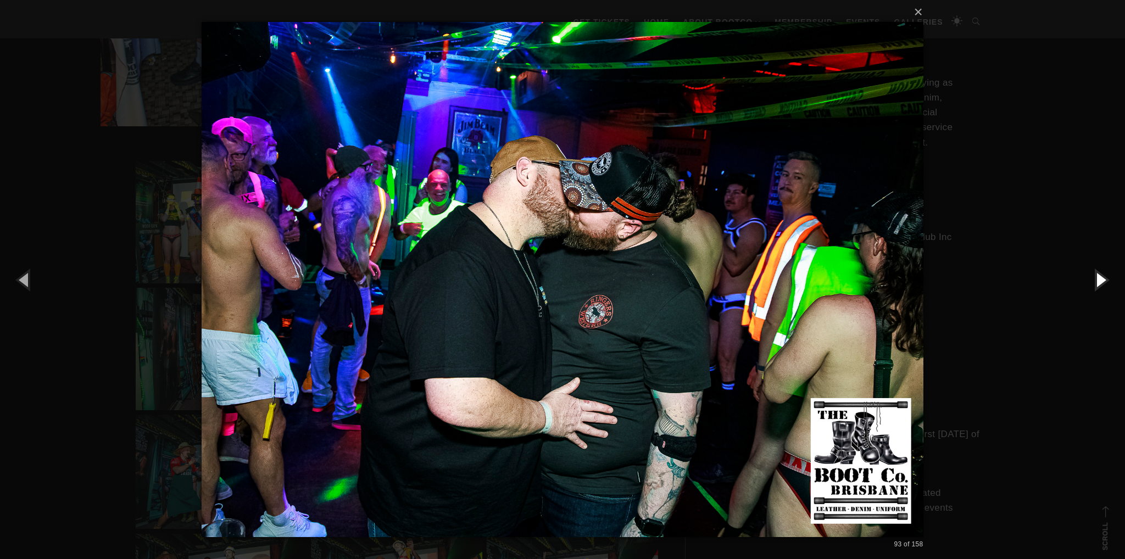
click at [1095, 273] on button "button" at bounding box center [1099, 279] width 49 height 60
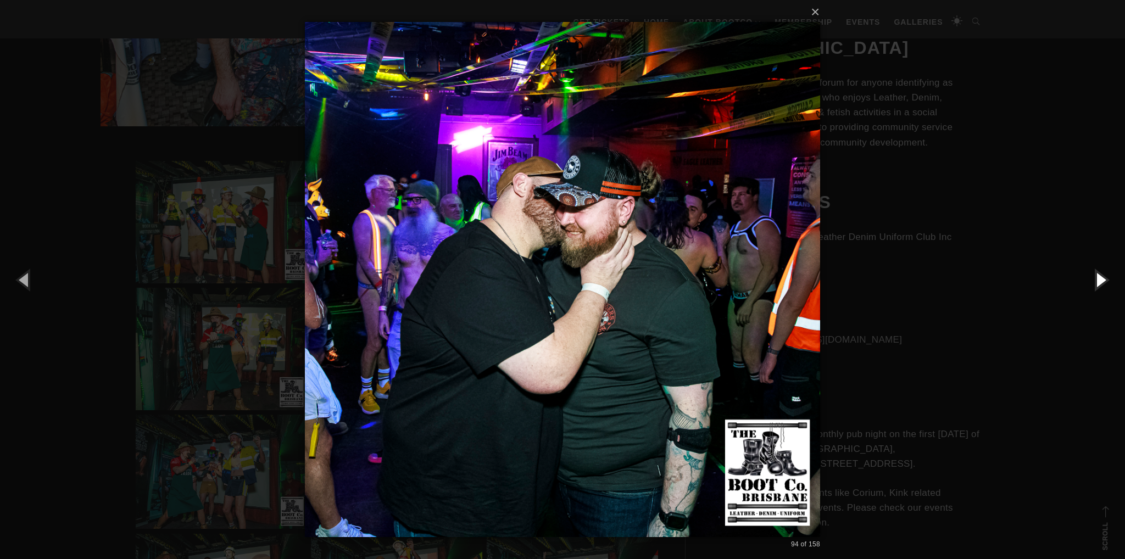
click at [1095, 273] on button "button" at bounding box center [1099, 279] width 49 height 60
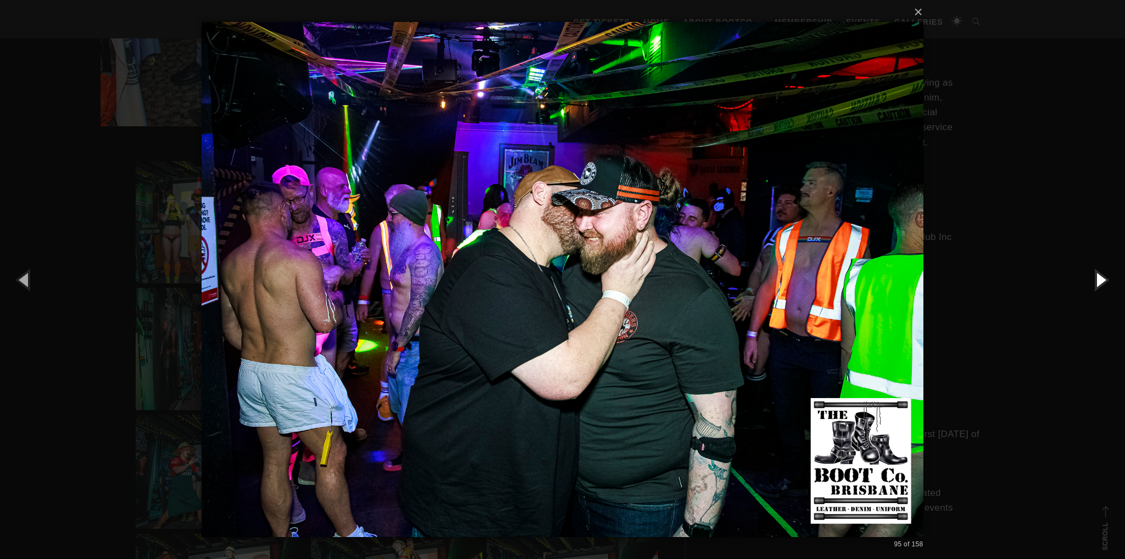
click at [1095, 273] on button "button" at bounding box center [1099, 279] width 49 height 60
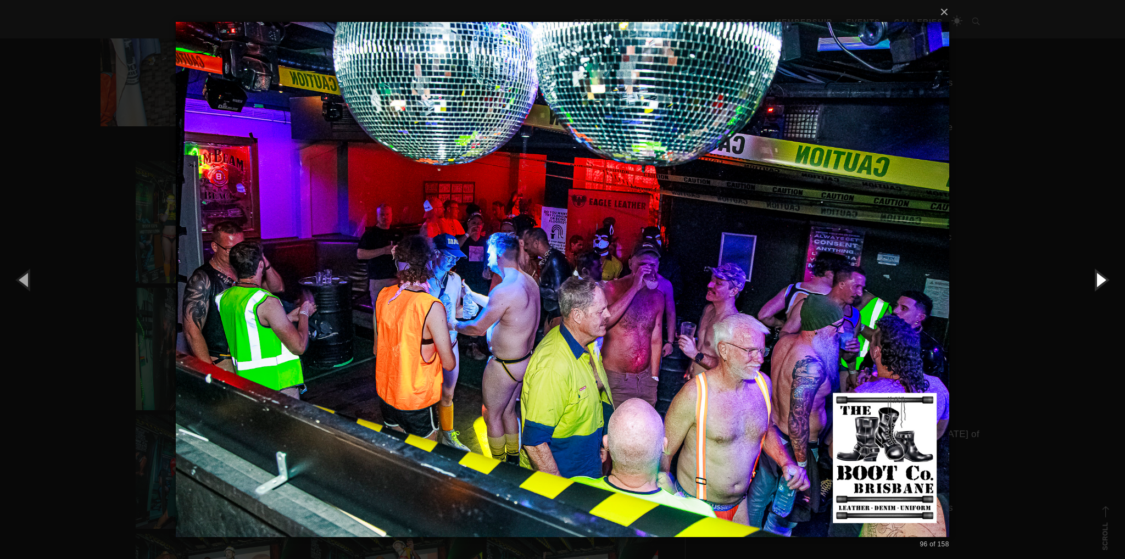
click at [1095, 273] on button "button" at bounding box center [1099, 279] width 49 height 60
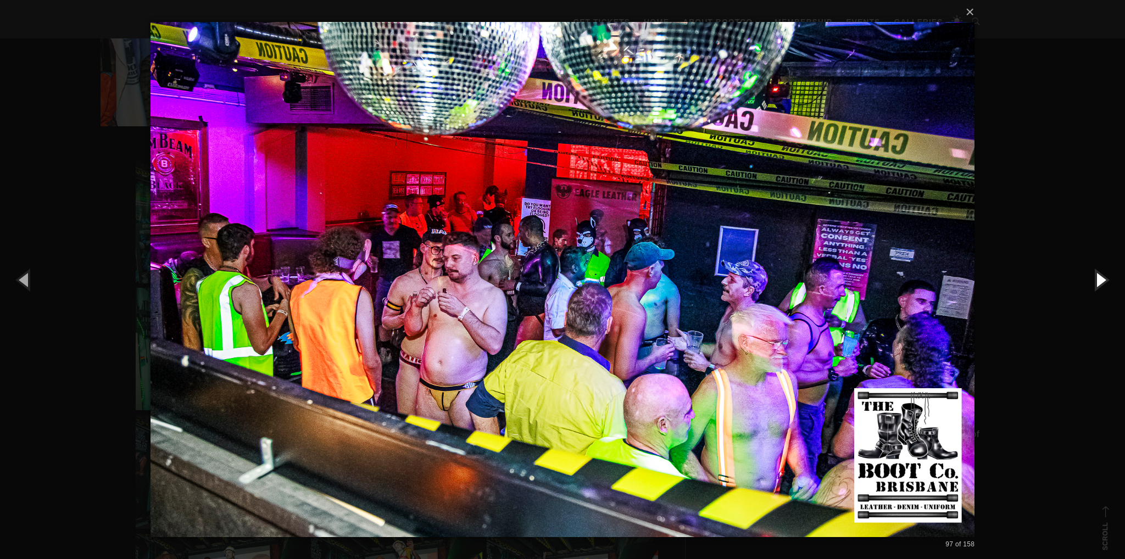
click at [1095, 273] on button "button" at bounding box center [1099, 279] width 49 height 60
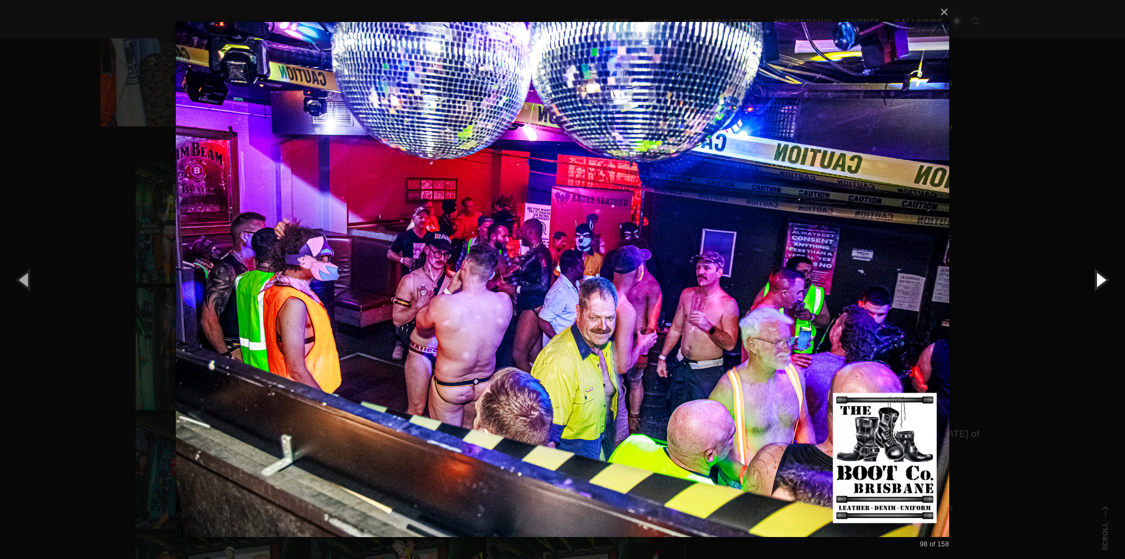
click at [1095, 273] on button "button" at bounding box center [1099, 279] width 49 height 60
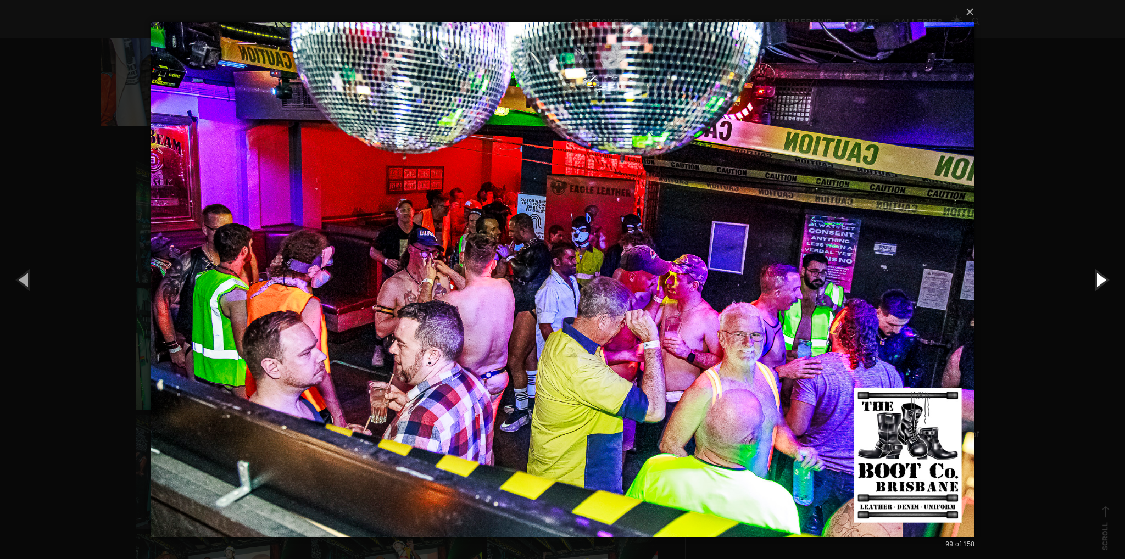
click at [1095, 273] on button "button" at bounding box center [1099, 279] width 49 height 60
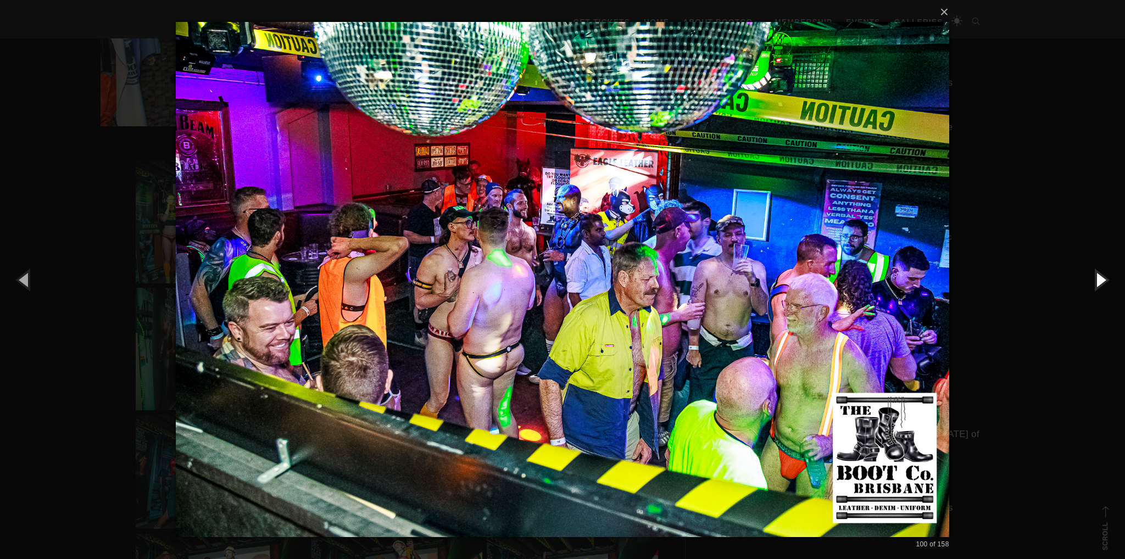
click at [1095, 273] on button "button" at bounding box center [1099, 279] width 49 height 60
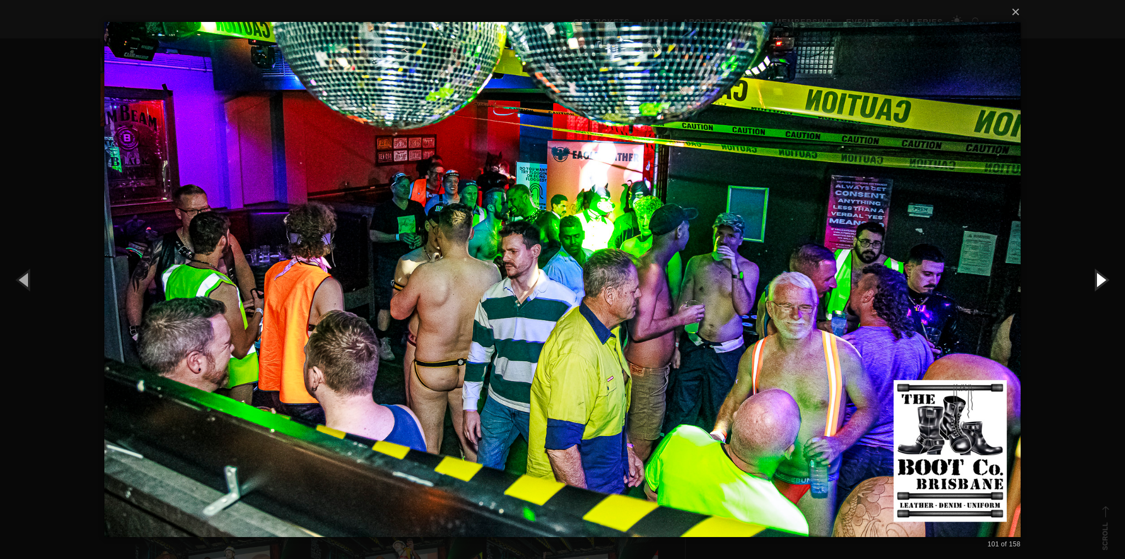
click at [1095, 273] on button "button" at bounding box center [1099, 279] width 49 height 60
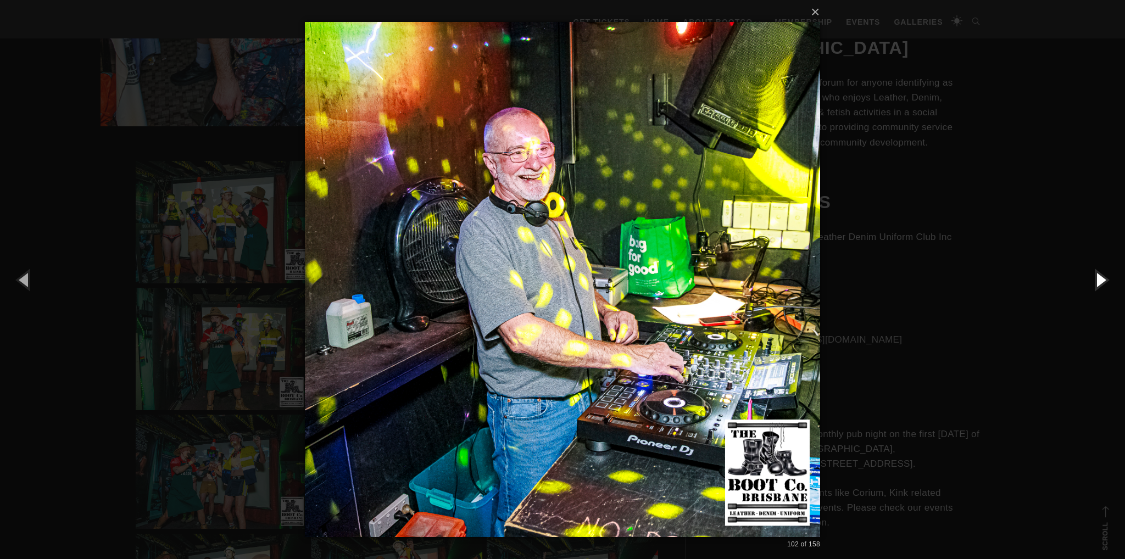
click at [1095, 273] on button "button" at bounding box center [1099, 279] width 49 height 60
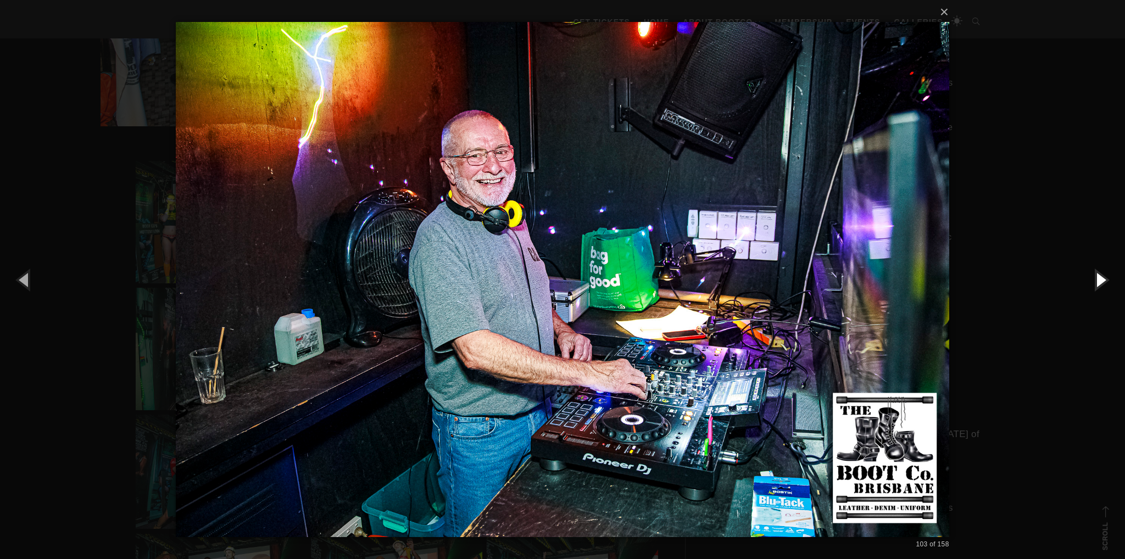
click at [1095, 273] on button "button" at bounding box center [1099, 279] width 49 height 60
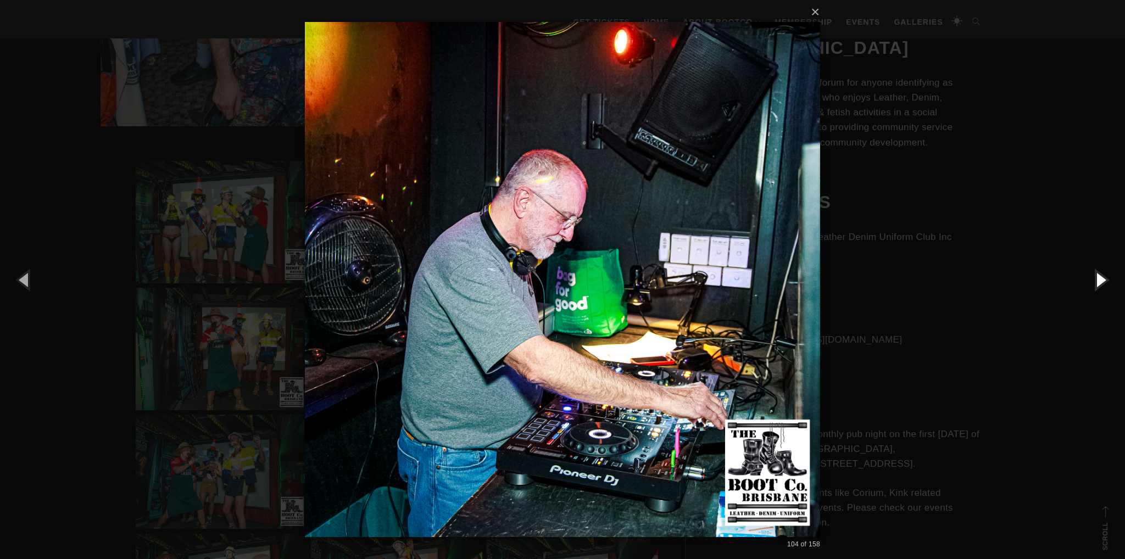
click at [1095, 273] on button "button" at bounding box center [1099, 279] width 49 height 60
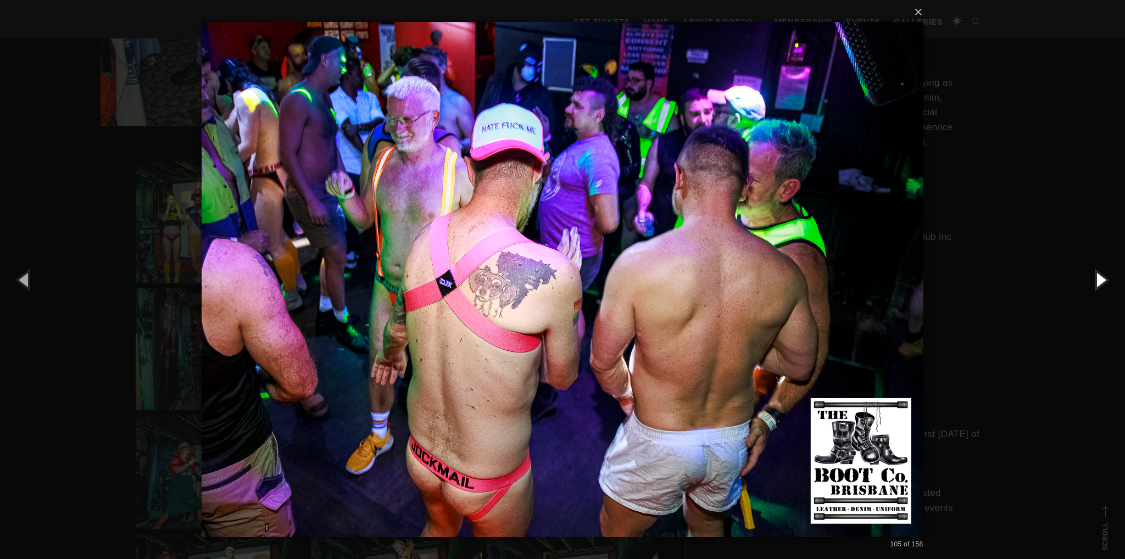
click at [1095, 273] on button "button" at bounding box center [1099, 279] width 49 height 60
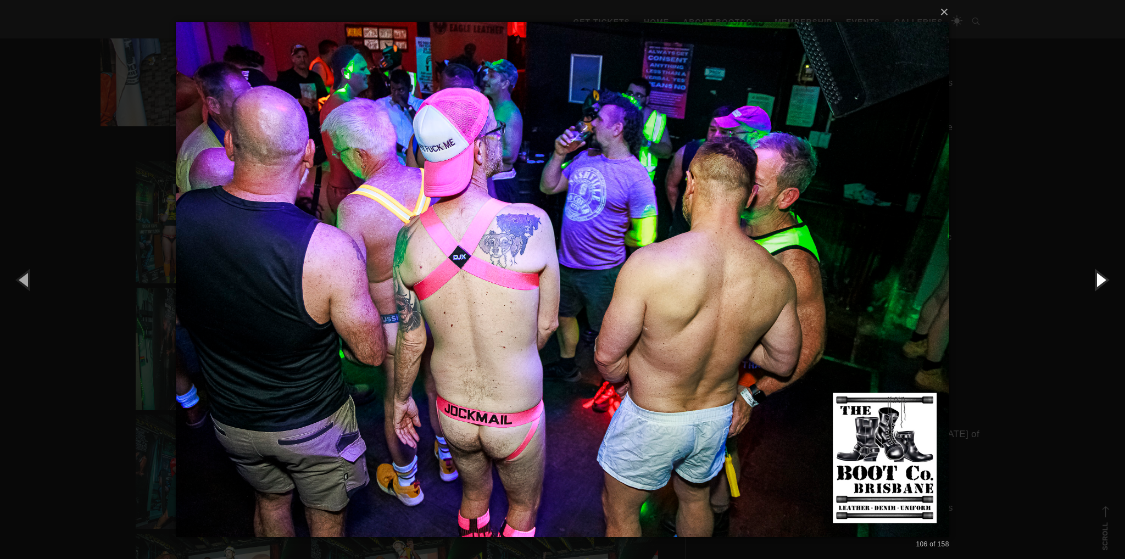
click at [1095, 273] on button "button" at bounding box center [1099, 279] width 49 height 60
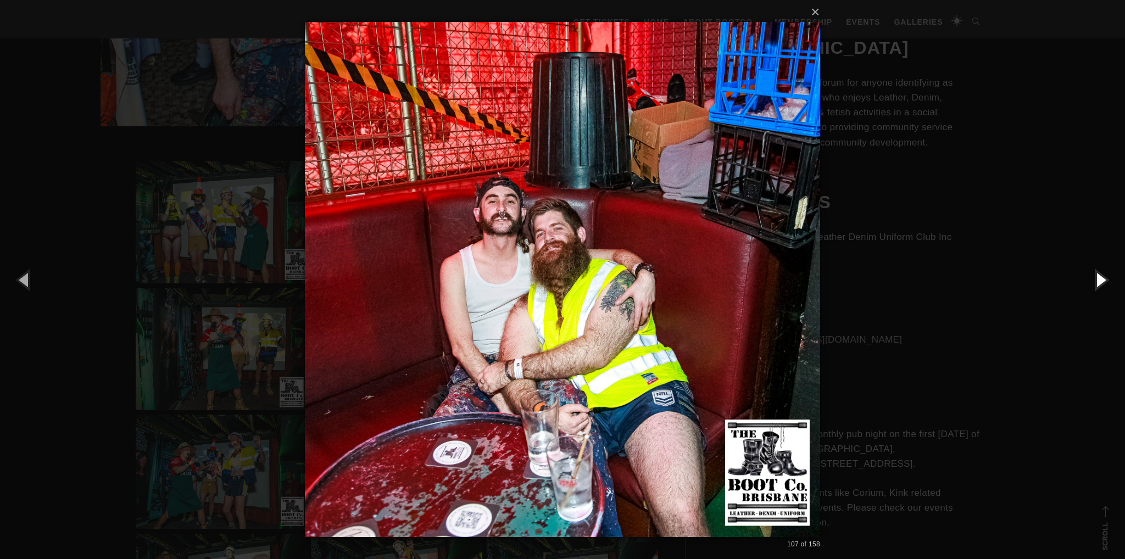
click at [1095, 273] on button "button" at bounding box center [1099, 279] width 49 height 60
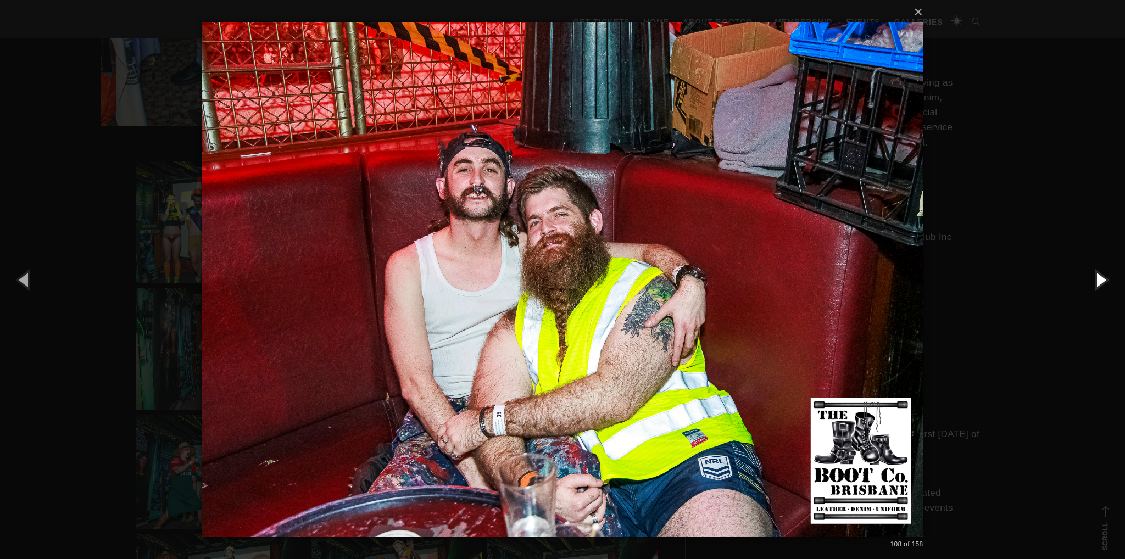
click at [1095, 273] on button "button" at bounding box center [1099, 279] width 49 height 60
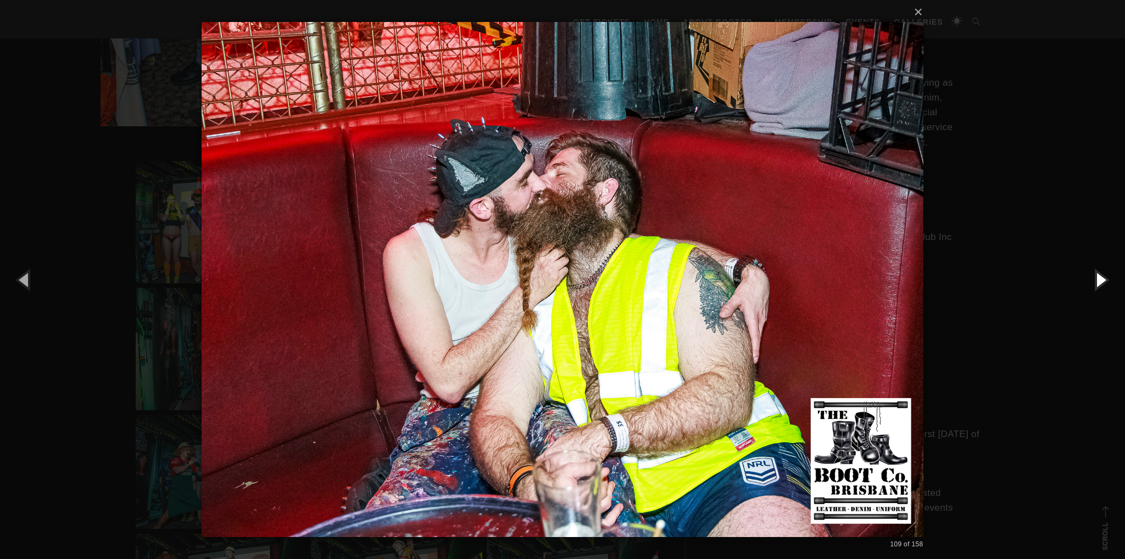
click at [1095, 273] on button "button" at bounding box center [1099, 279] width 49 height 60
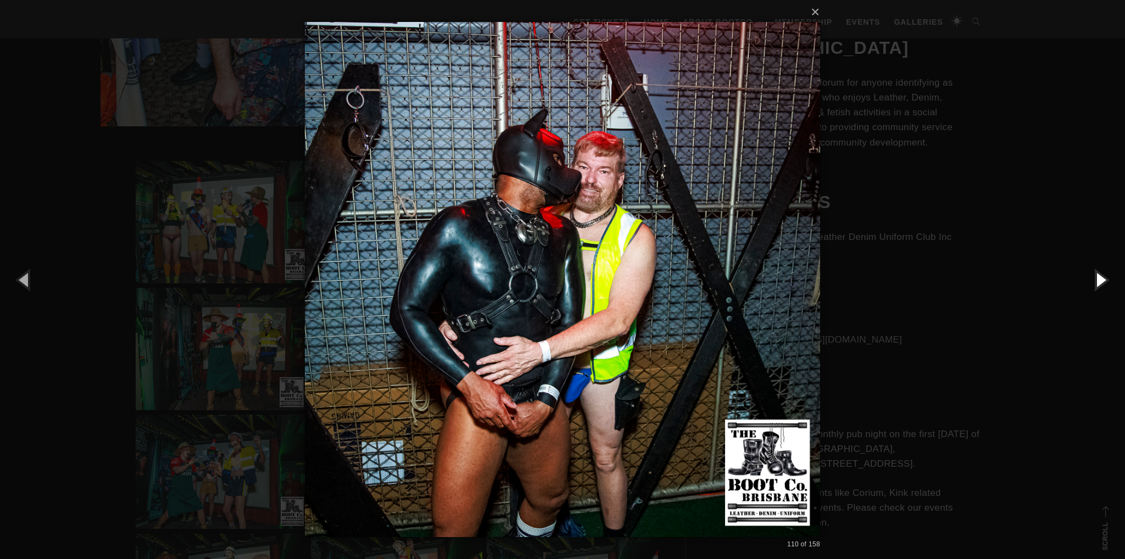
click at [1095, 273] on button "button" at bounding box center [1099, 279] width 49 height 60
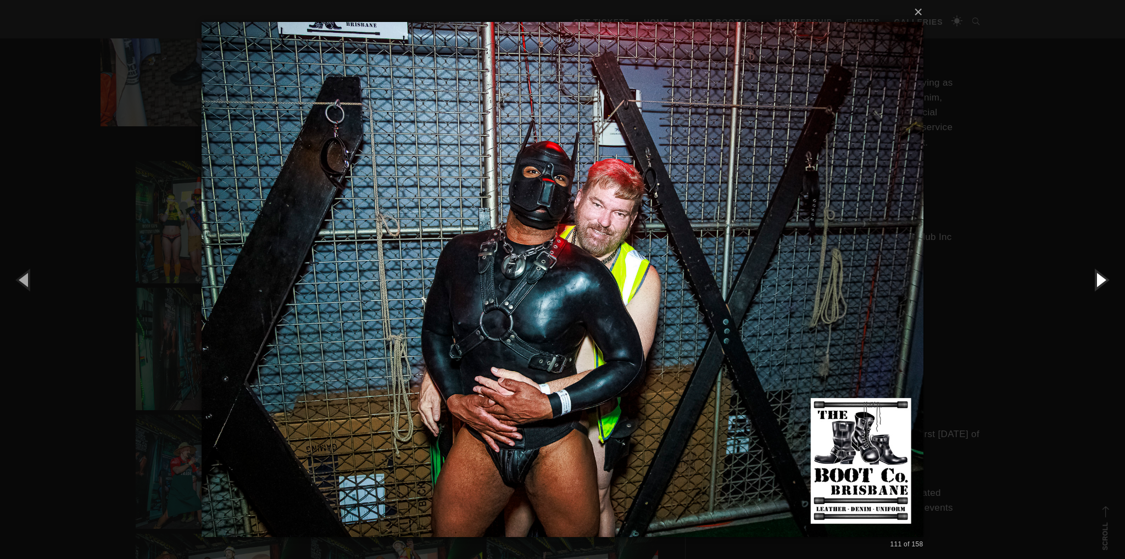
click at [1095, 273] on button "button" at bounding box center [1099, 279] width 49 height 60
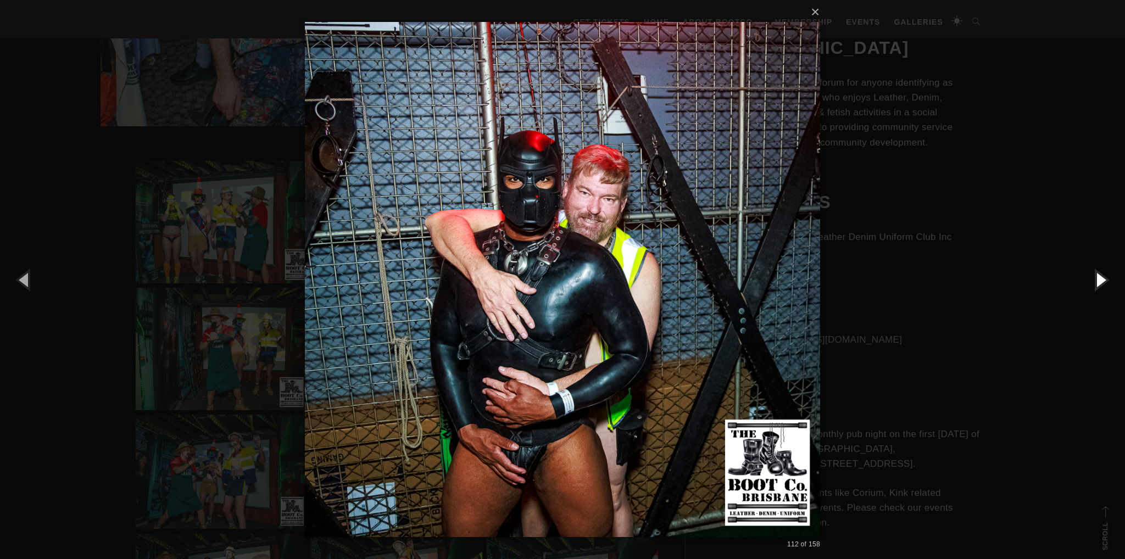
click at [1095, 273] on button "button" at bounding box center [1099, 279] width 49 height 60
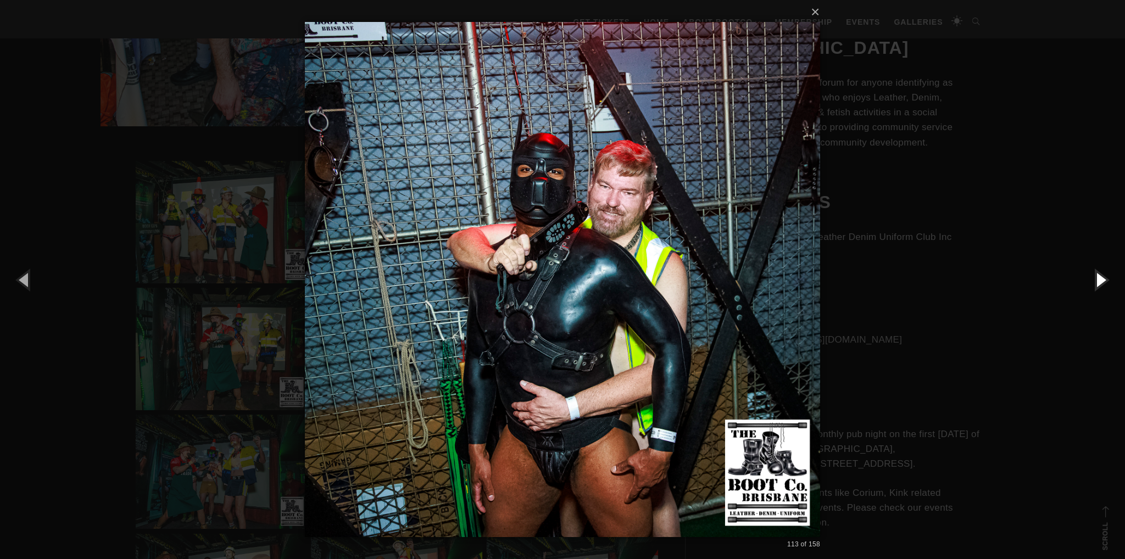
click at [1095, 273] on button "button" at bounding box center [1099, 279] width 49 height 60
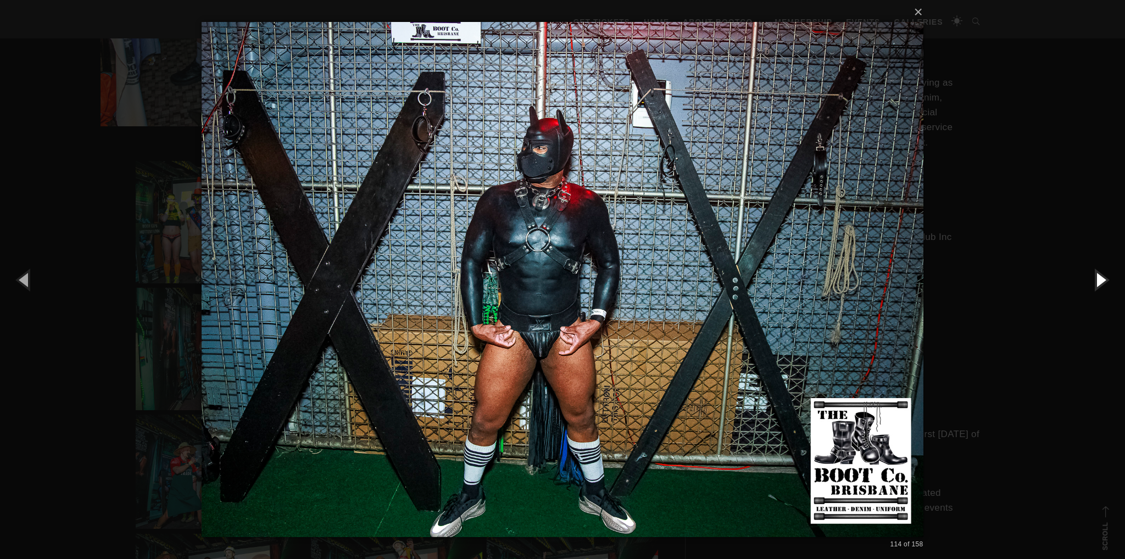
click at [1095, 273] on button "button" at bounding box center [1099, 279] width 49 height 60
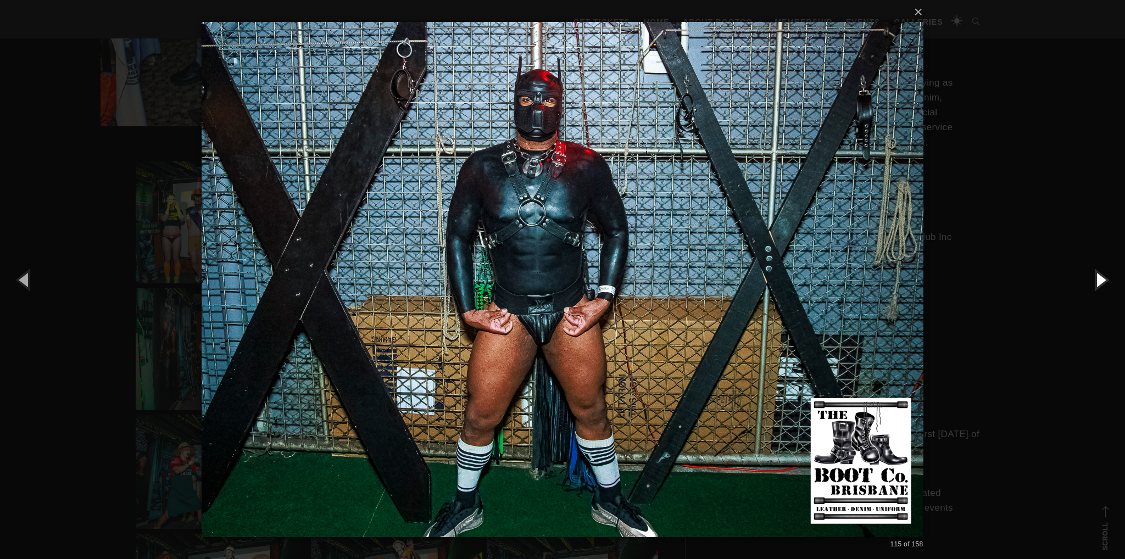
click at [1095, 273] on button "button" at bounding box center [1099, 279] width 49 height 60
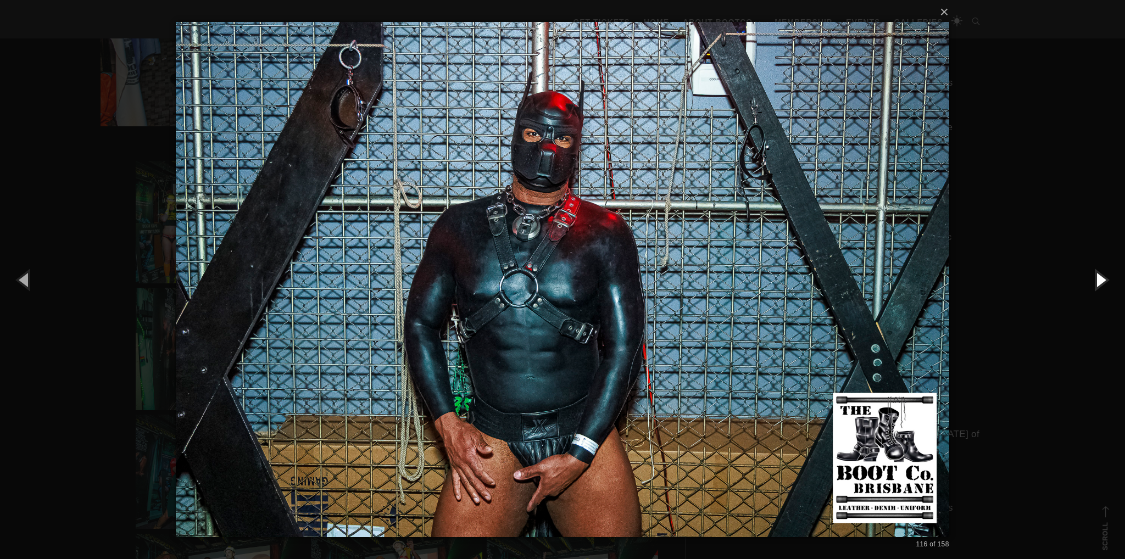
click at [1095, 273] on button "button" at bounding box center [1099, 279] width 49 height 60
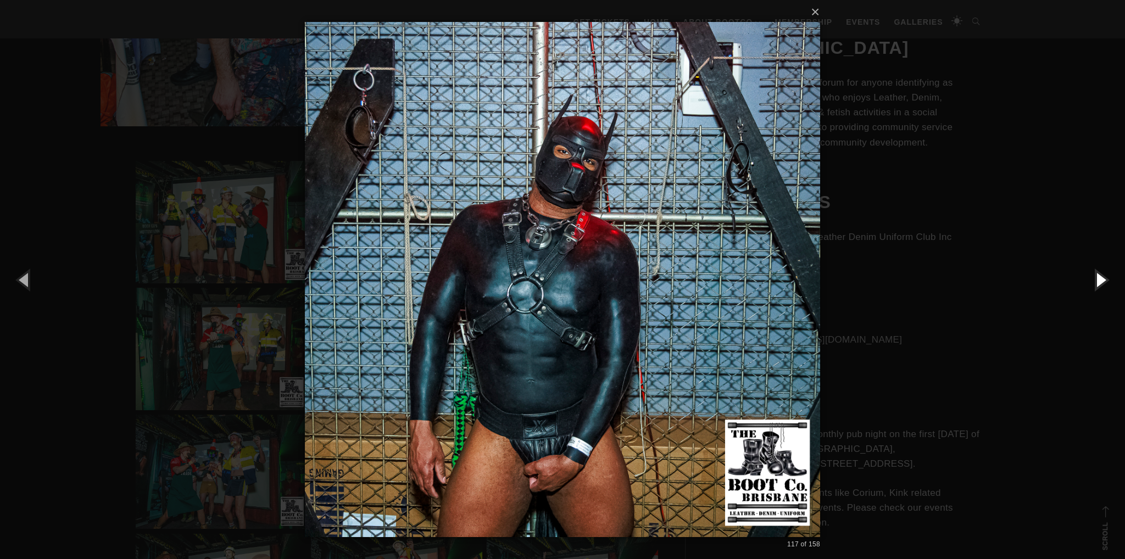
click at [1095, 273] on button "button" at bounding box center [1099, 279] width 49 height 60
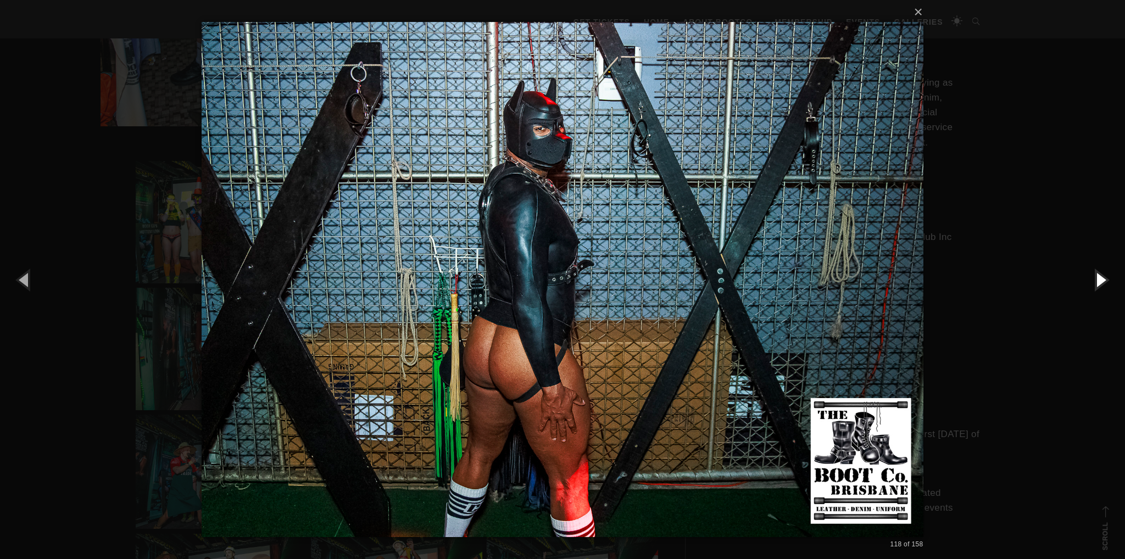
click at [1095, 273] on button "button" at bounding box center [1099, 279] width 49 height 60
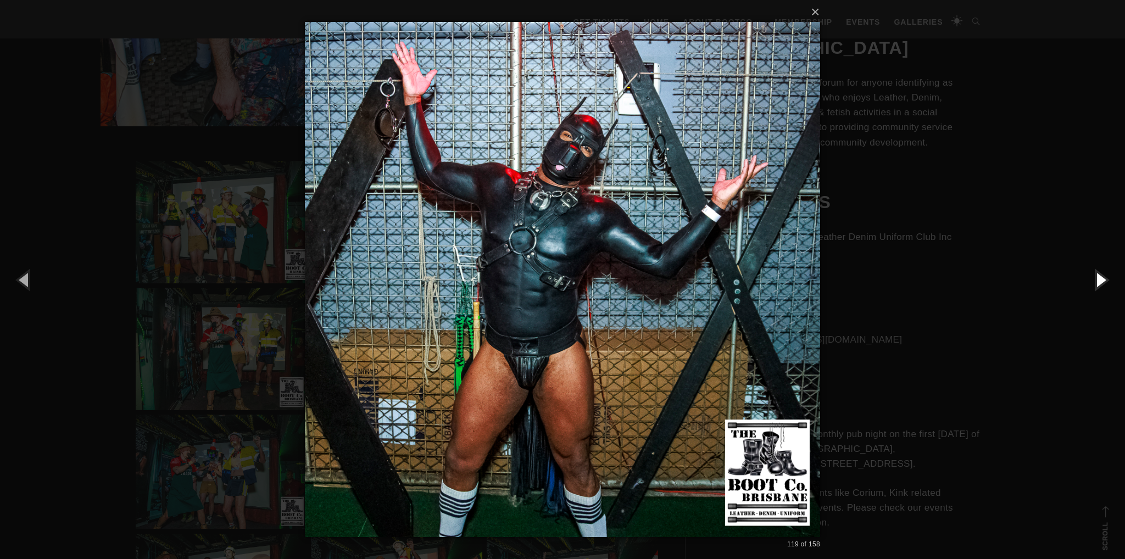
click at [1095, 273] on button "button" at bounding box center [1099, 279] width 49 height 60
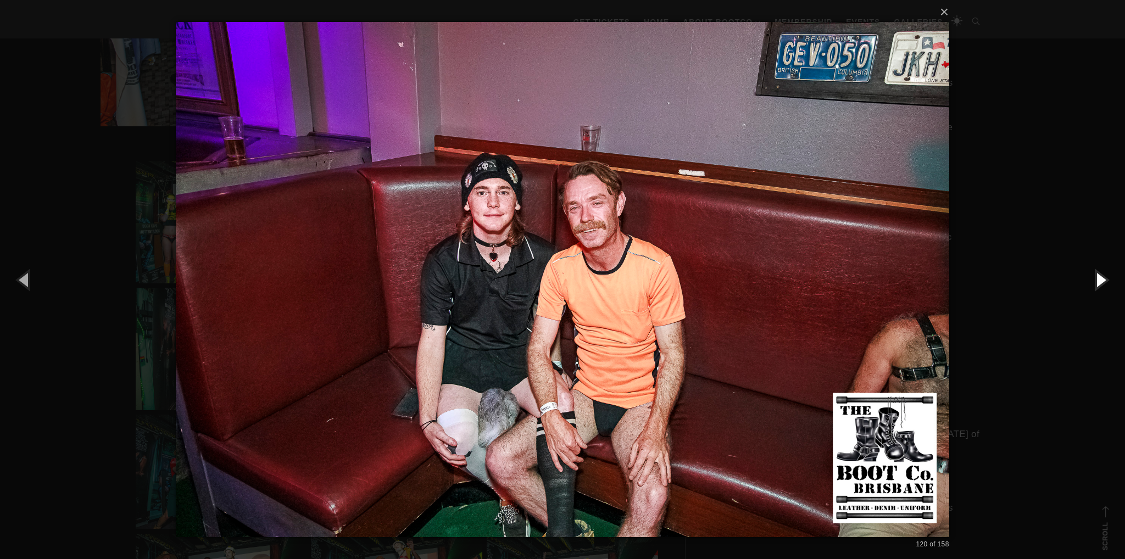
click at [1095, 273] on button "button" at bounding box center [1099, 279] width 49 height 60
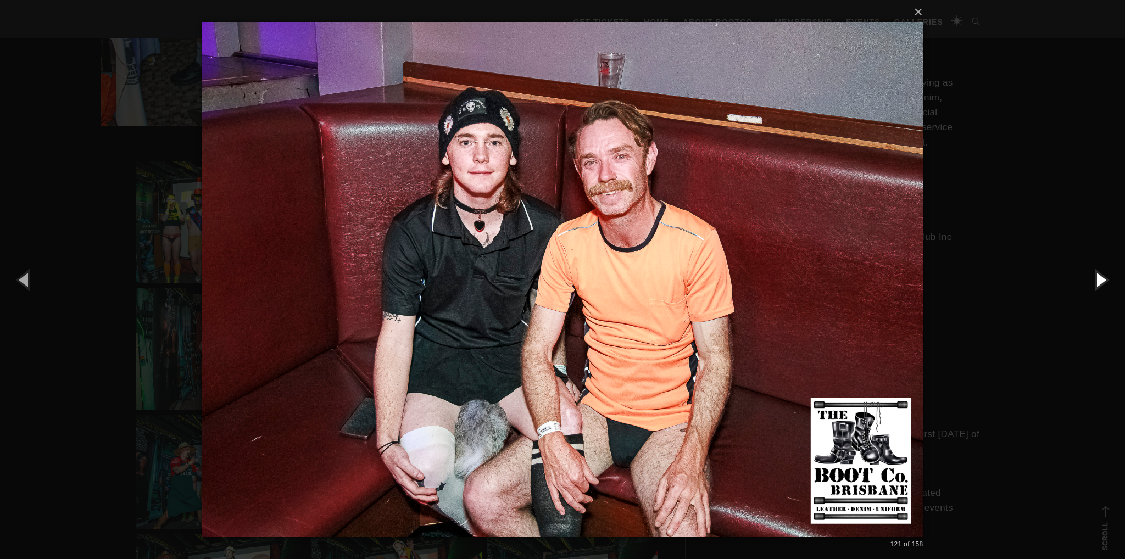
click at [1095, 273] on button "button" at bounding box center [1099, 279] width 49 height 60
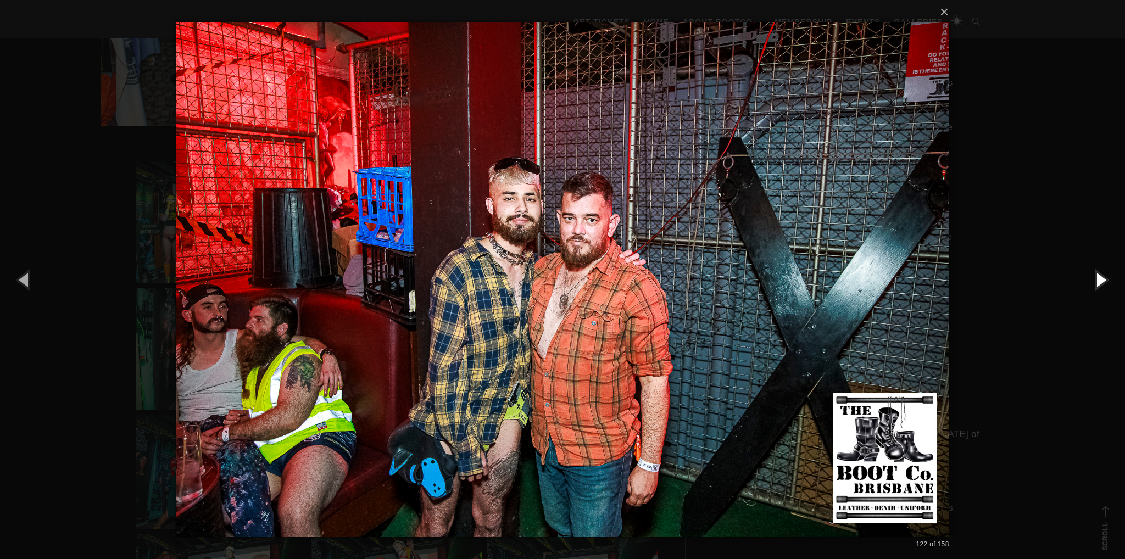
click at [1095, 273] on button "button" at bounding box center [1099, 279] width 49 height 60
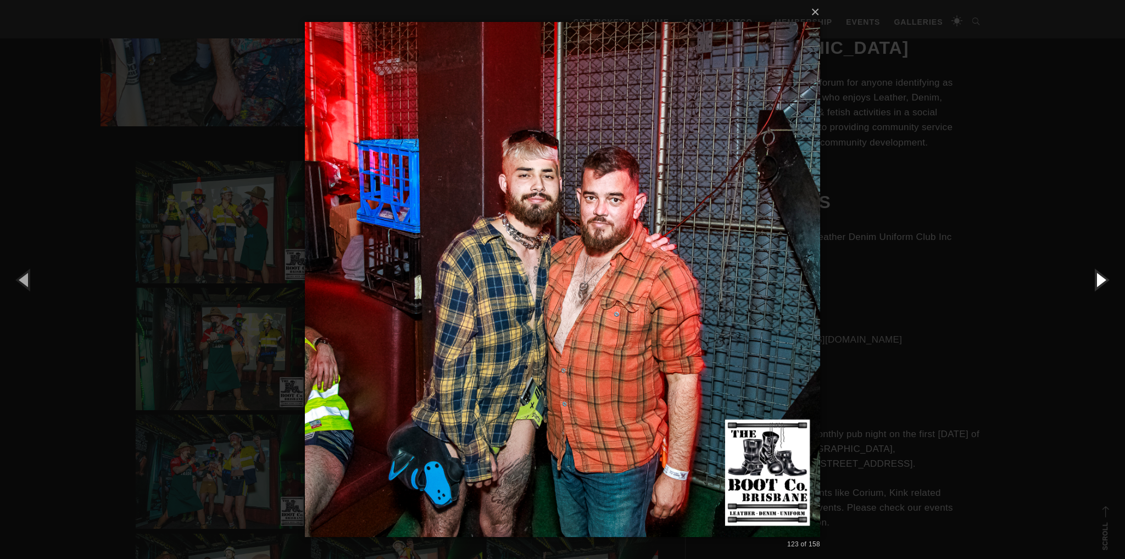
click at [1095, 273] on button "button" at bounding box center [1099, 279] width 49 height 60
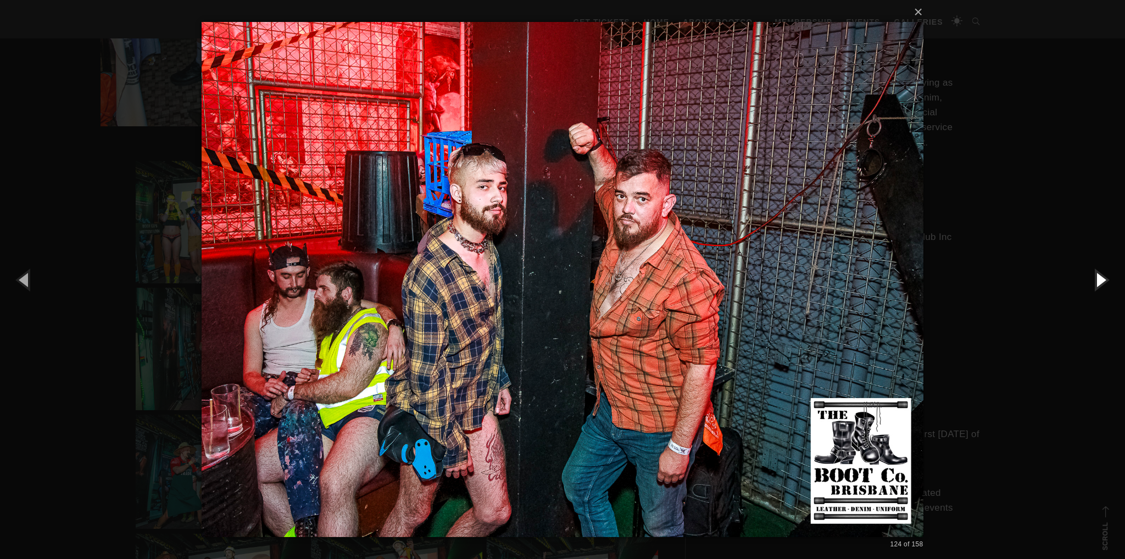
click at [1095, 273] on button "button" at bounding box center [1099, 279] width 49 height 60
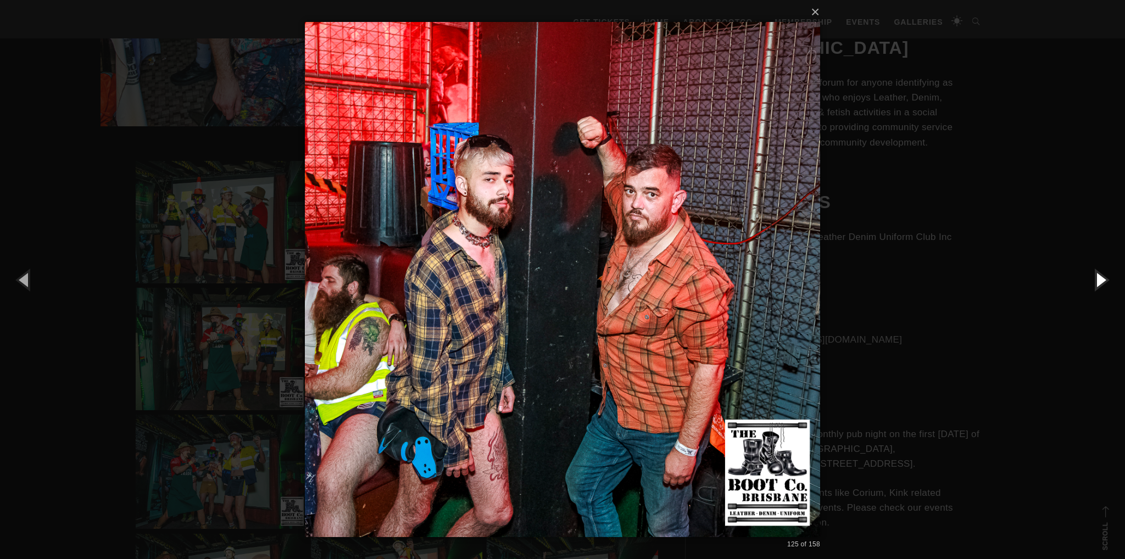
click at [1095, 273] on button "button" at bounding box center [1099, 279] width 49 height 60
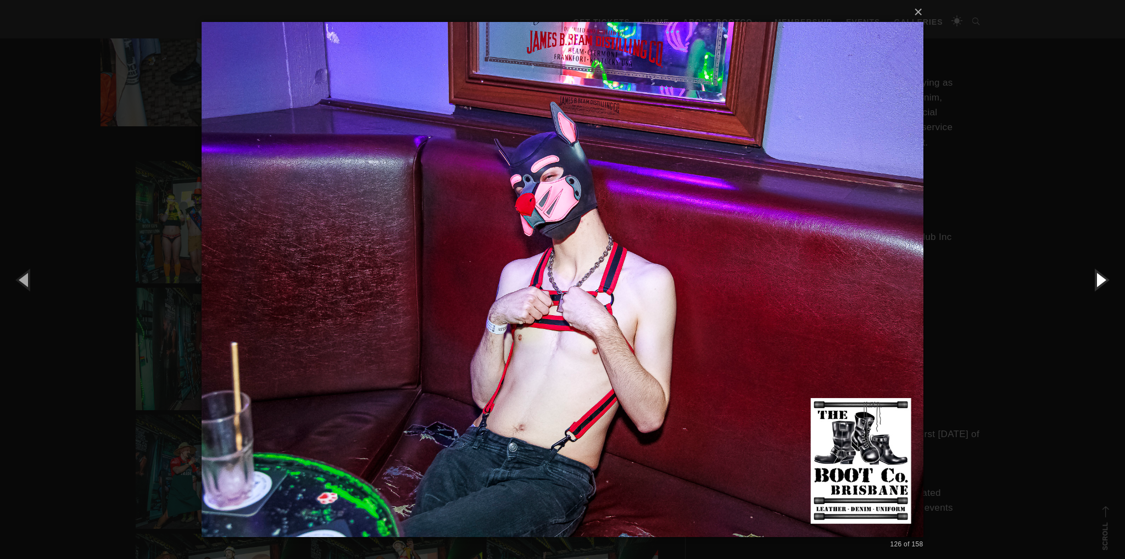
click at [1095, 273] on button "button" at bounding box center [1099, 279] width 49 height 60
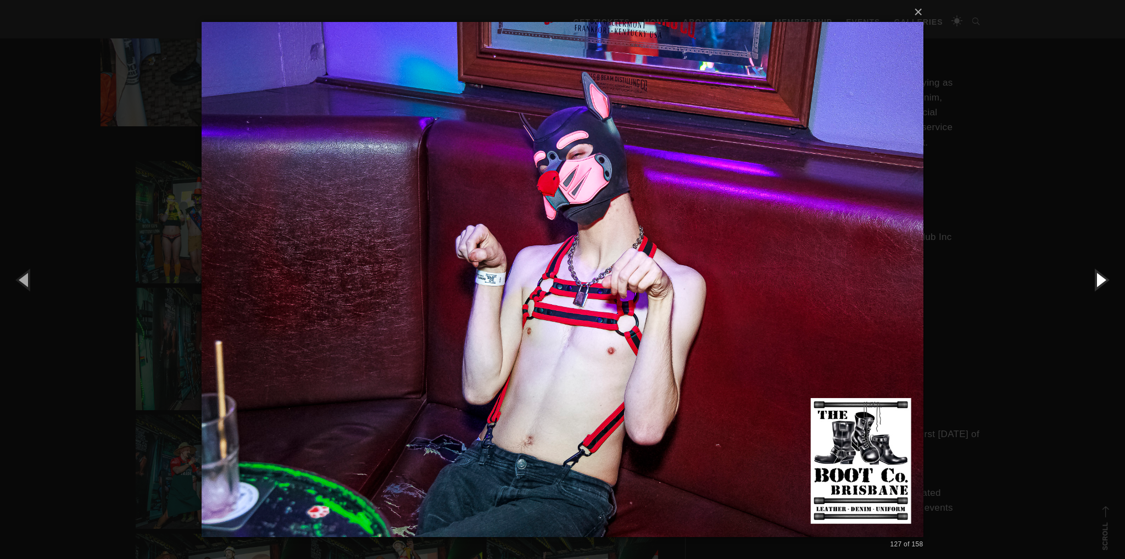
click at [1095, 273] on button "button" at bounding box center [1099, 279] width 49 height 60
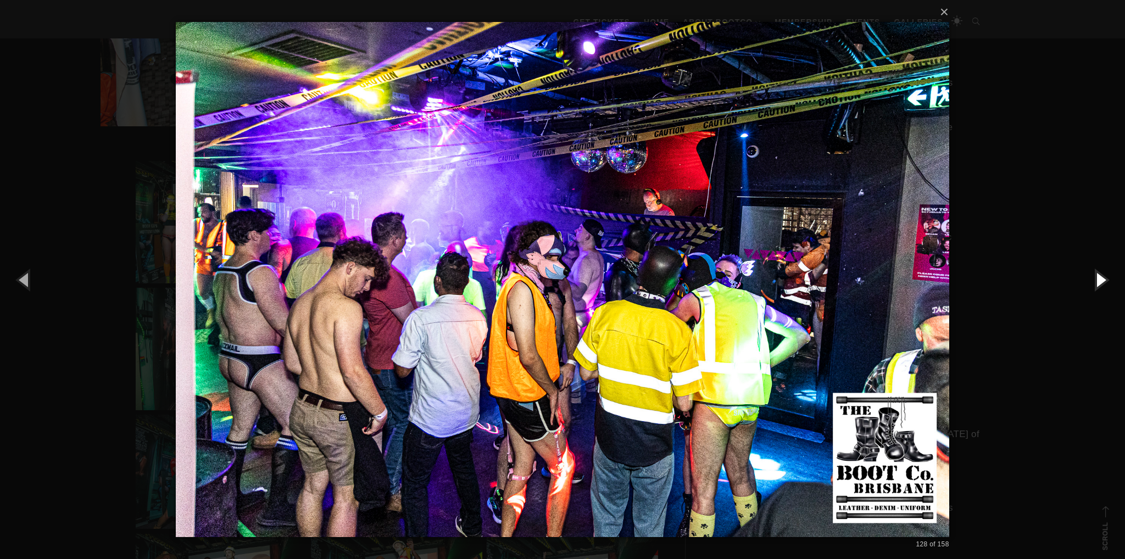
click at [1095, 273] on button "button" at bounding box center [1099, 279] width 49 height 60
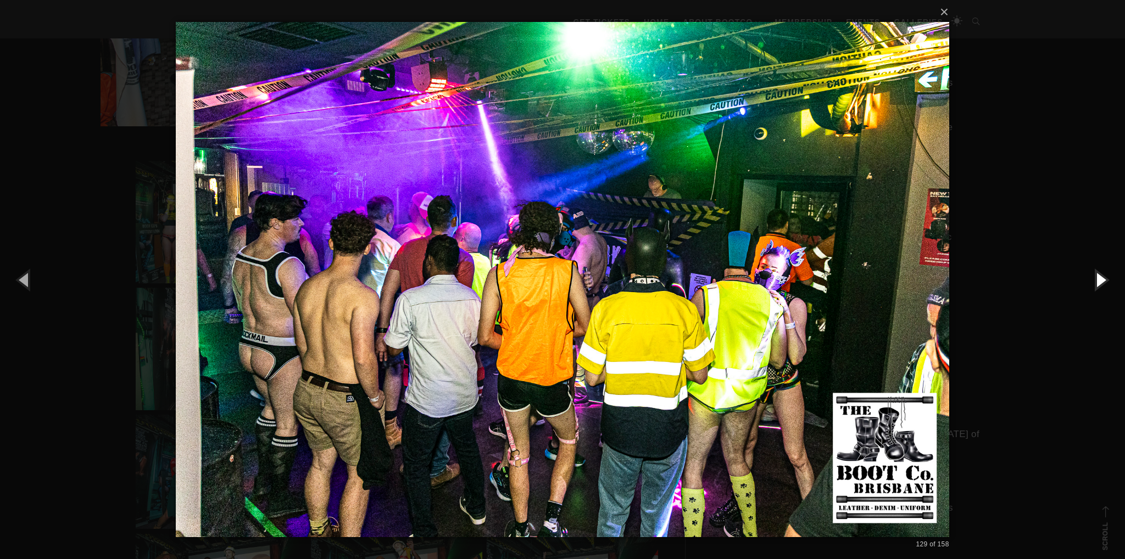
click at [1095, 273] on button "button" at bounding box center [1099, 279] width 49 height 60
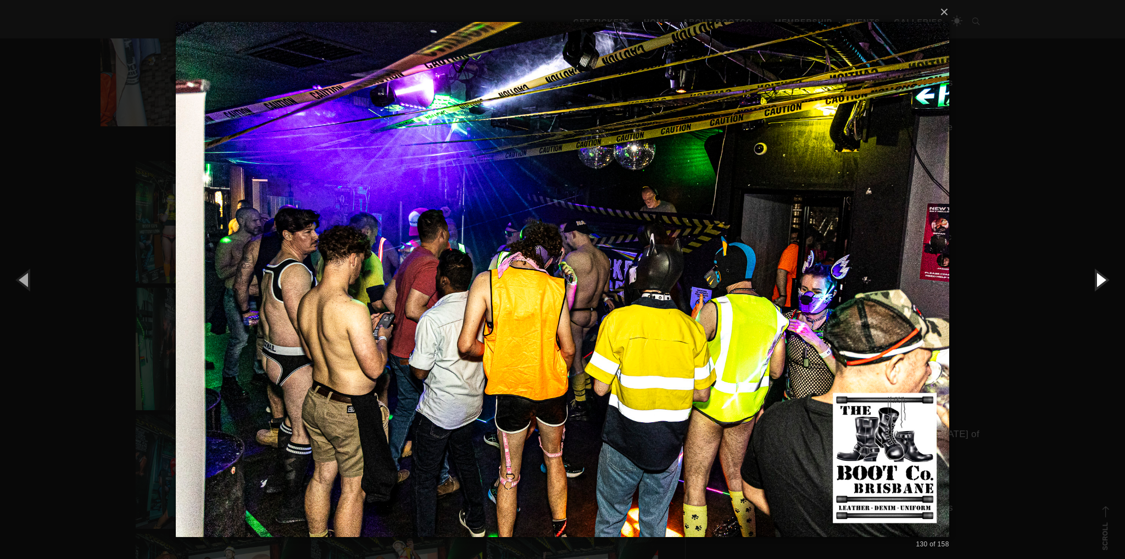
click at [1095, 273] on button "button" at bounding box center [1099, 279] width 49 height 60
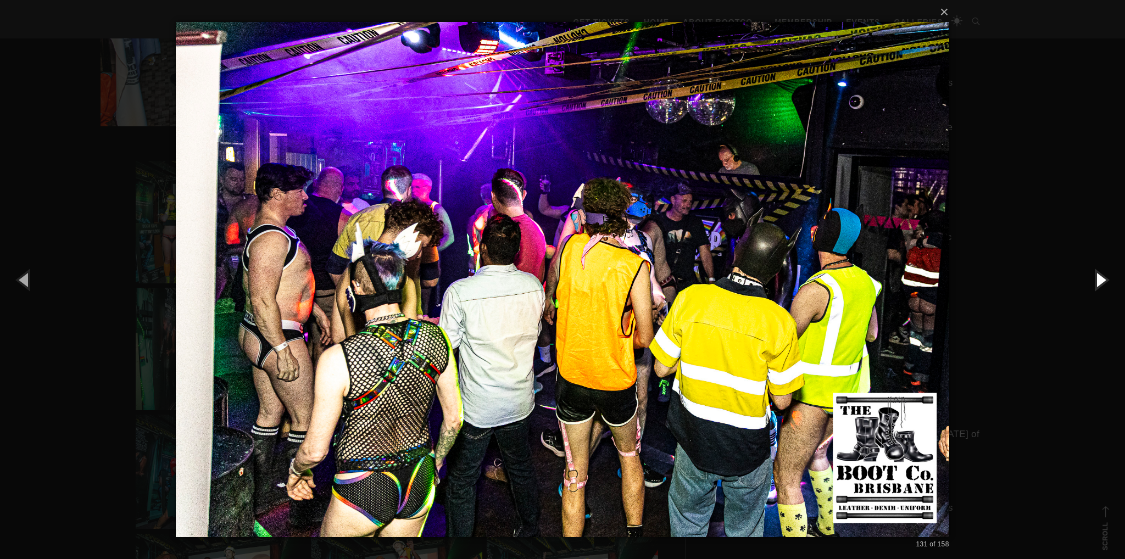
click at [1095, 273] on button "button" at bounding box center [1099, 279] width 49 height 60
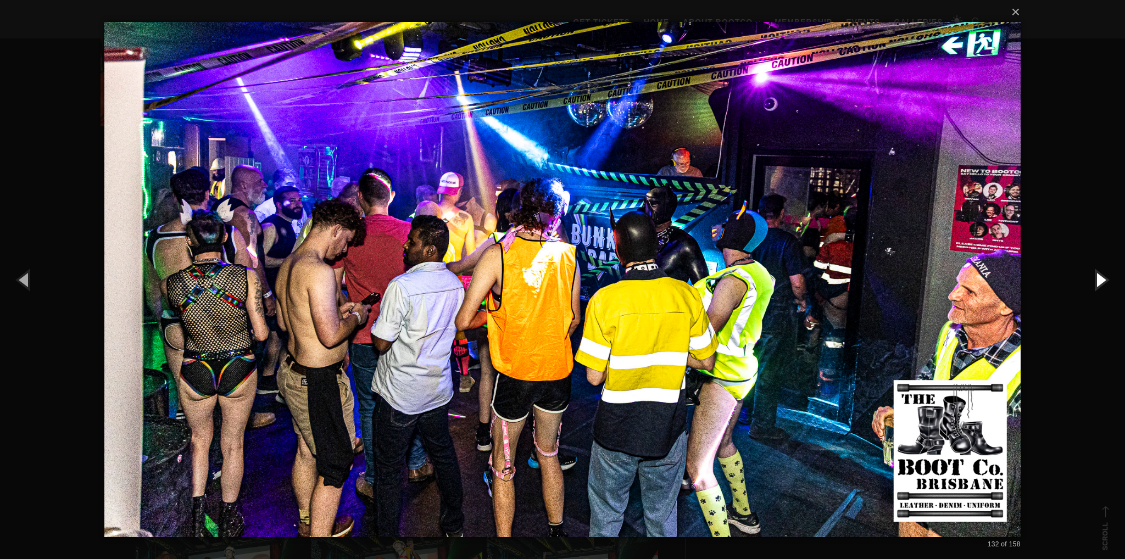
click at [1095, 273] on button "button" at bounding box center [1099, 279] width 49 height 60
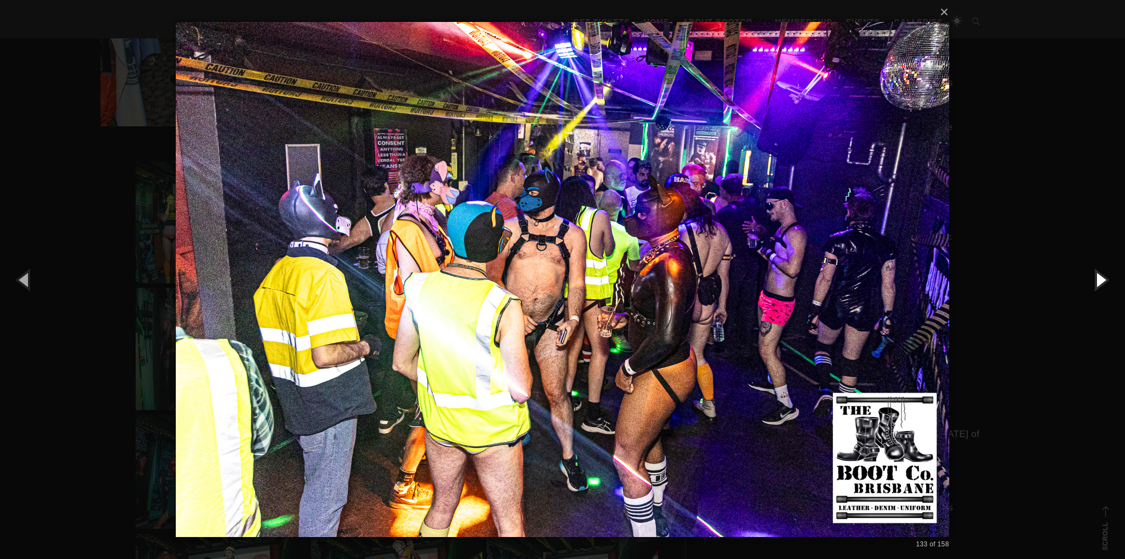
click at [1095, 273] on button "button" at bounding box center [1099, 279] width 49 height 60
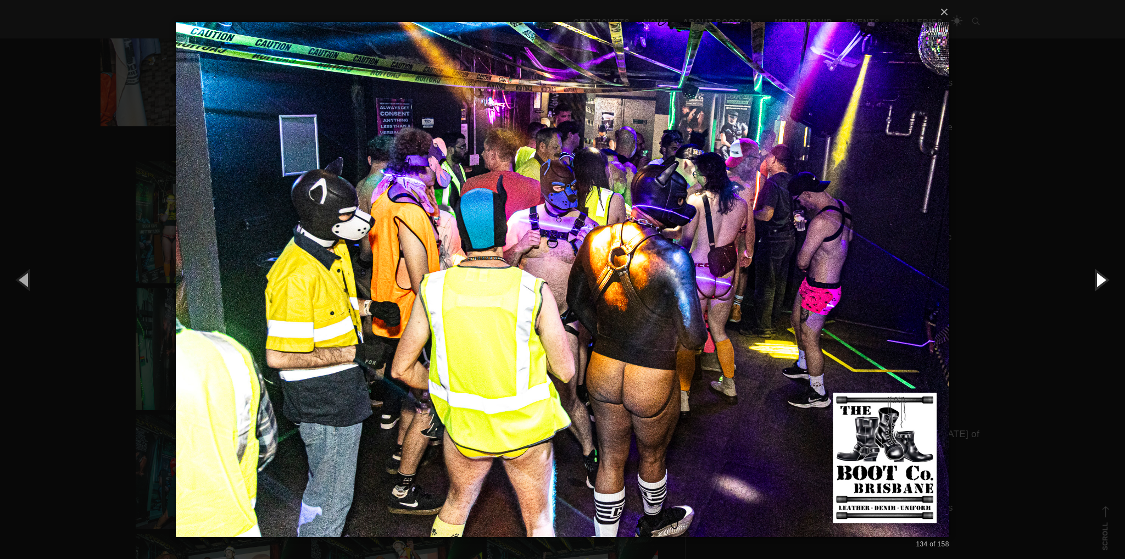
click at [1095, 273] on button "button" at bounding box center [1099, 279] width 49 height 60
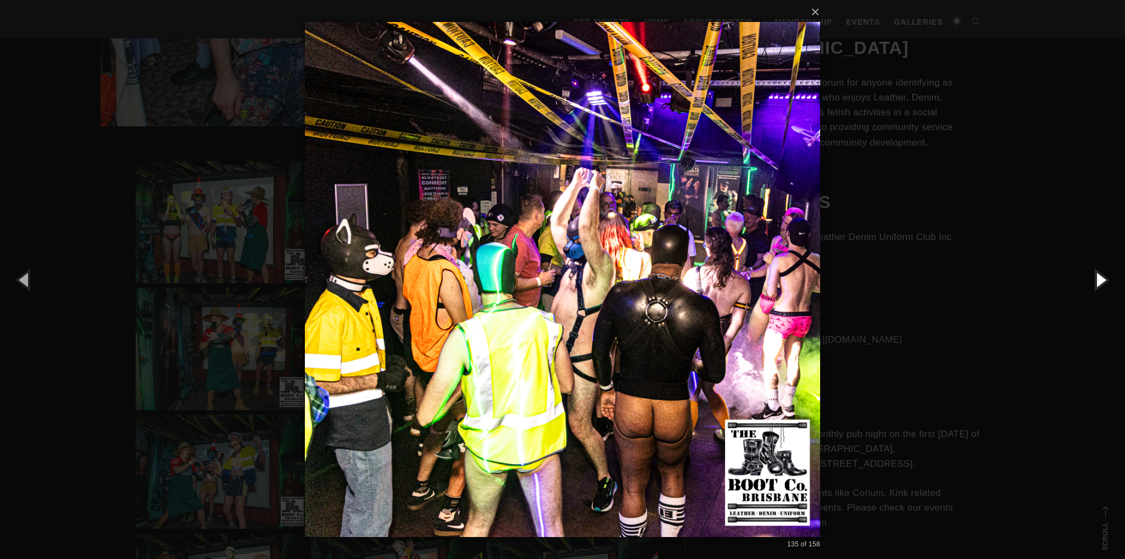
click at [1095, 273] on button "button" at bounding box center [1099, 279] width 49 height 60
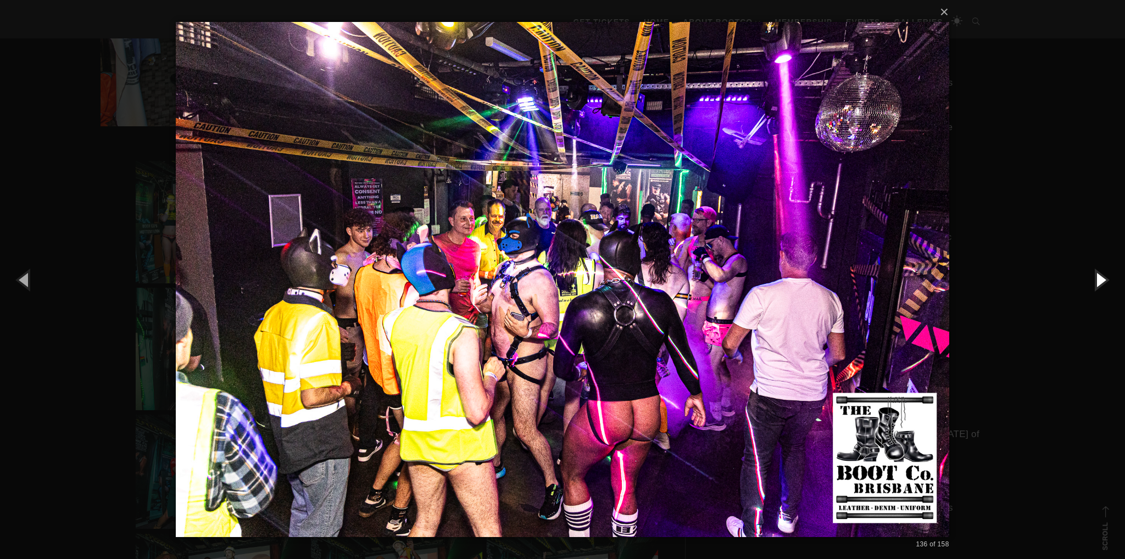
click at [1095, 273] on button "button" at bounding box center [1099, 279] width 49 height 60
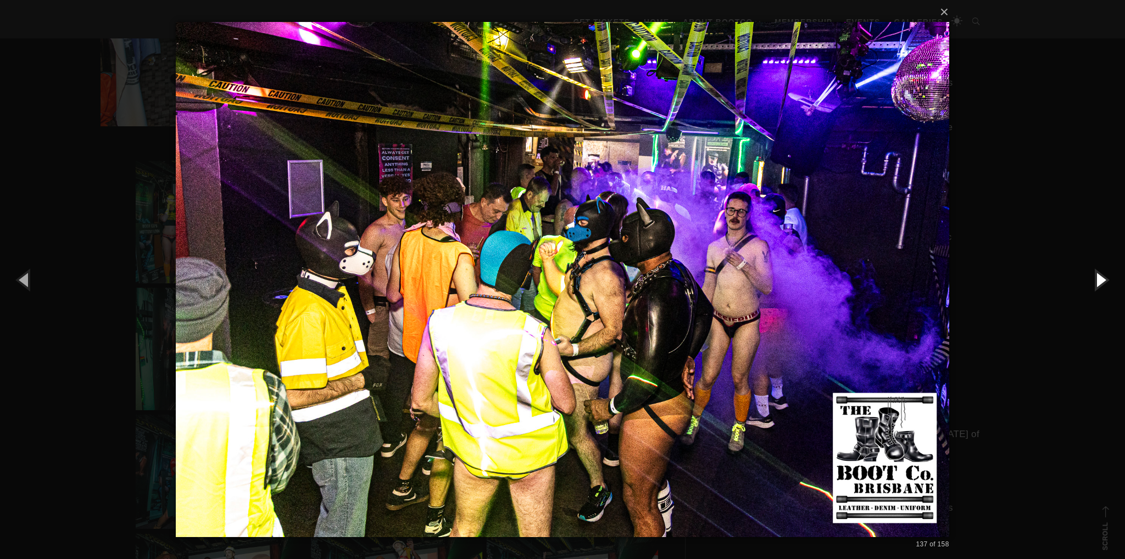
click at [1095, 273] on button "button" at bounding box center [1099, 279] width 49 height 60
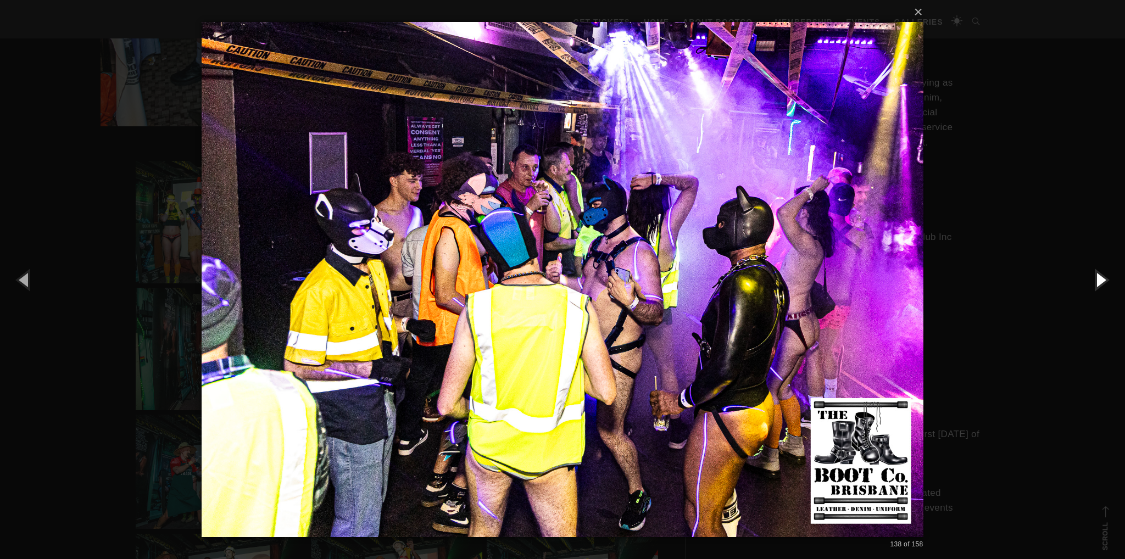
click at [1095, 273] on button "button" at bounding box center [1099, 279] width 49 height 60
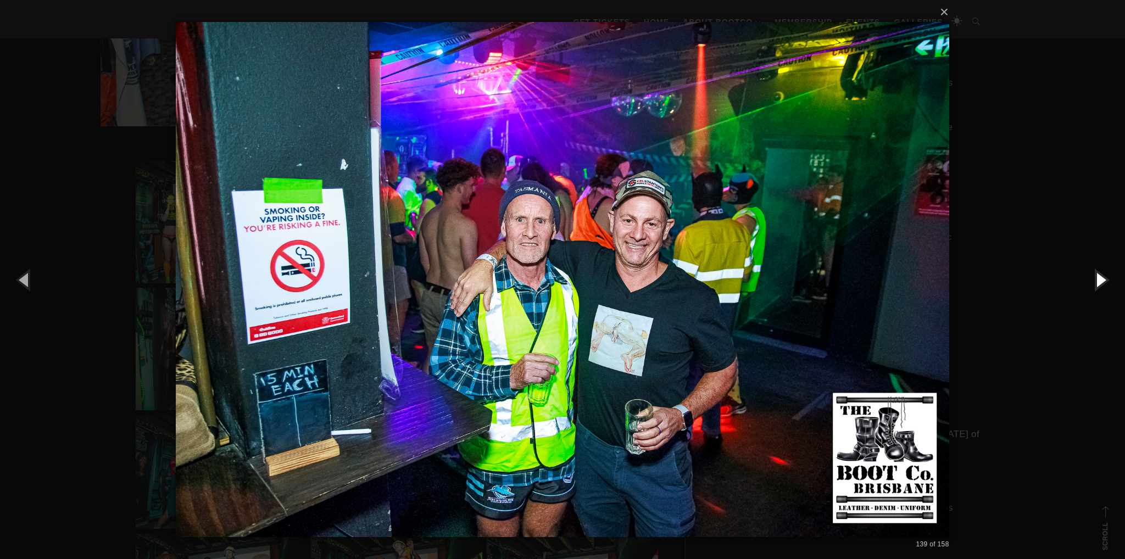
click at [1095, 273] on button "button" at bounding box center [1099, 279] width 49 height 60
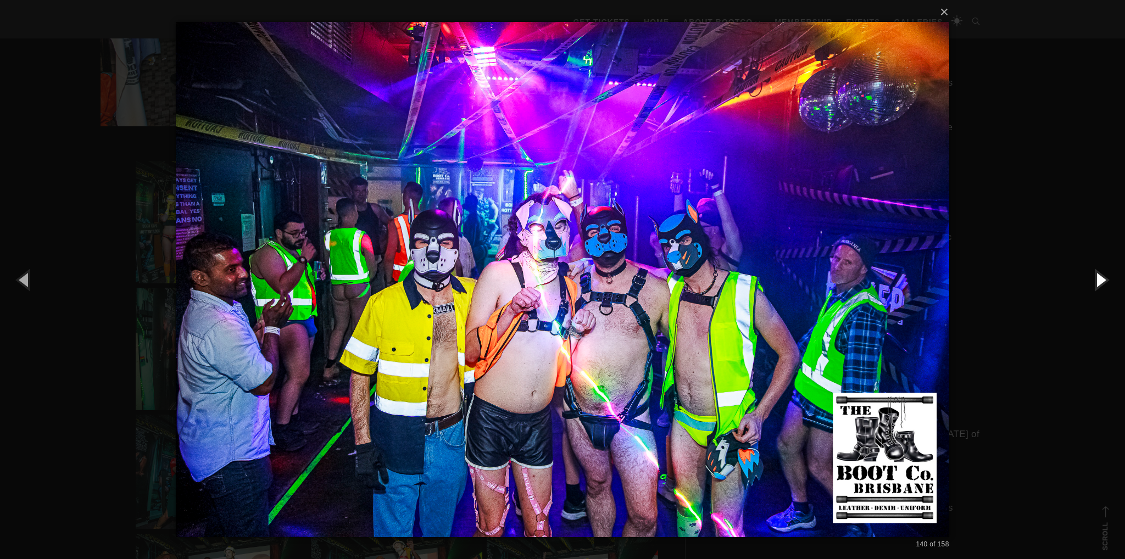
click at [1095, 273] on button "button" at bounding box center [1099, 279] width 49 height 60
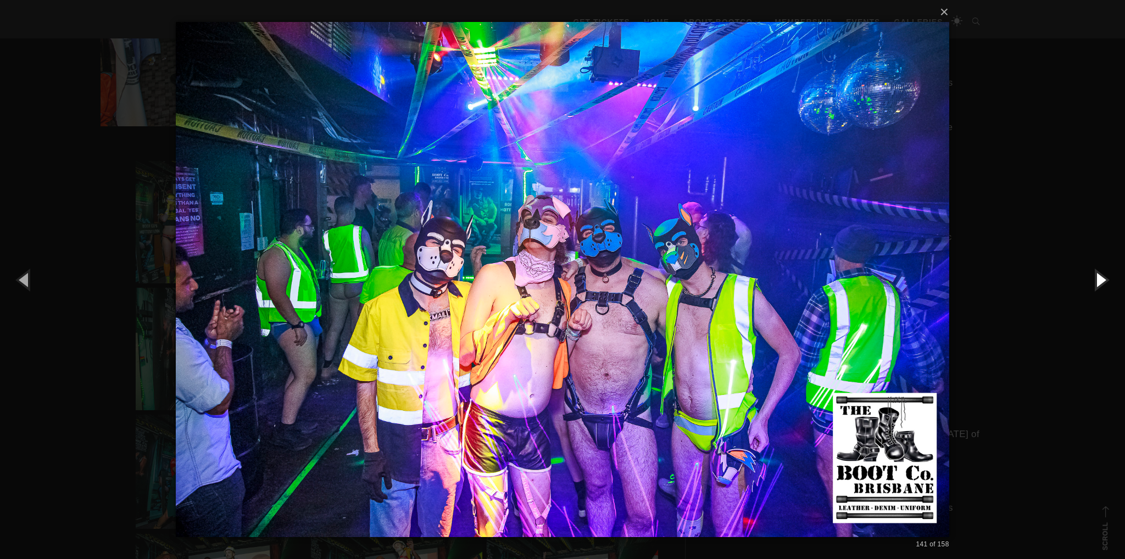
click at [1095, 273] on button "button" at bounding box center [1099, 279] width 49 height 60
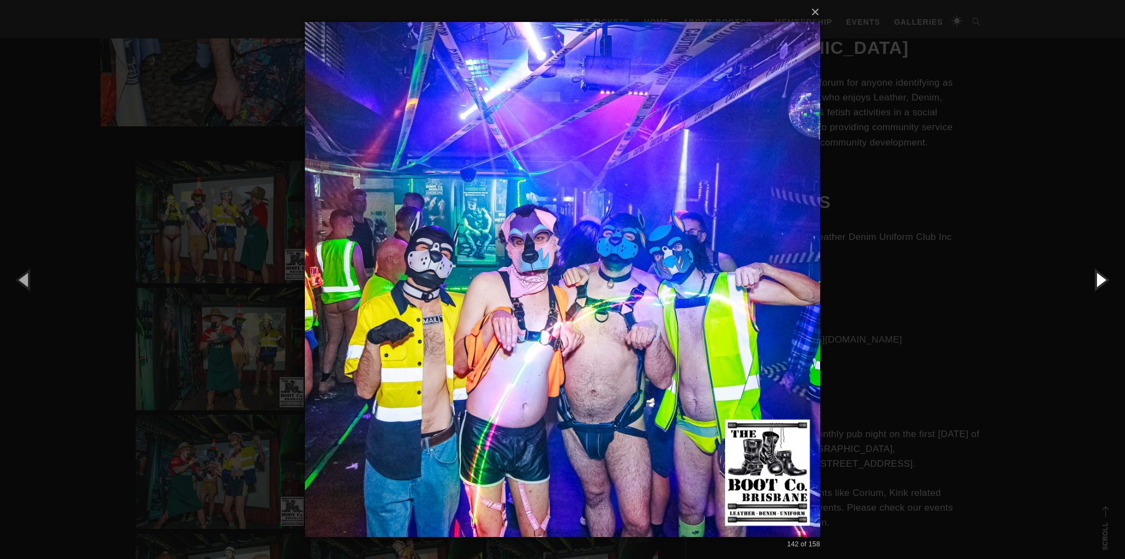
click at [1095, 273] on button "button" at bounding box center [1099, 279] width 49 height 60
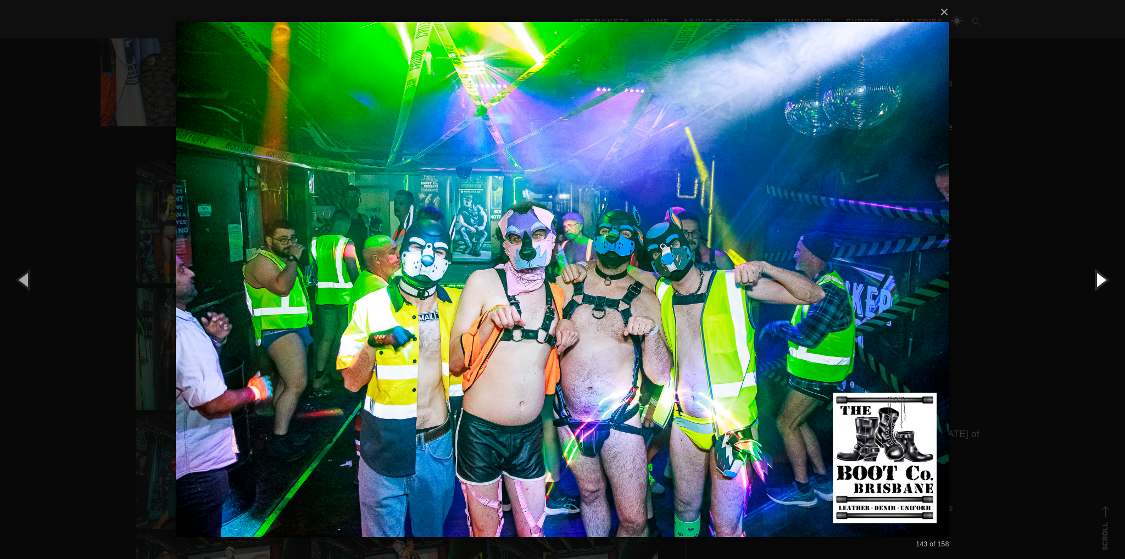
click at [1095, 273] on button "button" at bounding box center [1099, 279] width 49 height 60
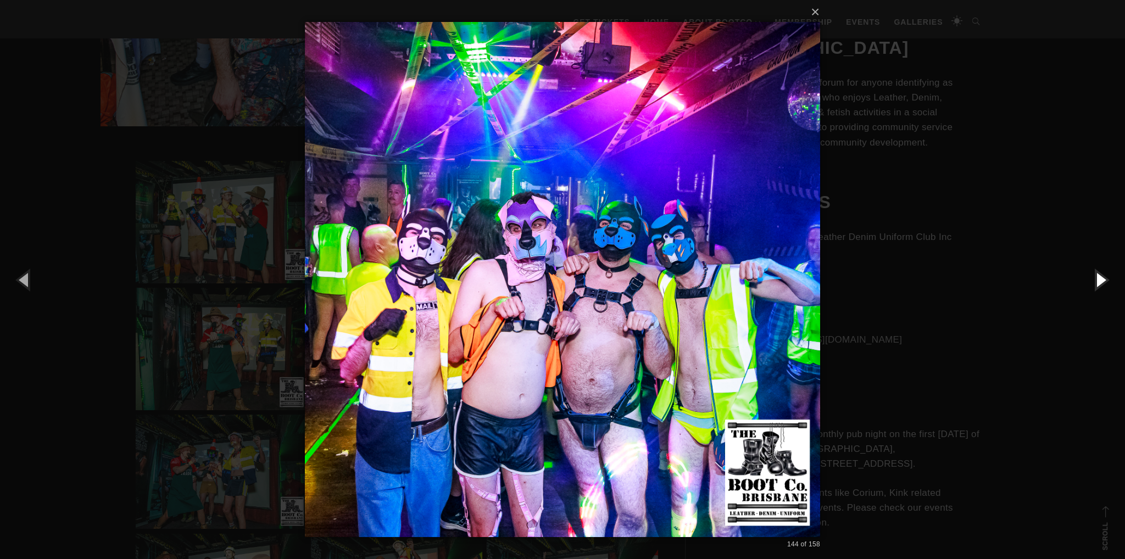
click at [1095, 273] on button "button" at bounding box center [1099, 279] width 49 height 60
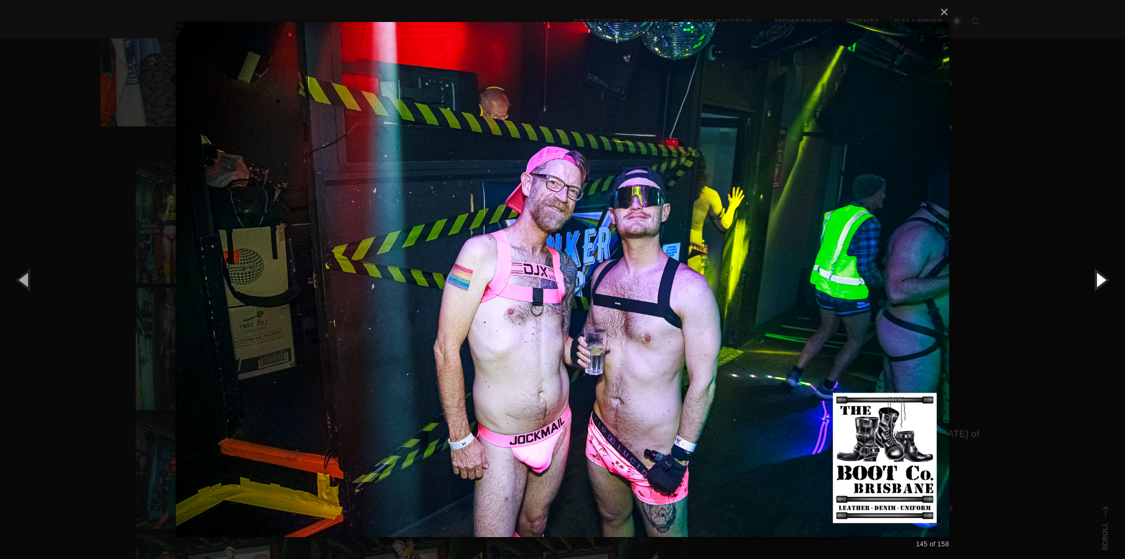
click at [1095, 273] on button "button" at bounding box center [1099, 279] width 49 height 60
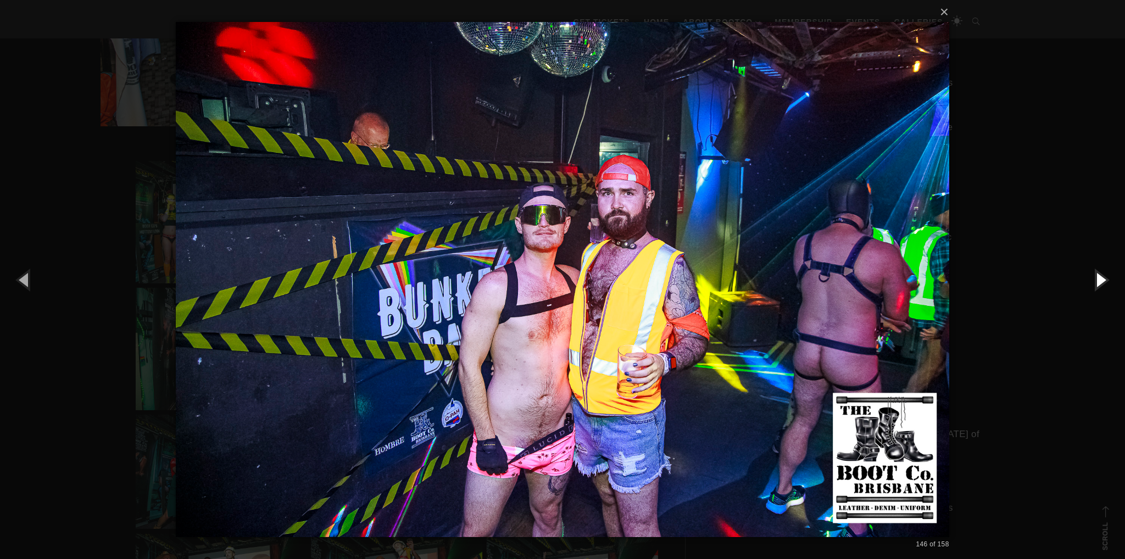
click at [1095, 273] on button "button" at bounding box center [1099, 279] width 49 height 60
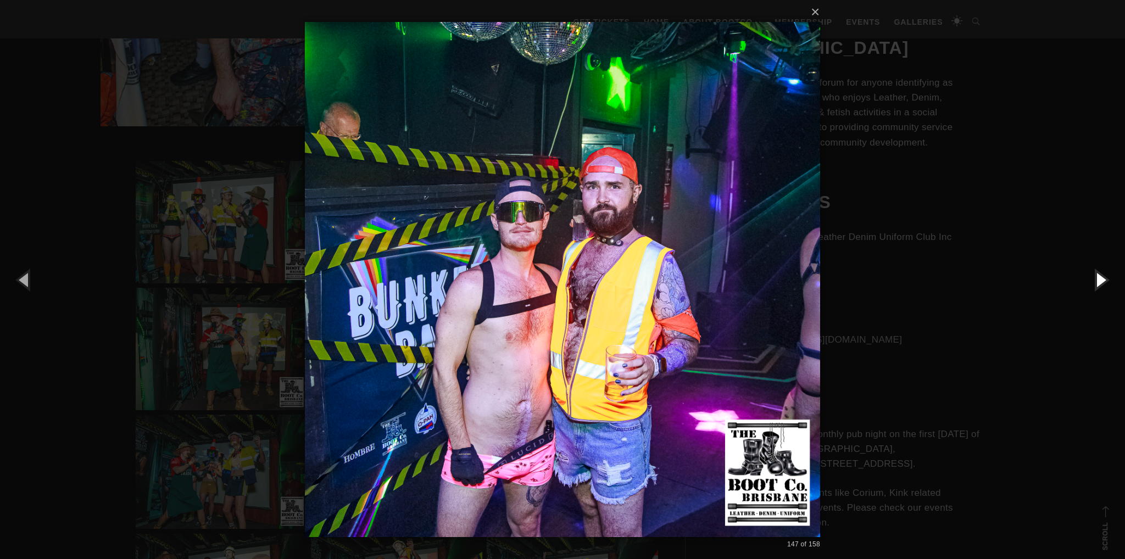
click at [1095, 273] on button "button" at bounding box center [1099, 279] width 49 height 60
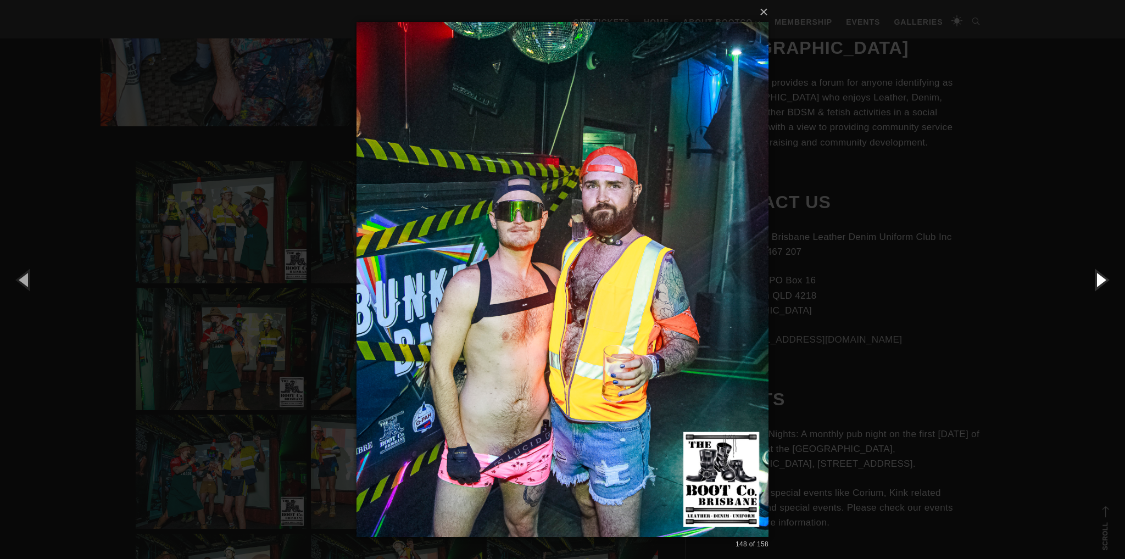
click at [1095, 273] on button "button" at bounding box center [1099, 279] width 49 height 60
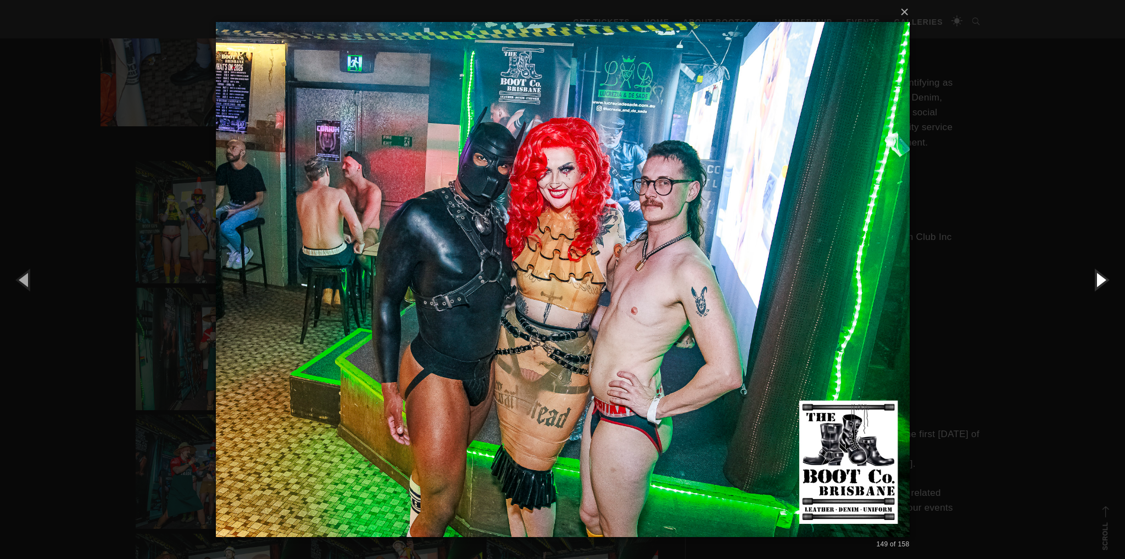
click at [1095, 273] on button "button" at bounding box center [1099, 279] width 49 height 60
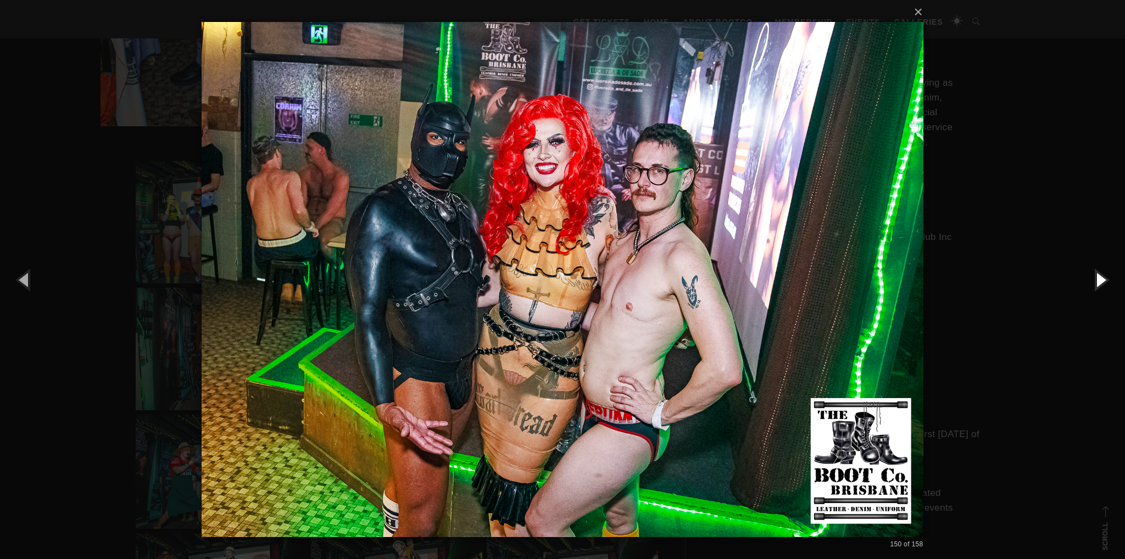
click at [1095, 273] on button "button" at bounding box center [1099, 279] width 49 height 60
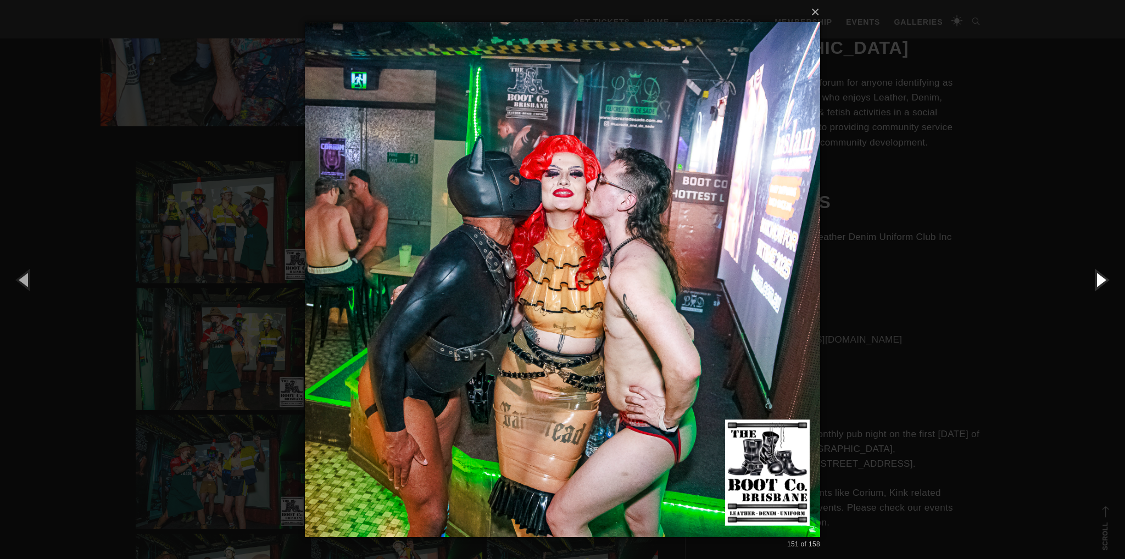
click at [1095, 273] on button "button" at bounding box center [1099, 279] width 49 height 60
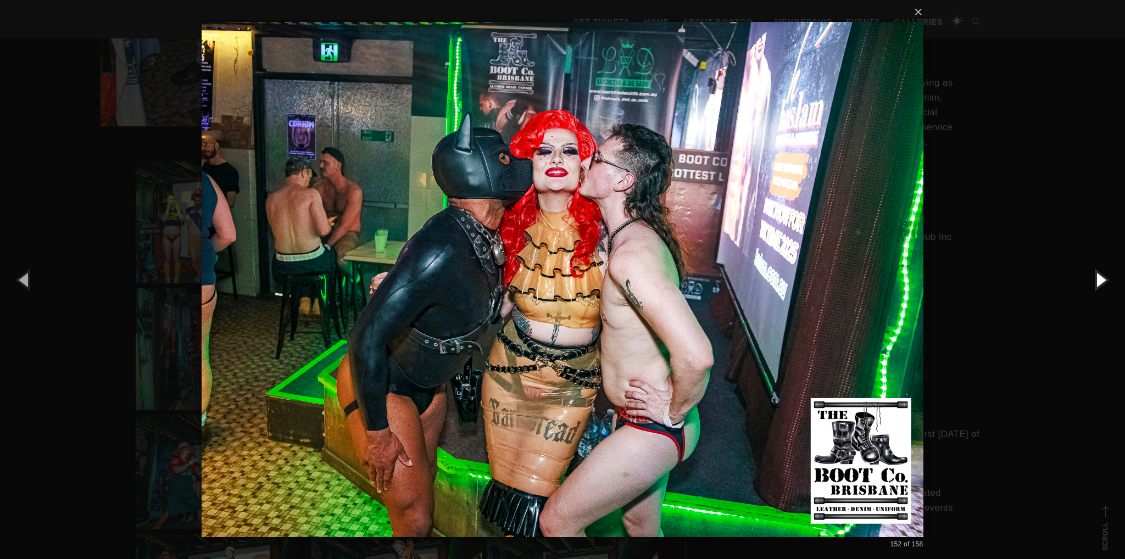
click at [1095, 273] on button "button" at bounding box center [1099, 279] width 49 height 60
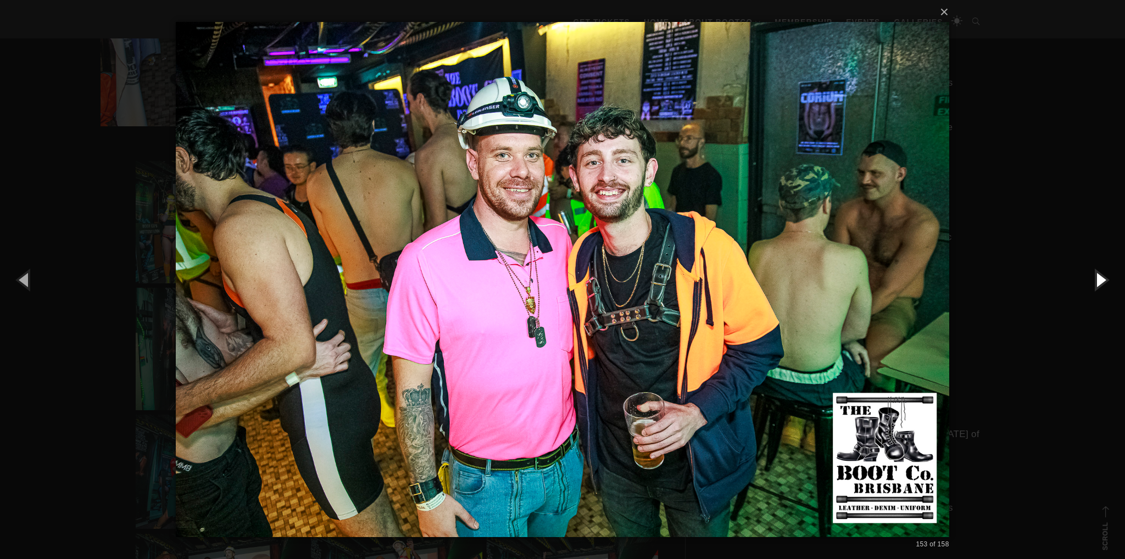
click at [1095, 273] on button "button" at bounding box center [1099, 279] width 49 height 60
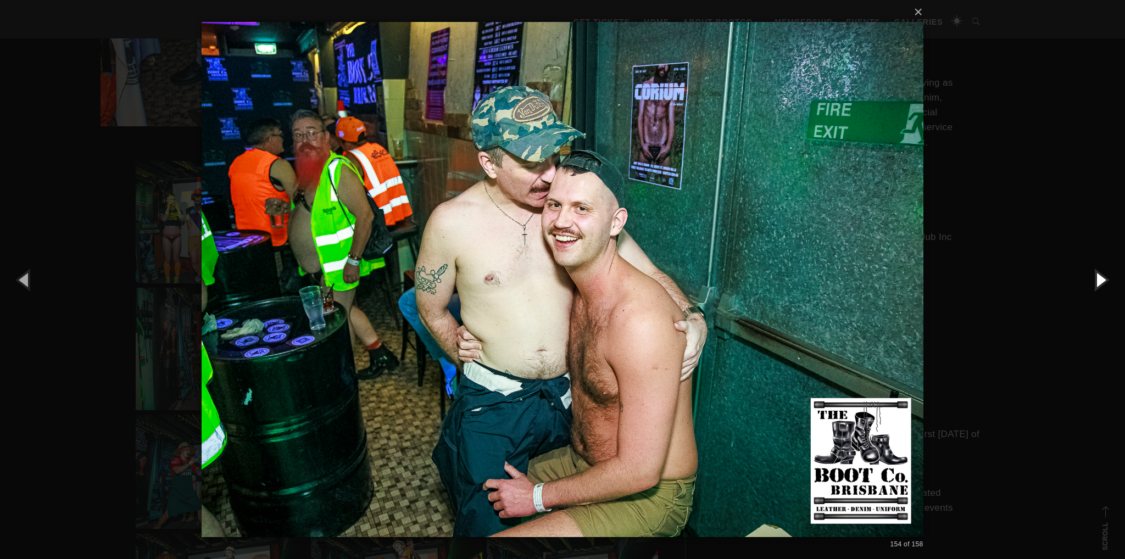
click at [1095, 273] on button "button" at bounding box center [1099, 279] width 49 height 60
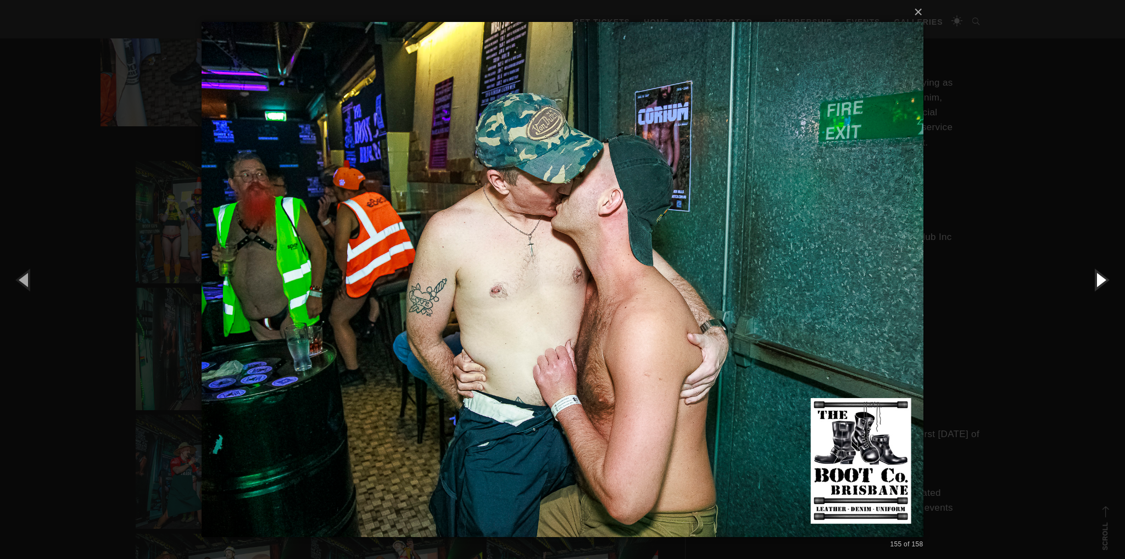
click at [1095, 273] on button "button" at bounding box center [1099, 279] width 49 height 60
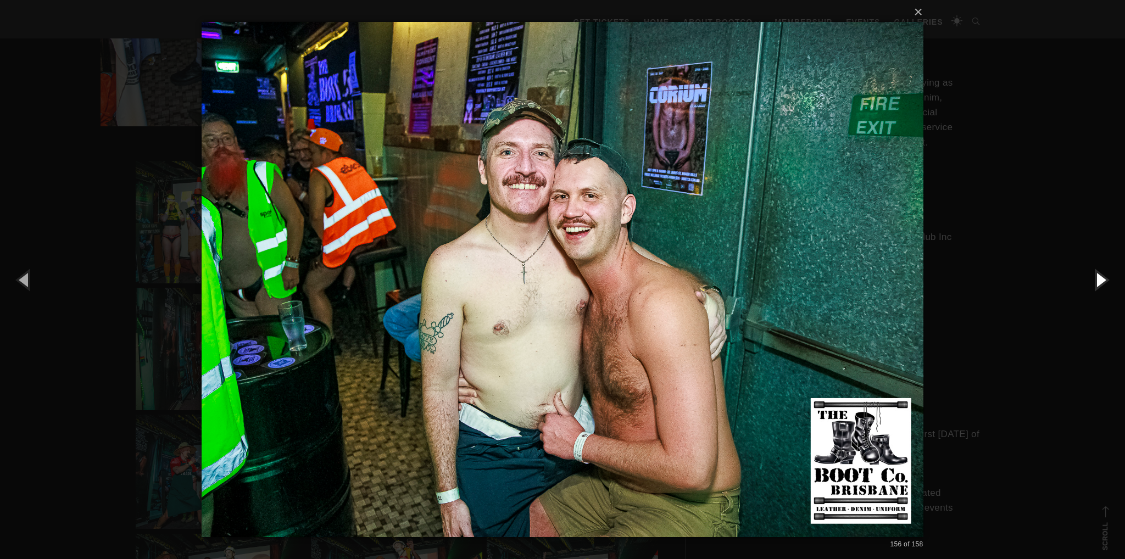
click at [1095, 273] on button "button" at bounding box center [1099, 279] width 49 height 60
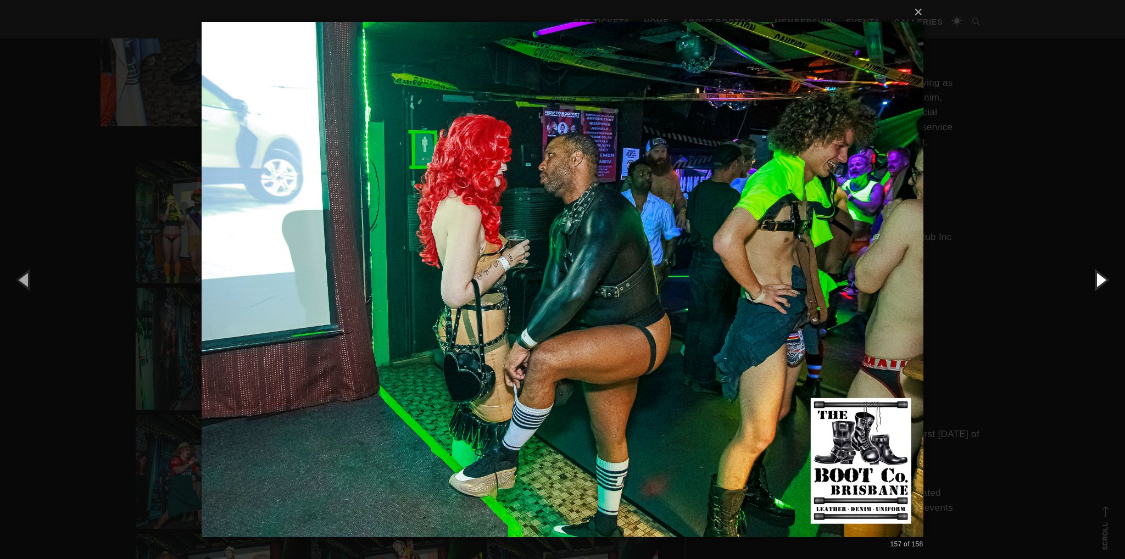
click at [1095, 273] on button "button" at bounding box center [1099, 279] width 49 height 60
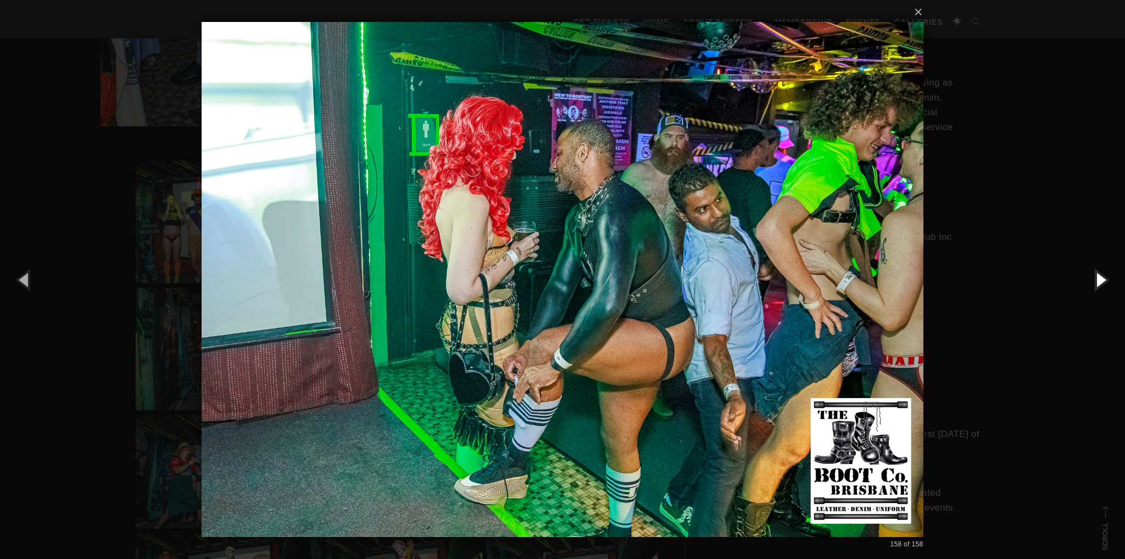
click at [1095, 273] on button "button" at bounding box center [1099, 279] width 49 height 60
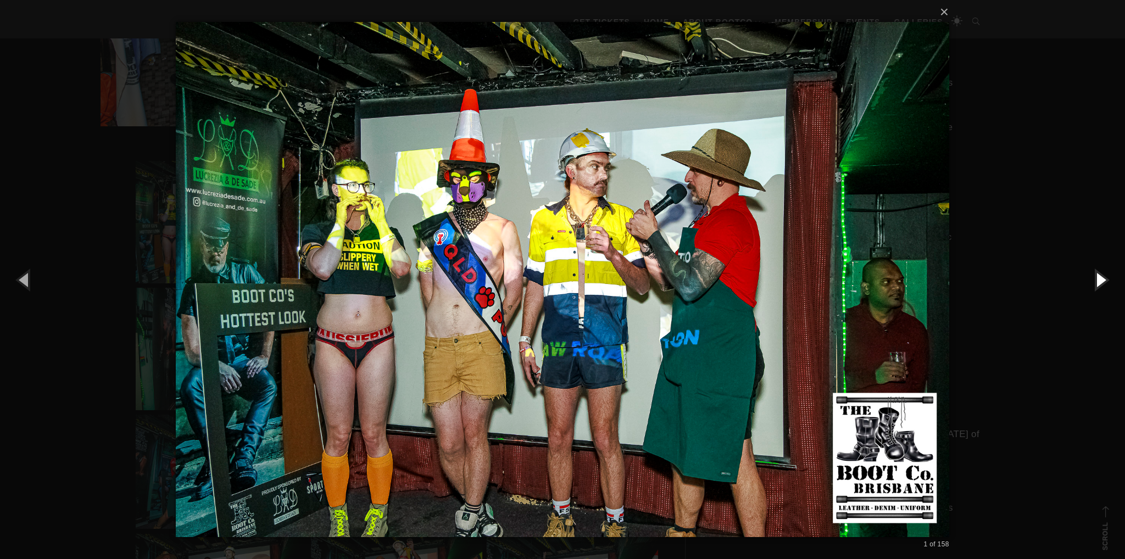
click at [1095, 273] on button "button" at bounding box center [1099, 279] width 49 height 60
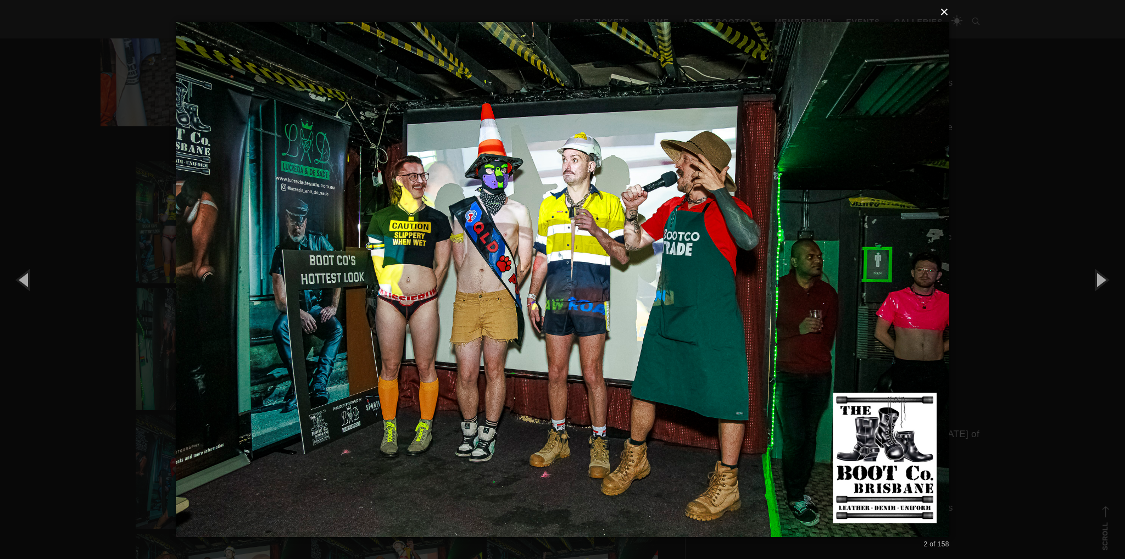
click at [943, 14] on button "×" at bounding box center [565, 12] width 773 height 24
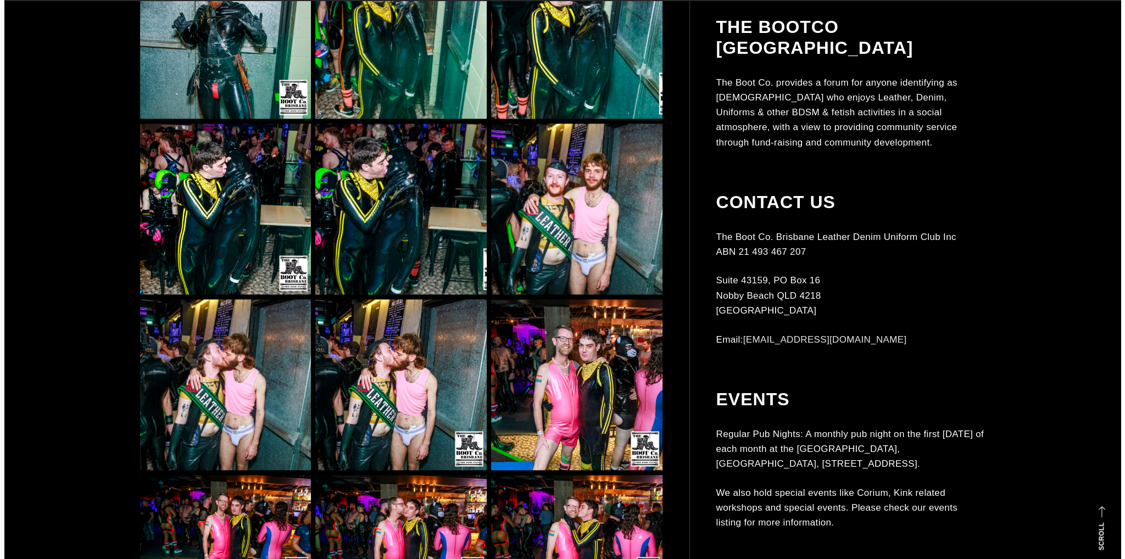
scroll to position [1977, 0]
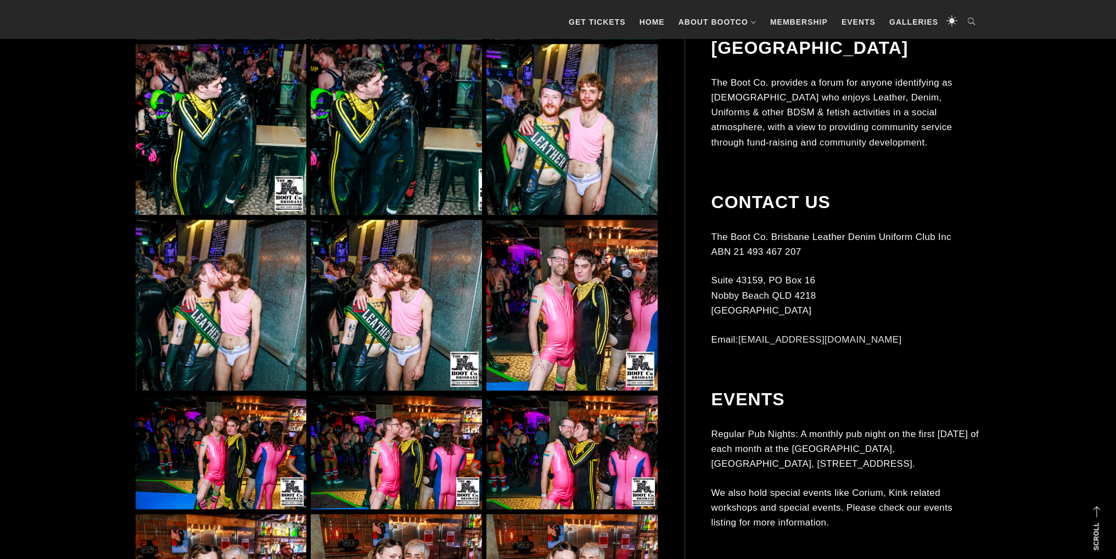
click at [387, 331] on img at bounding box center [396, 305] width 171 height 171
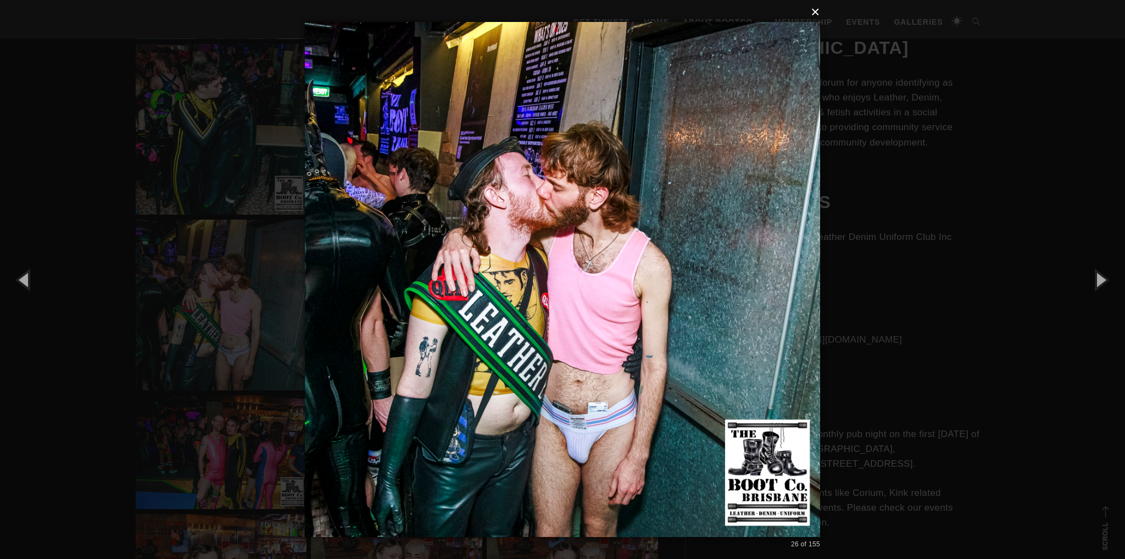
click at [808, 13] on button "×" at bounding box center [565, 12] width 515 height 24
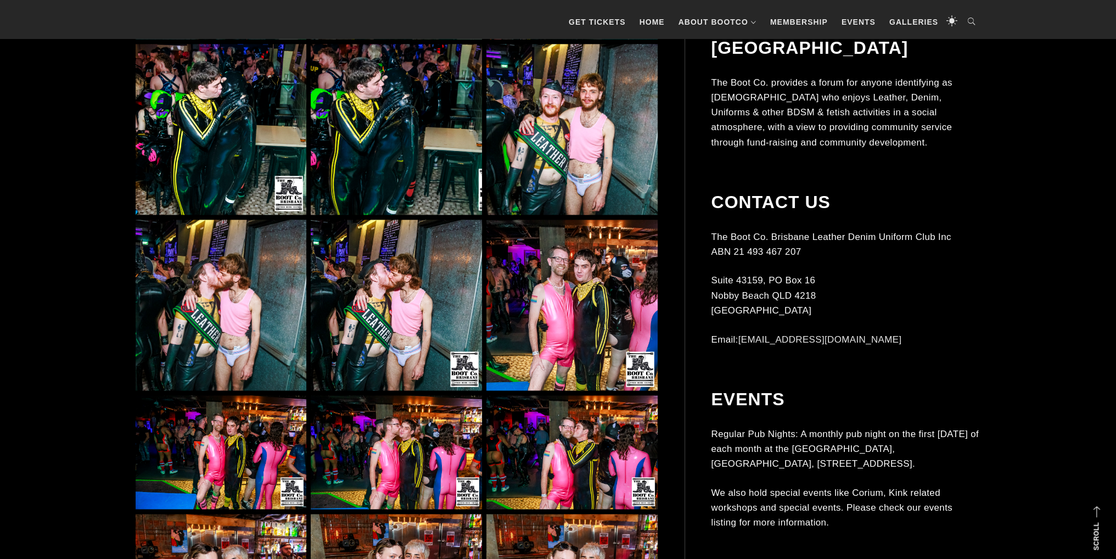
click at [593, 301] on img at bounding box center [572, 305] width 171 height 171
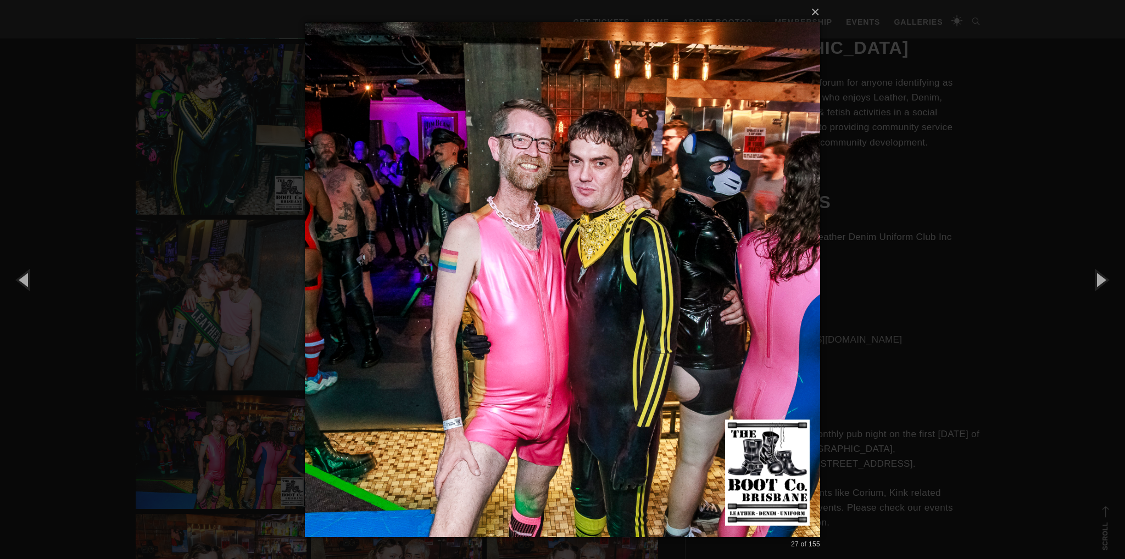
click at [962, 208] on div "× 27 of 155 Loading..." at bounding box center [562, 279] width 1125 height 559
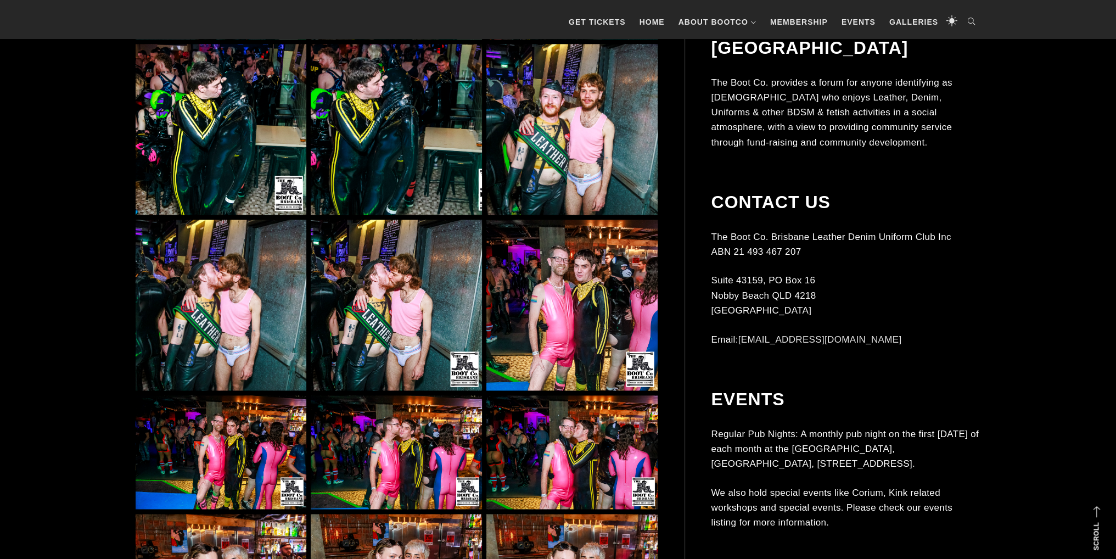
click at [573, 271] on img at bounding box center [572, 305] width 171 height 171
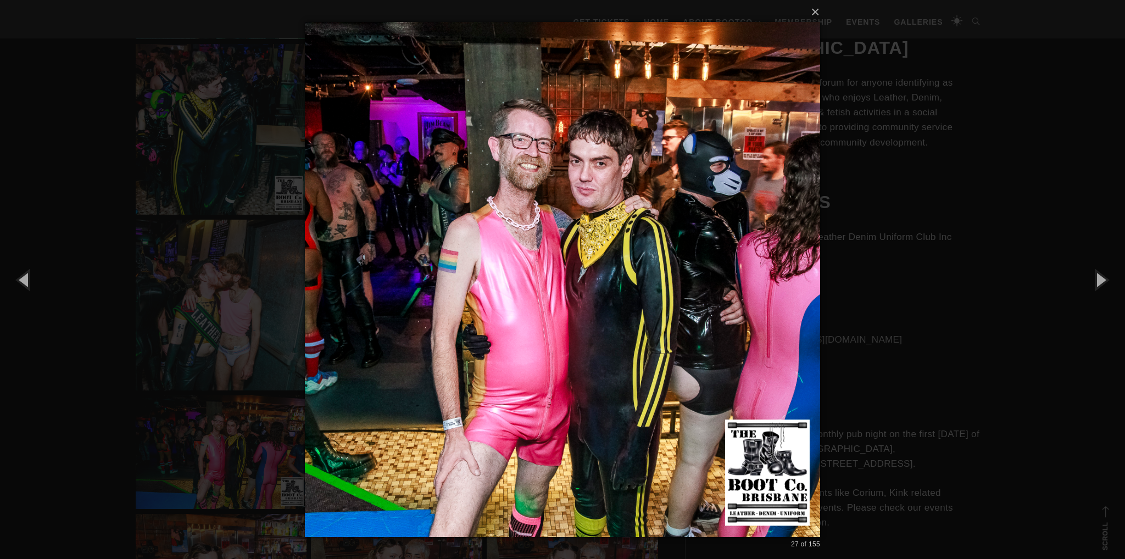
click at [868, 244] on div "× 27 of 155 Loading..." at bounding box center [562, 279] width 1125 height 559
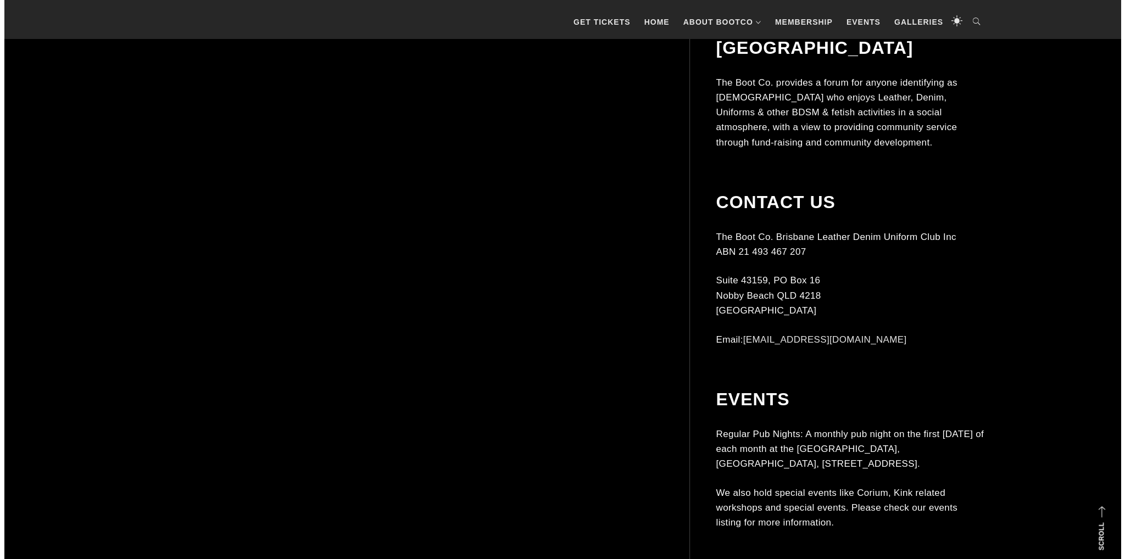
scroll to position [3679, 0]
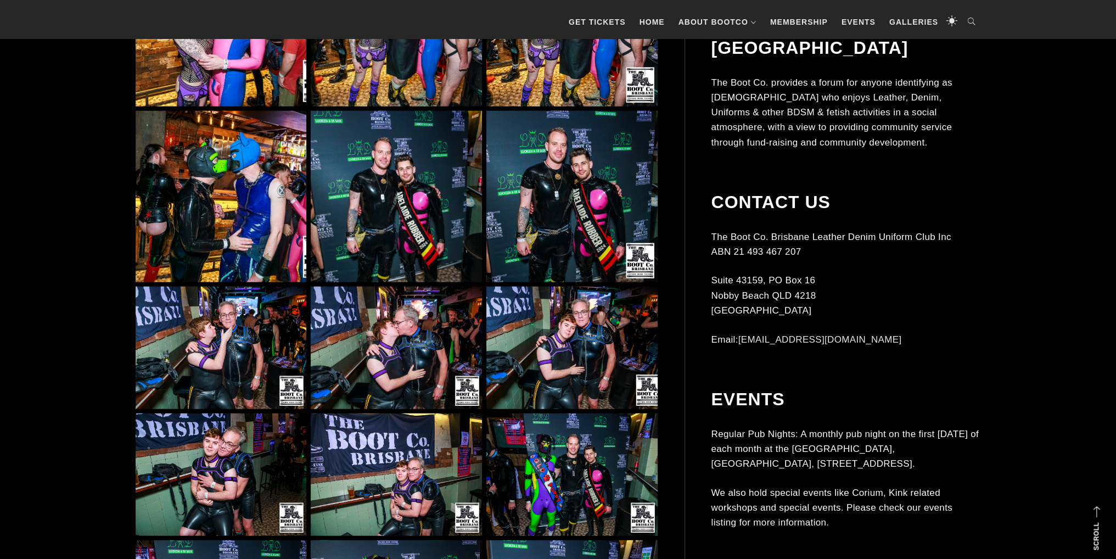
click at [582, 232] on img at bounding box center [572, 196] width 171 height 171
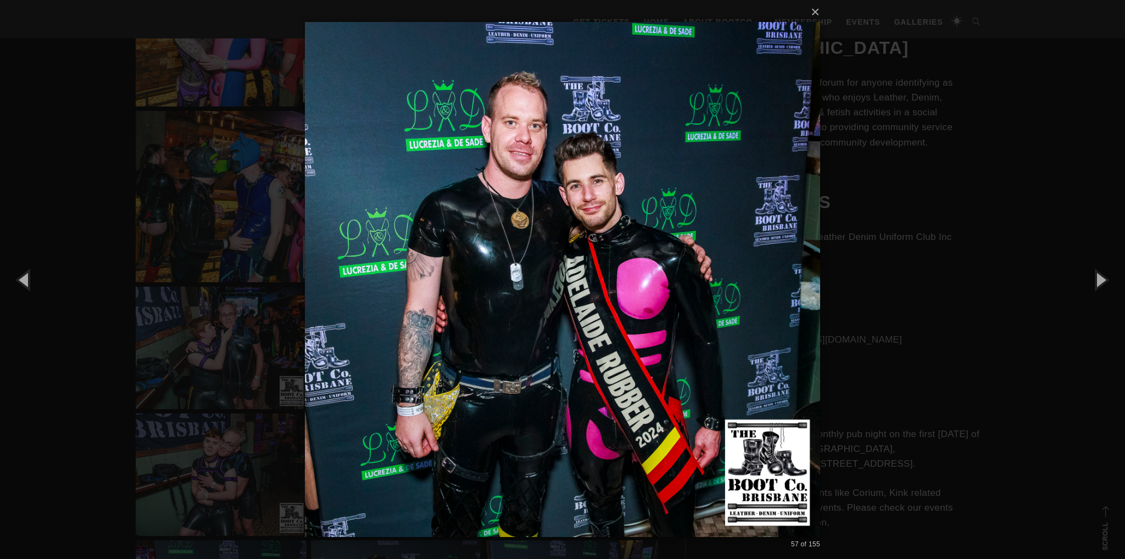
click at [906, 245] on div "× 57 of 155 Loading..." at bounding box center [562, 279] width 1125 height 559
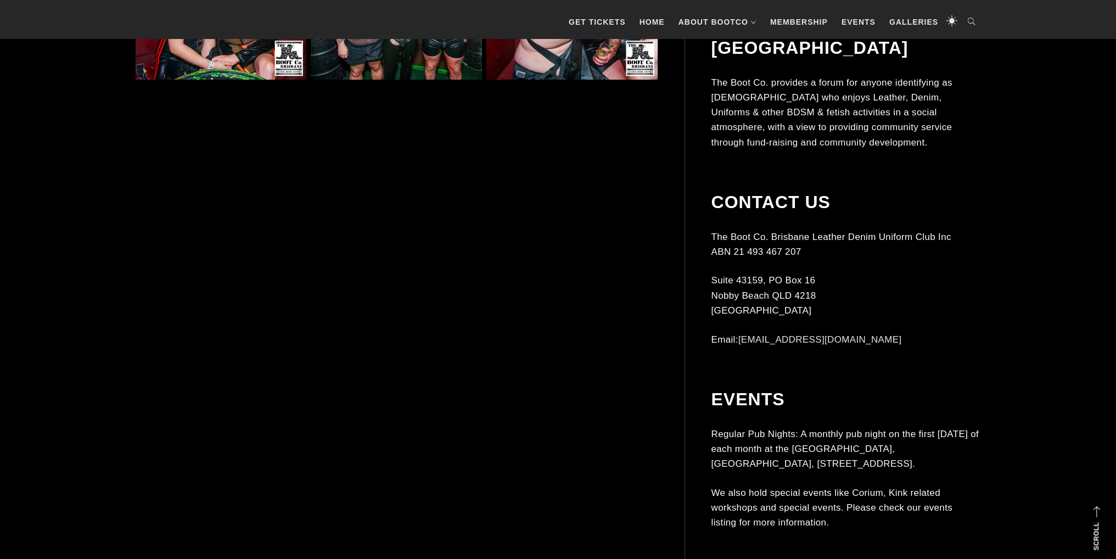
scroll to position [6205, 0]
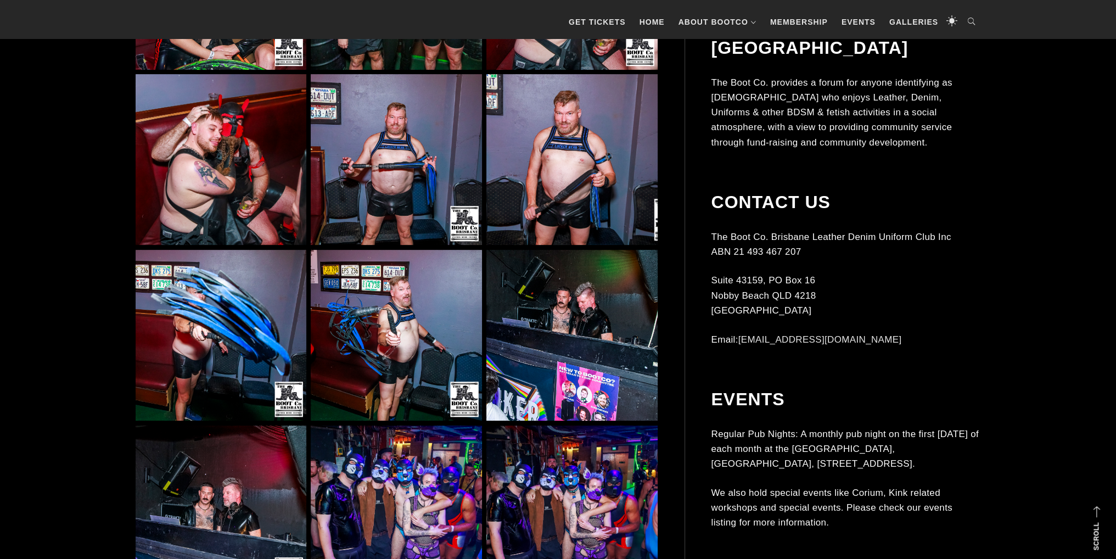
drag, startPoint x: 414, startPoint y: 321, endPoint x: 429, endPoint y: 295, distance: 30.3
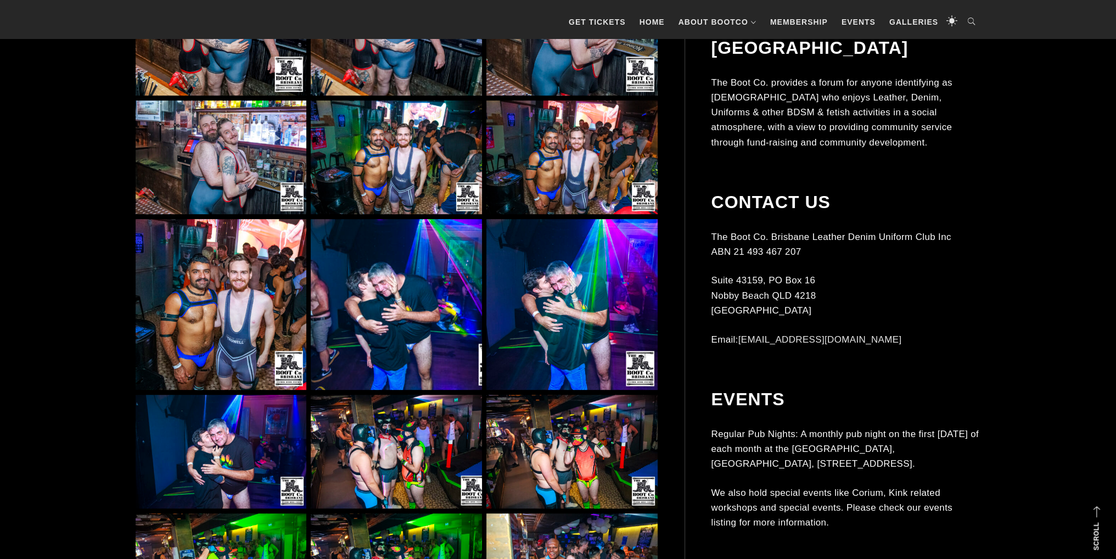
scroll to position [6313, 0]
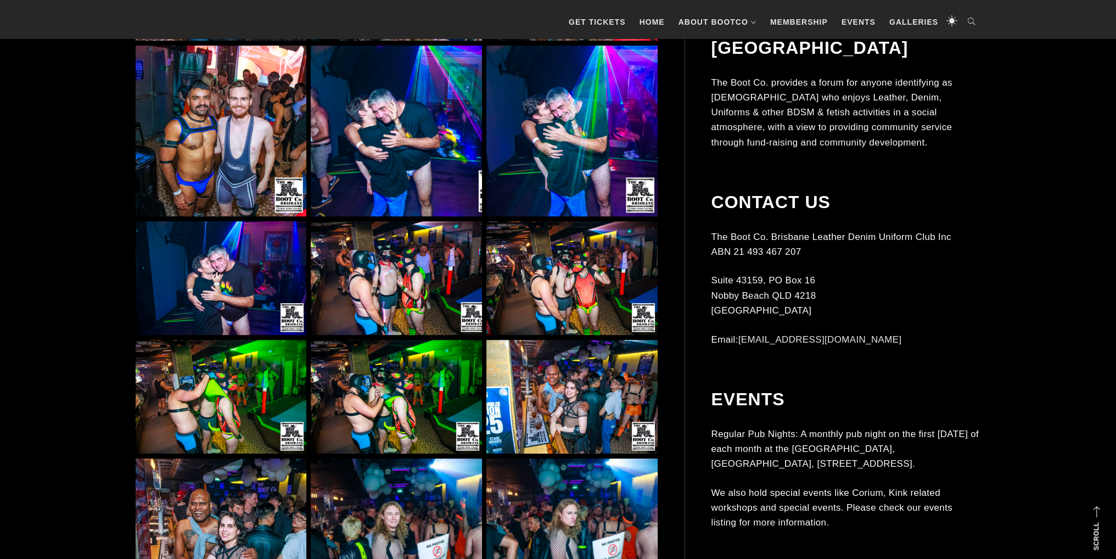
click at [395, 161] on img at bounding box center [396, 131] width 171 height 171
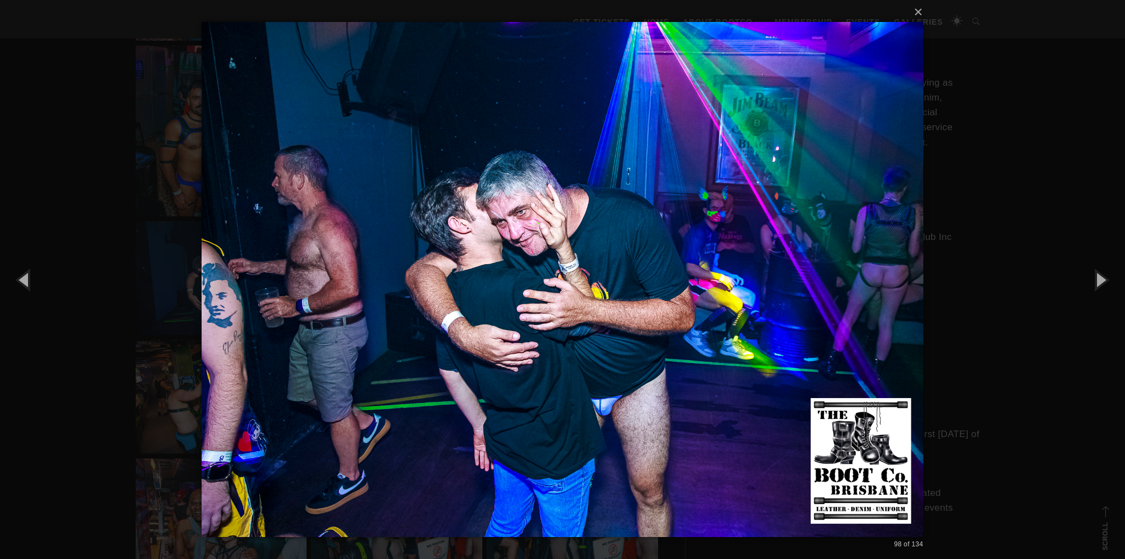
click at [1016, 211] on div "× 98 of 134 Loading..." at bounding box center [562, 279] width 1125 height 559
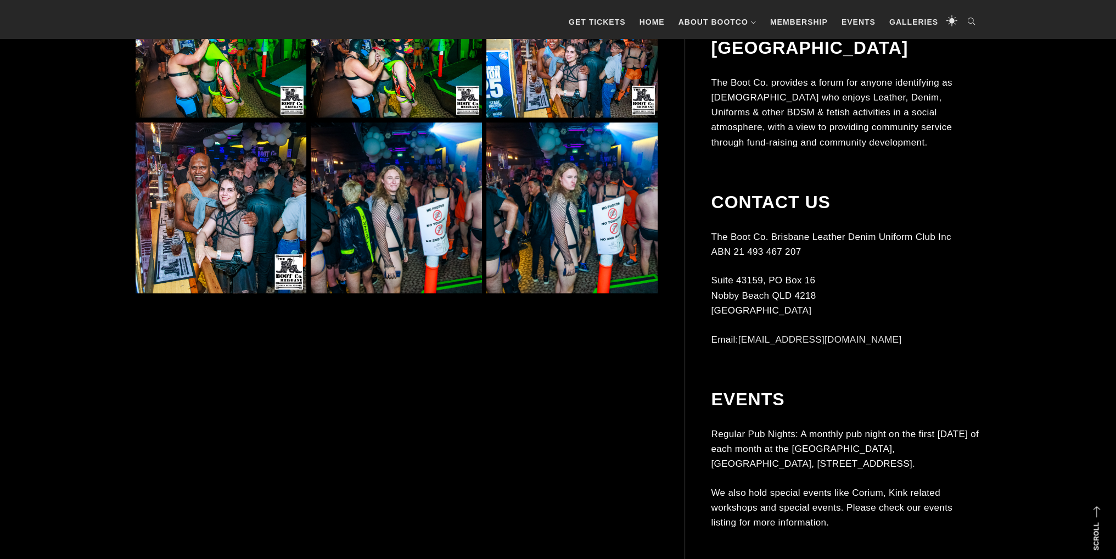
scroll to position [6752, 0]
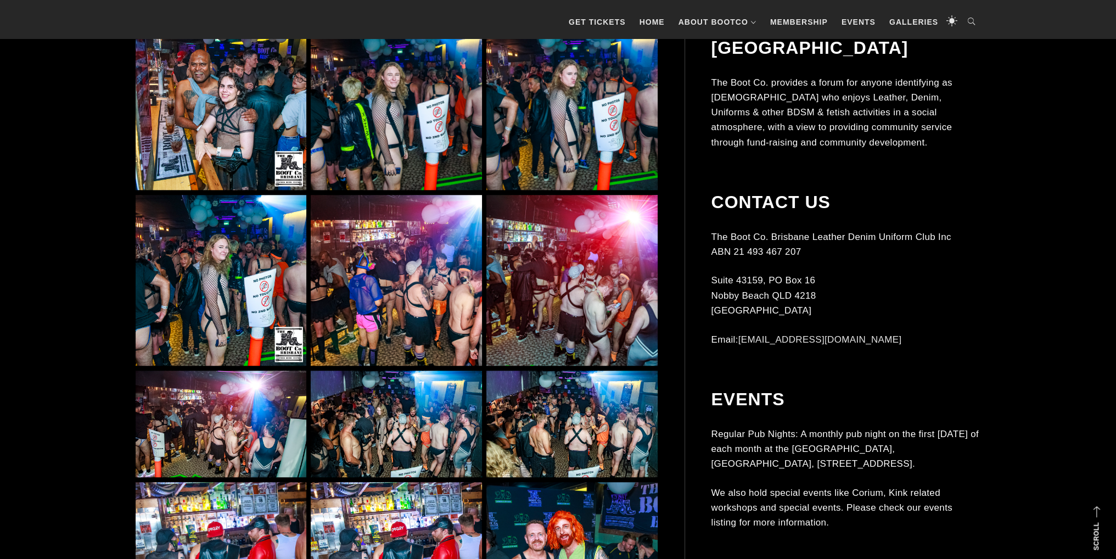
click at [427, 288] on img at bounding box center [396, 280] width 171 height 171
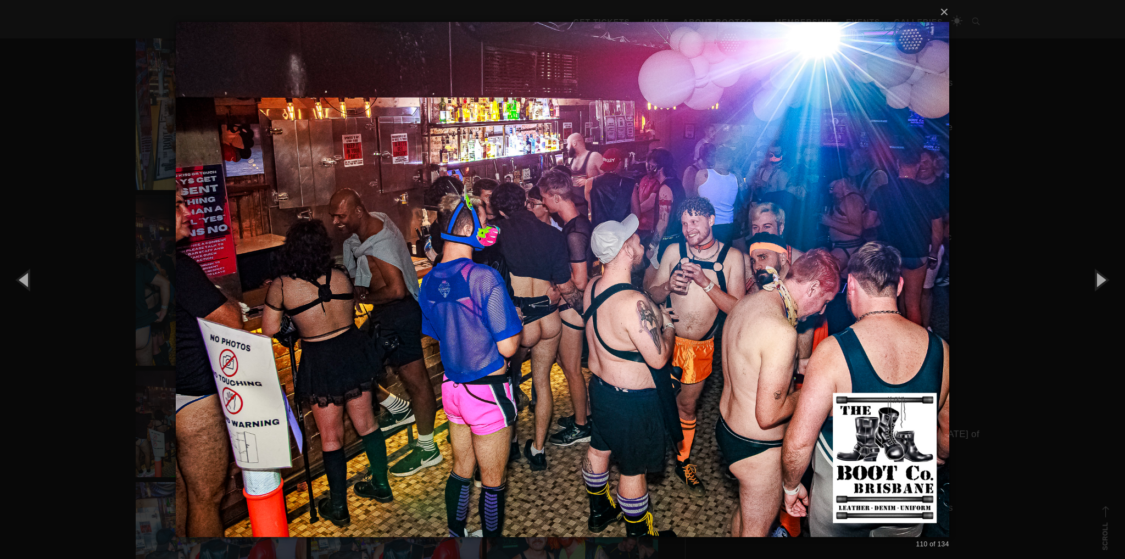
click at [999, 314] on div "× 110 of 134 Loading..." at bounding box center [562, 279] width 1125 height 559
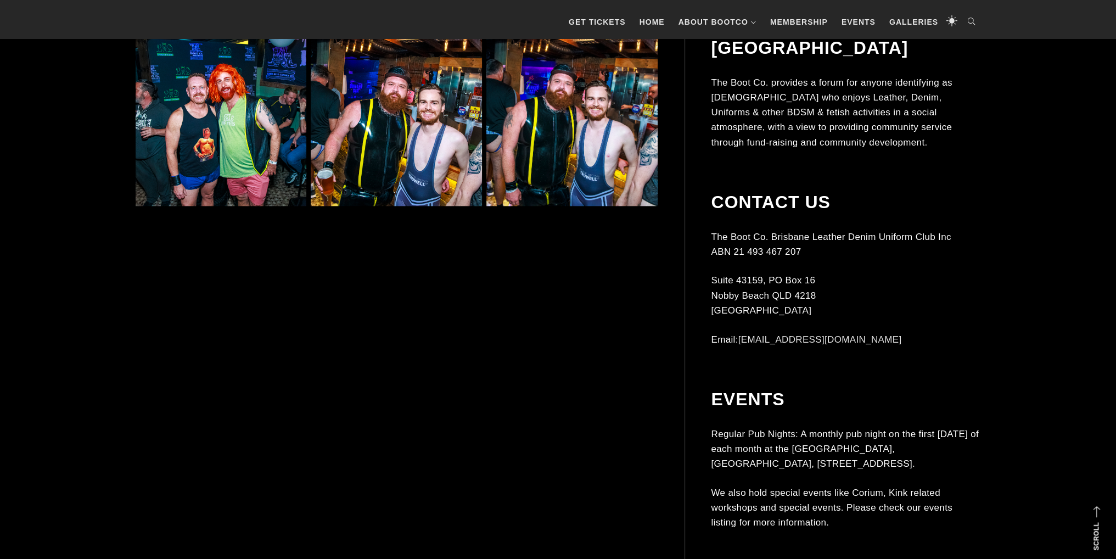
scroll to position [7466, 0]
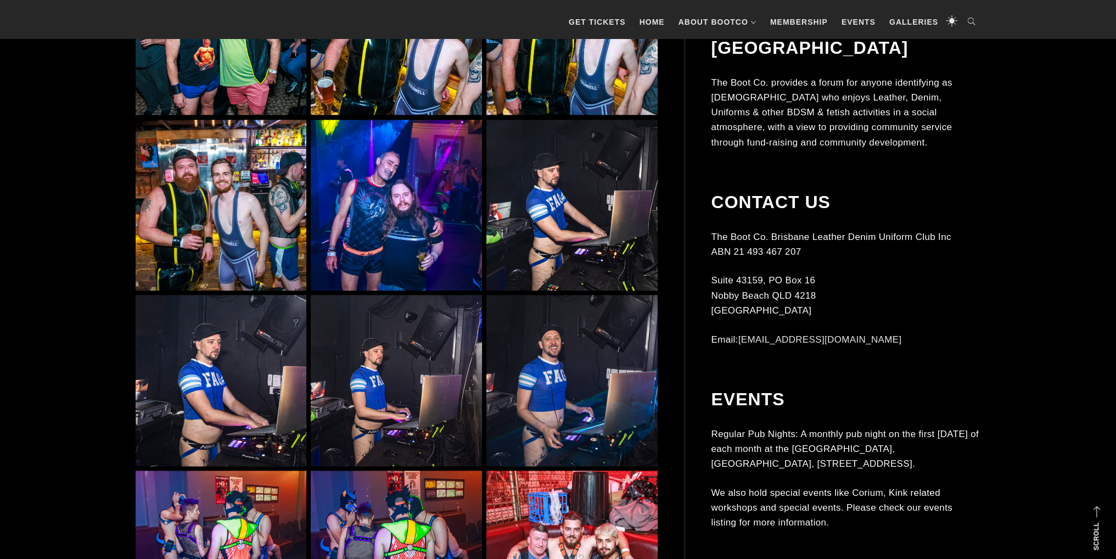
click at [577, 269] on img at bounding box center [572, 205] width 171 height 171
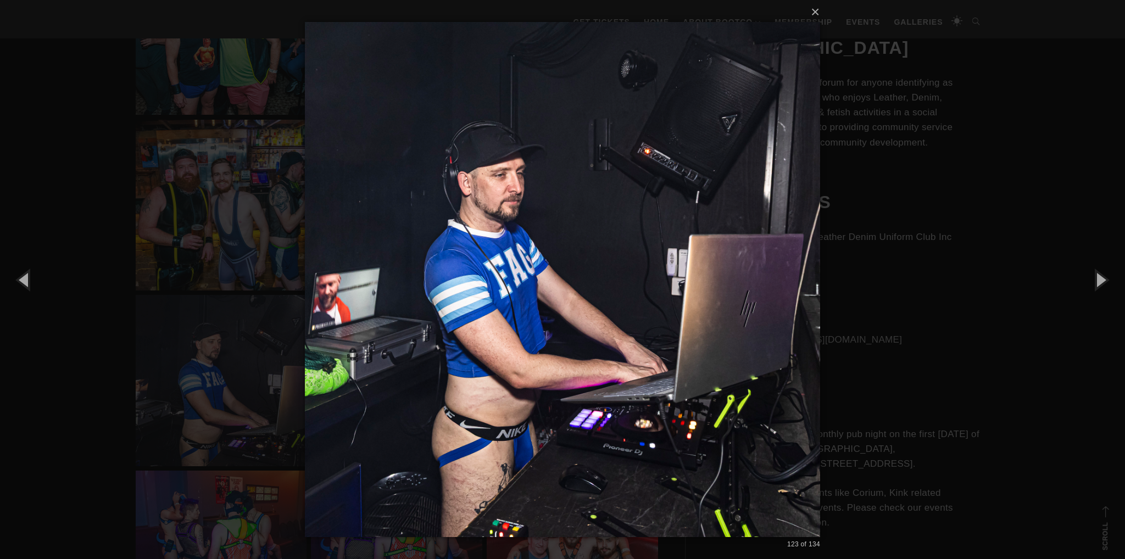
click at [951, 320] on div "× 123 of 134 Loading..." at bounding box center [562, 279] width 1125 height 559
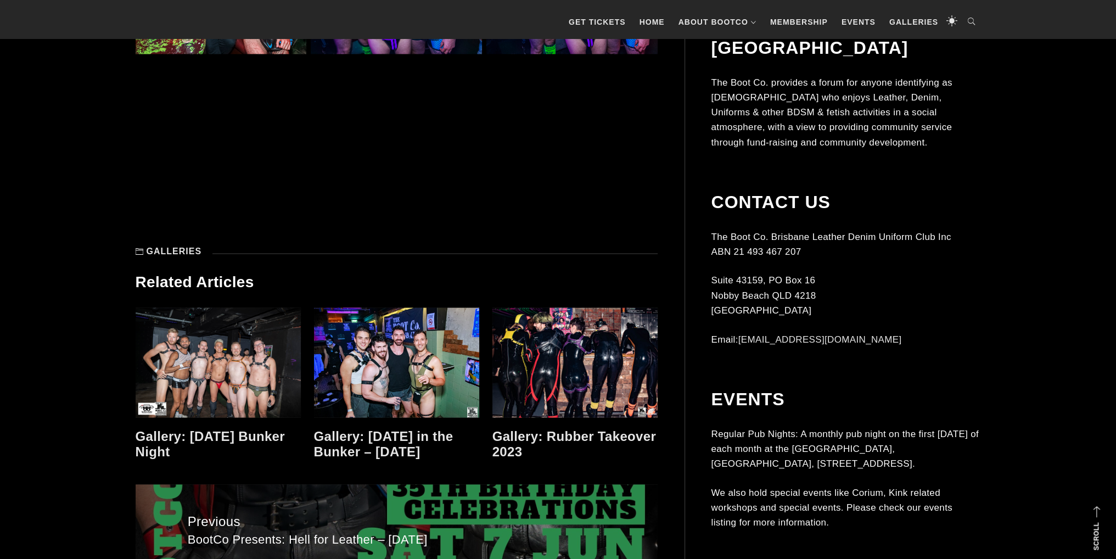
scroll to position [8235, 0]
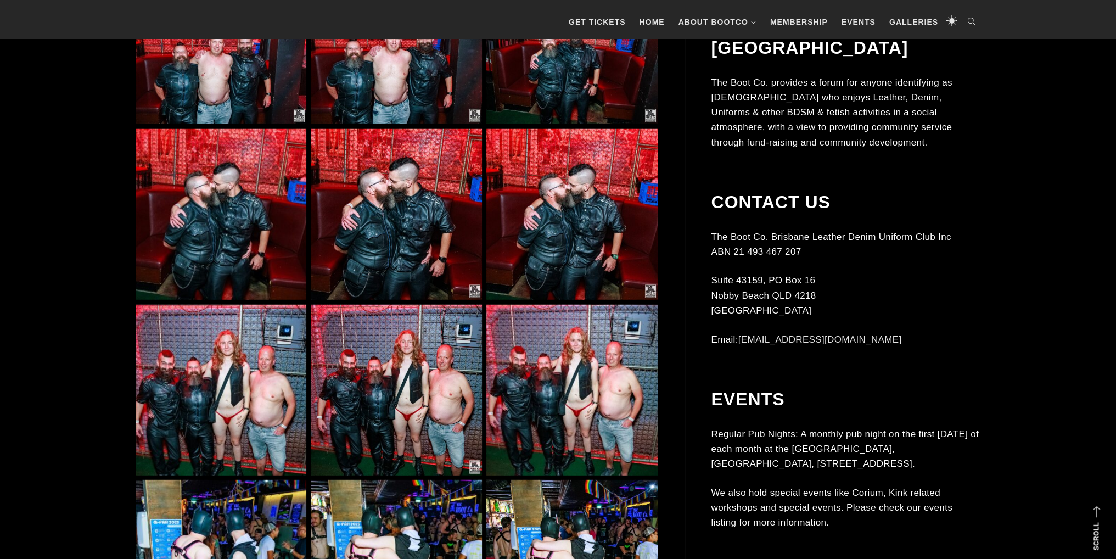
scroll to position [4228, 0]
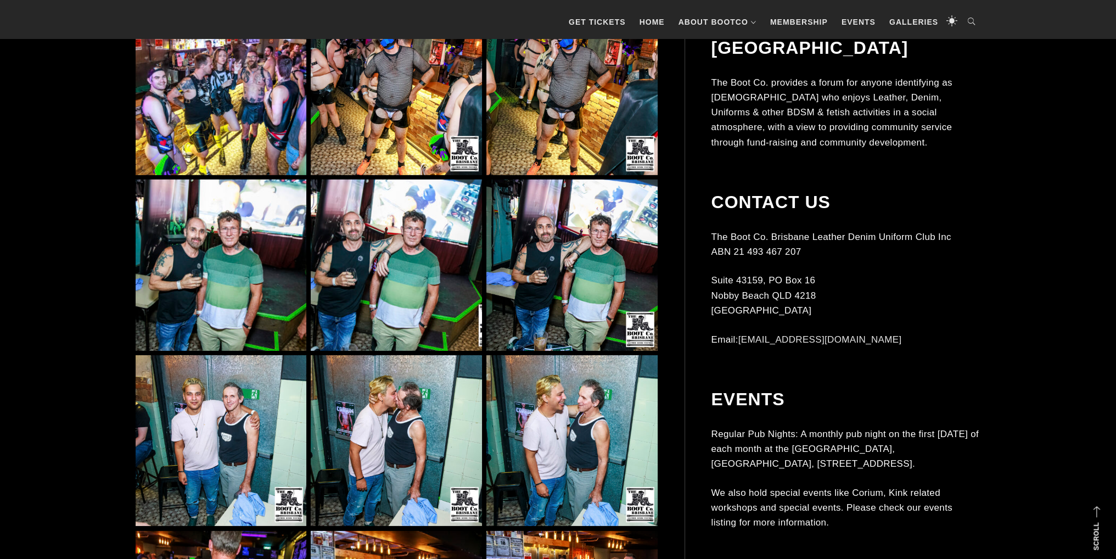
scroll to position [4446, 0]
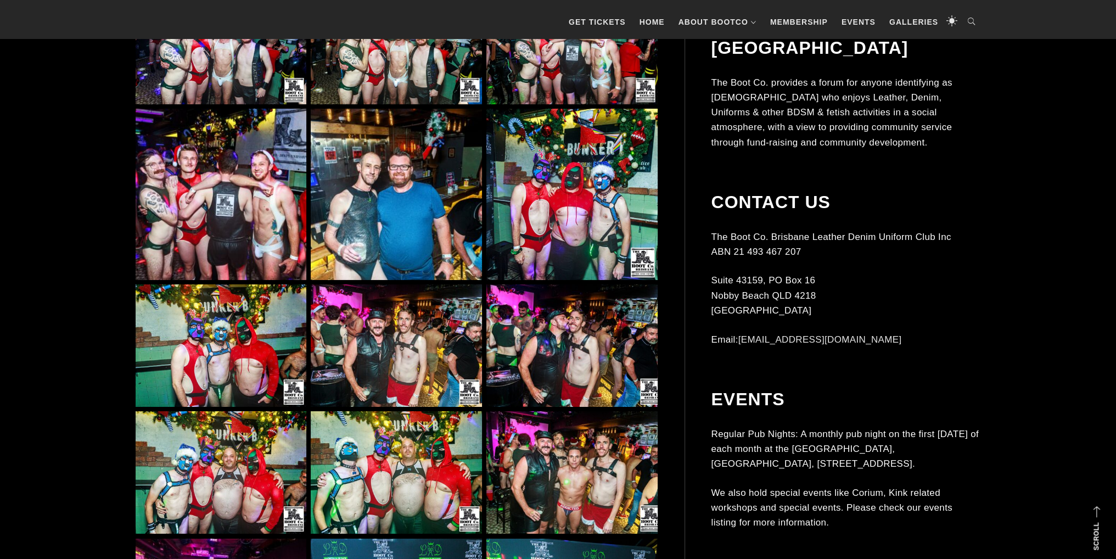
scroll to position [4997, 0]
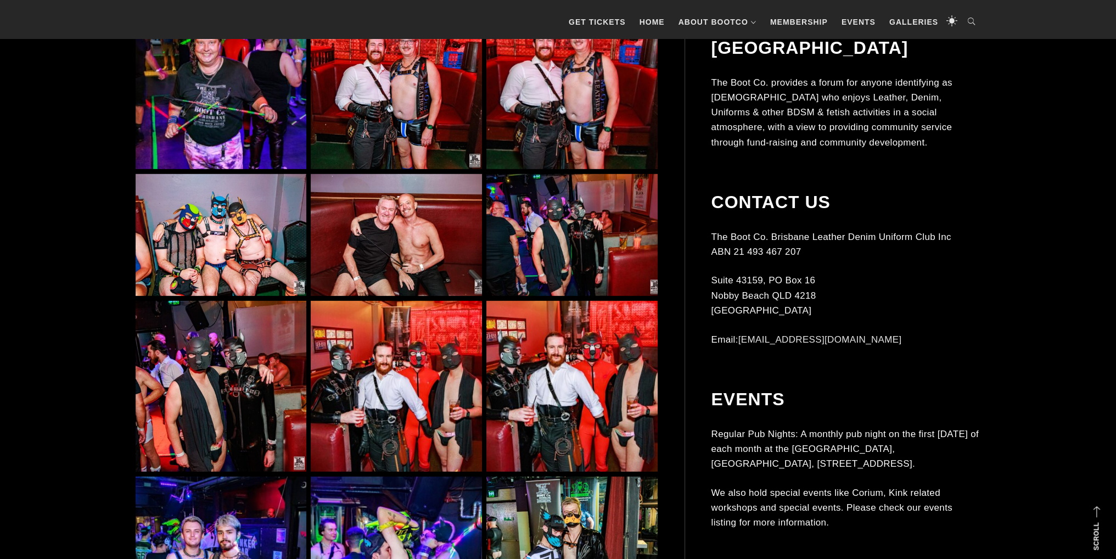
scroll to position [4393, 0]
